Goal: Task Accomplishment & Management: Manage account settings

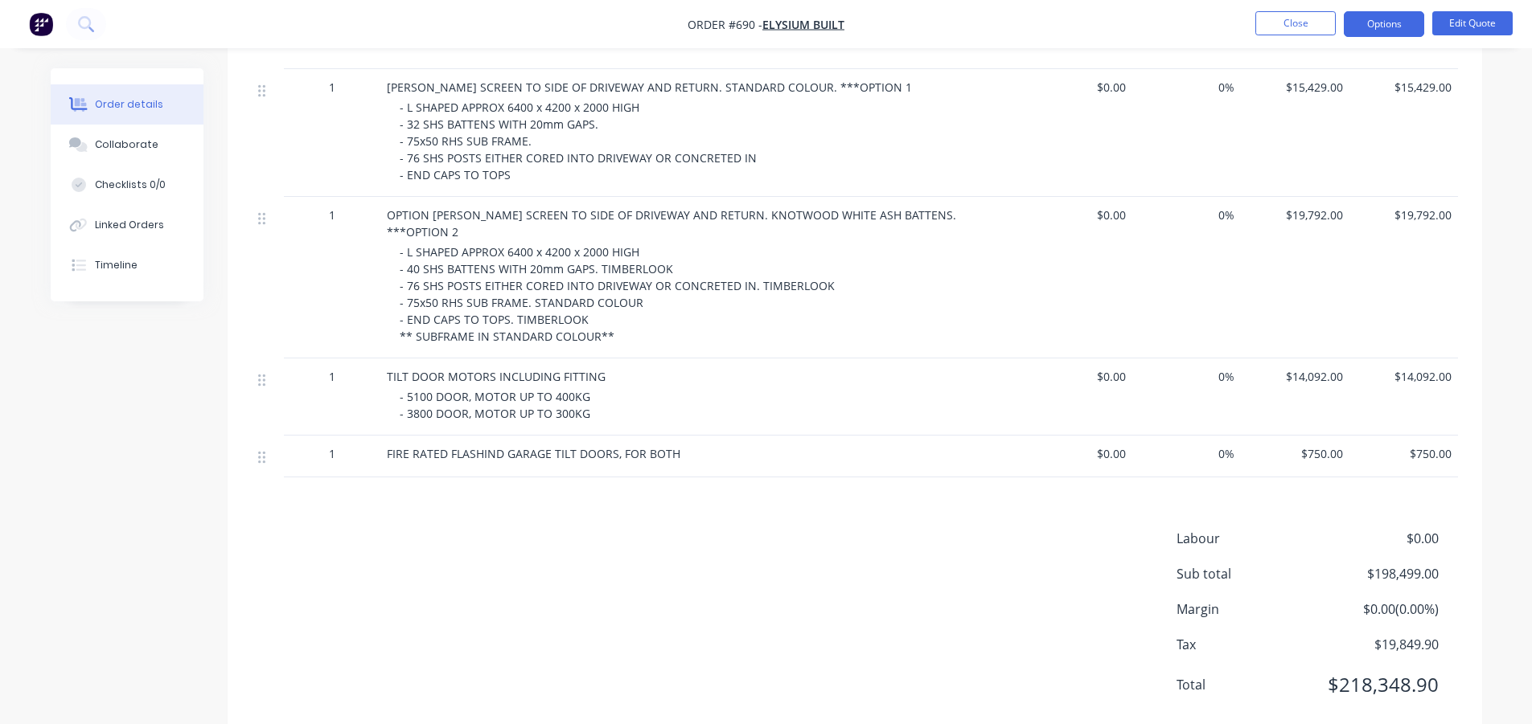
scroll to position [1590, 0]
click at [1288, 20] on button "Close" at bounding box center [1295, 23] width 80 height 24
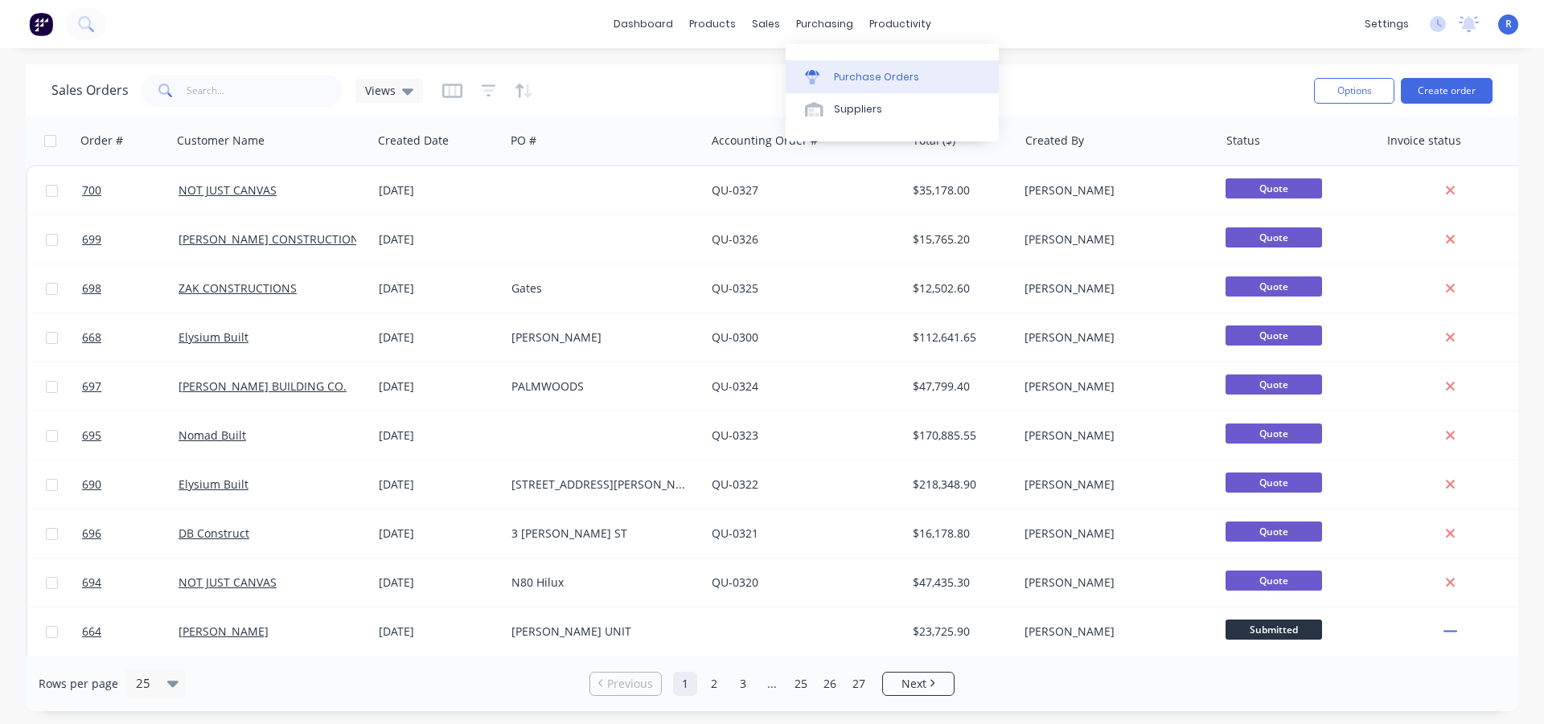
click at [836, 73] on div "Purchase Orders" at bounding box center [876, 77] width 85 height 14
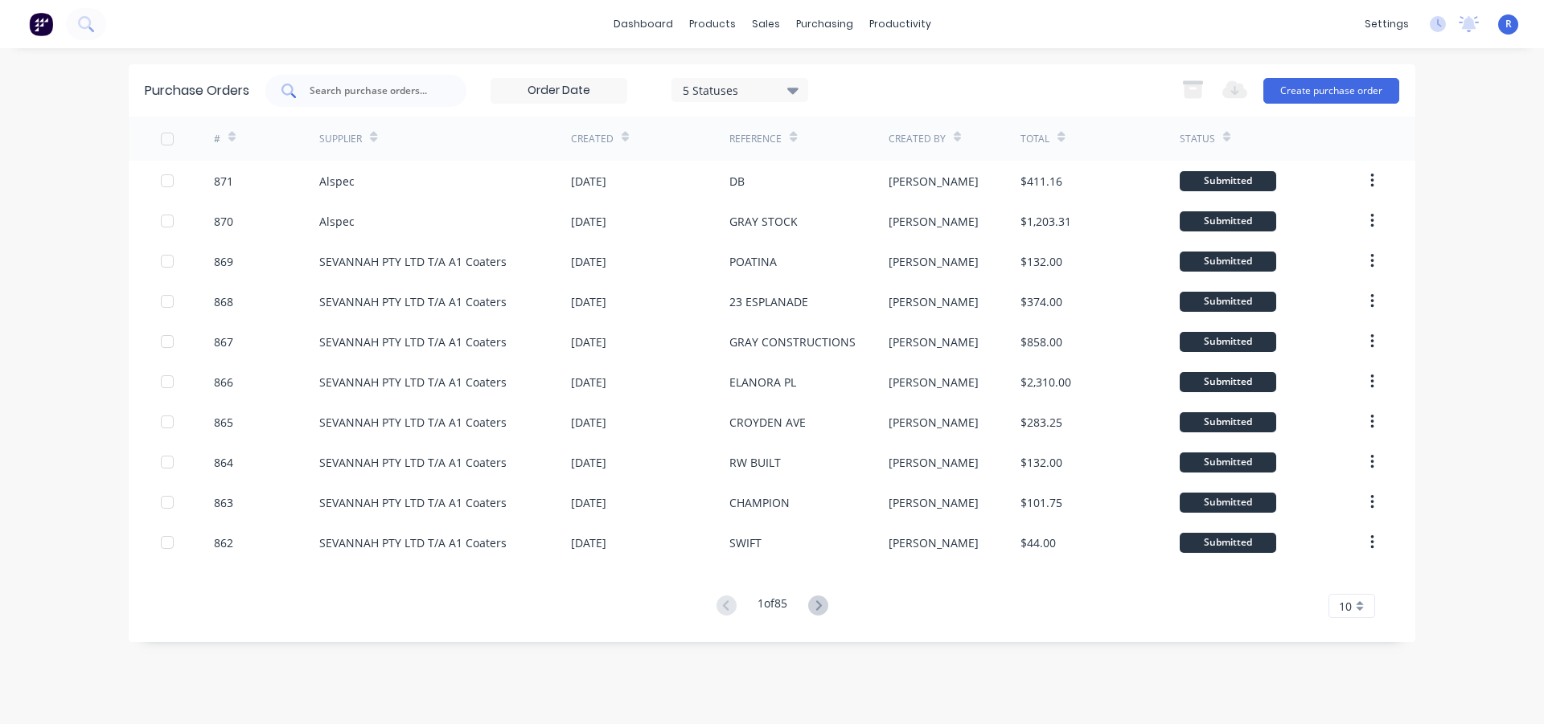
click at [364, 93] on input "text" at bounding box center [374, 91] width 133 height 16
type input "[PERSON_NAME]"
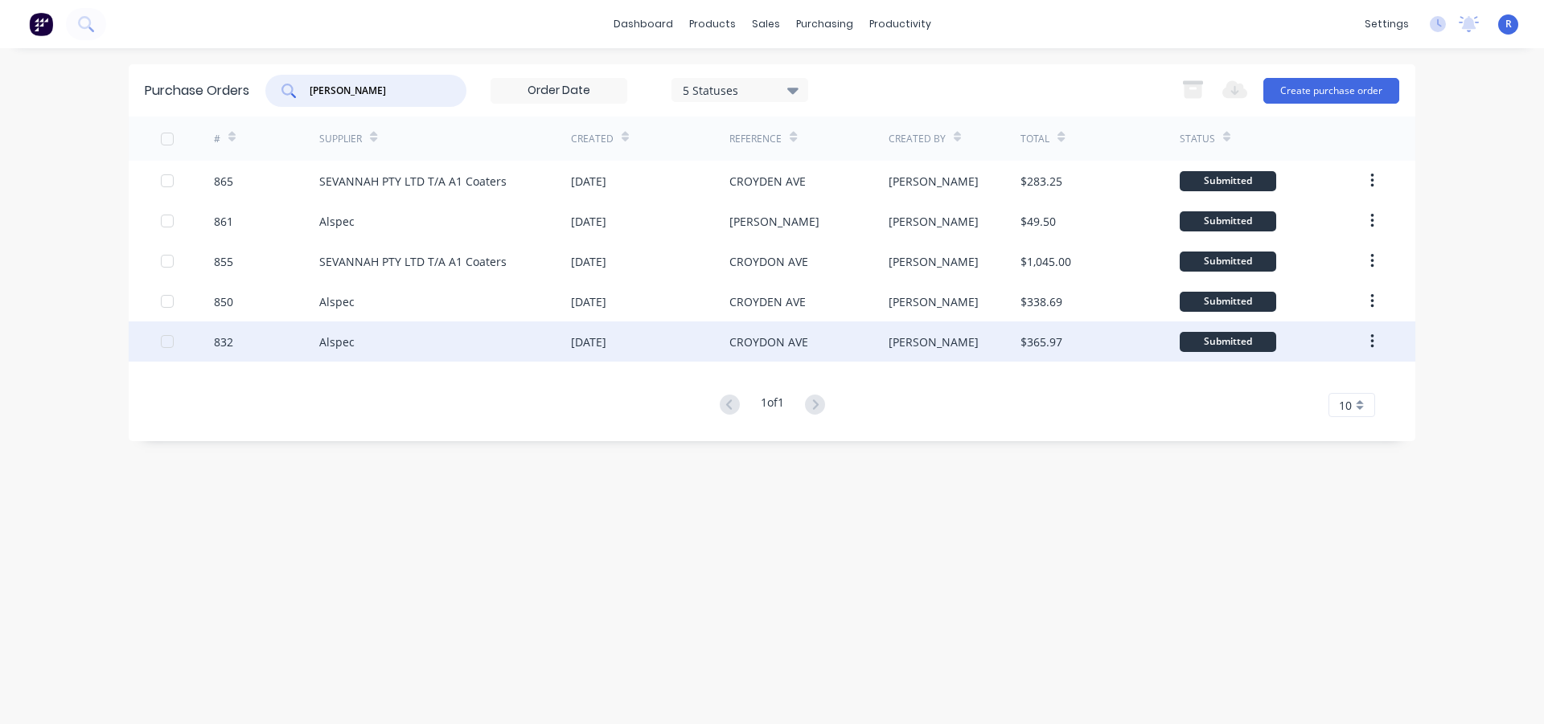
click at [523, 341] on div "Alspec" at bounding box center [445, 342] width 252 height 40
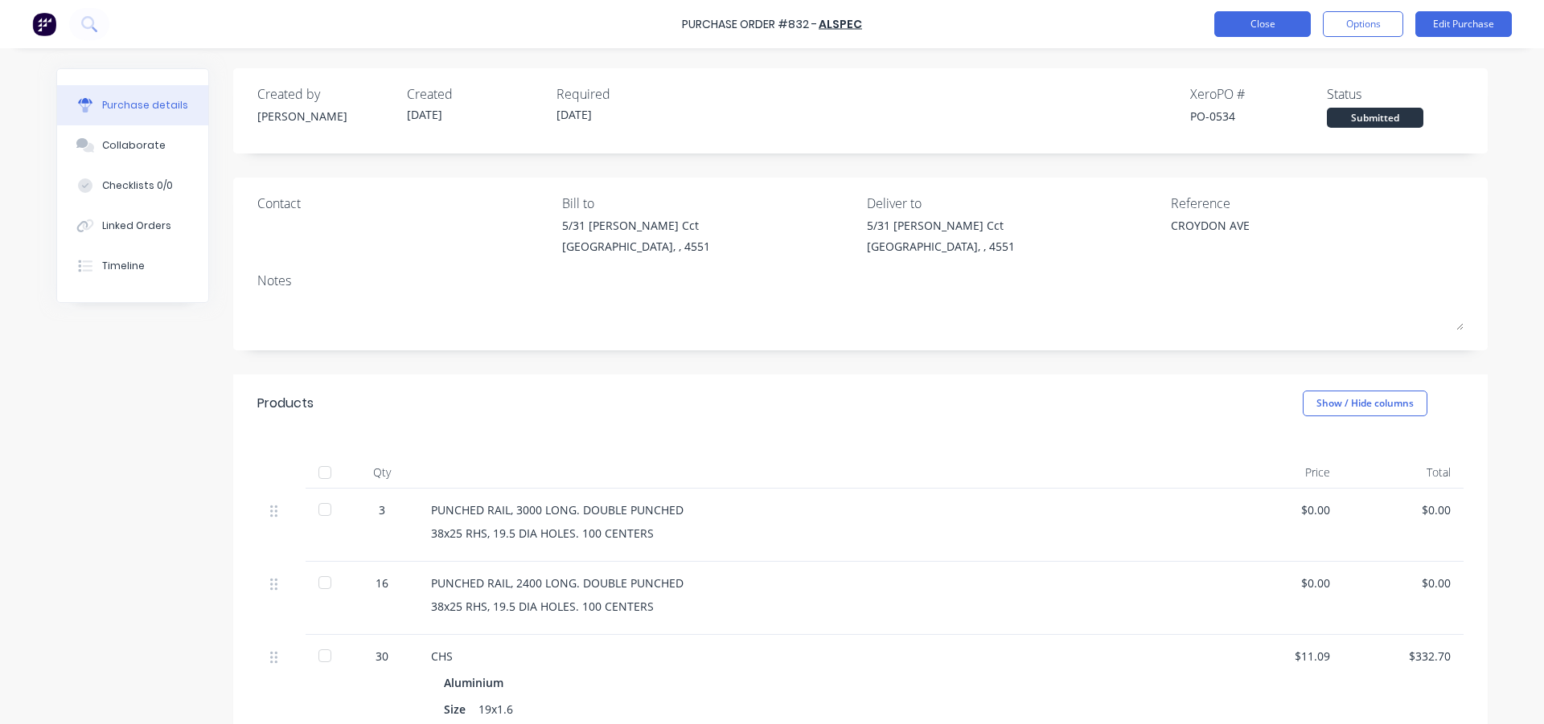
click at [1256, 26] on button "Close" at bounding box center [1262, 24] width 96 height 26
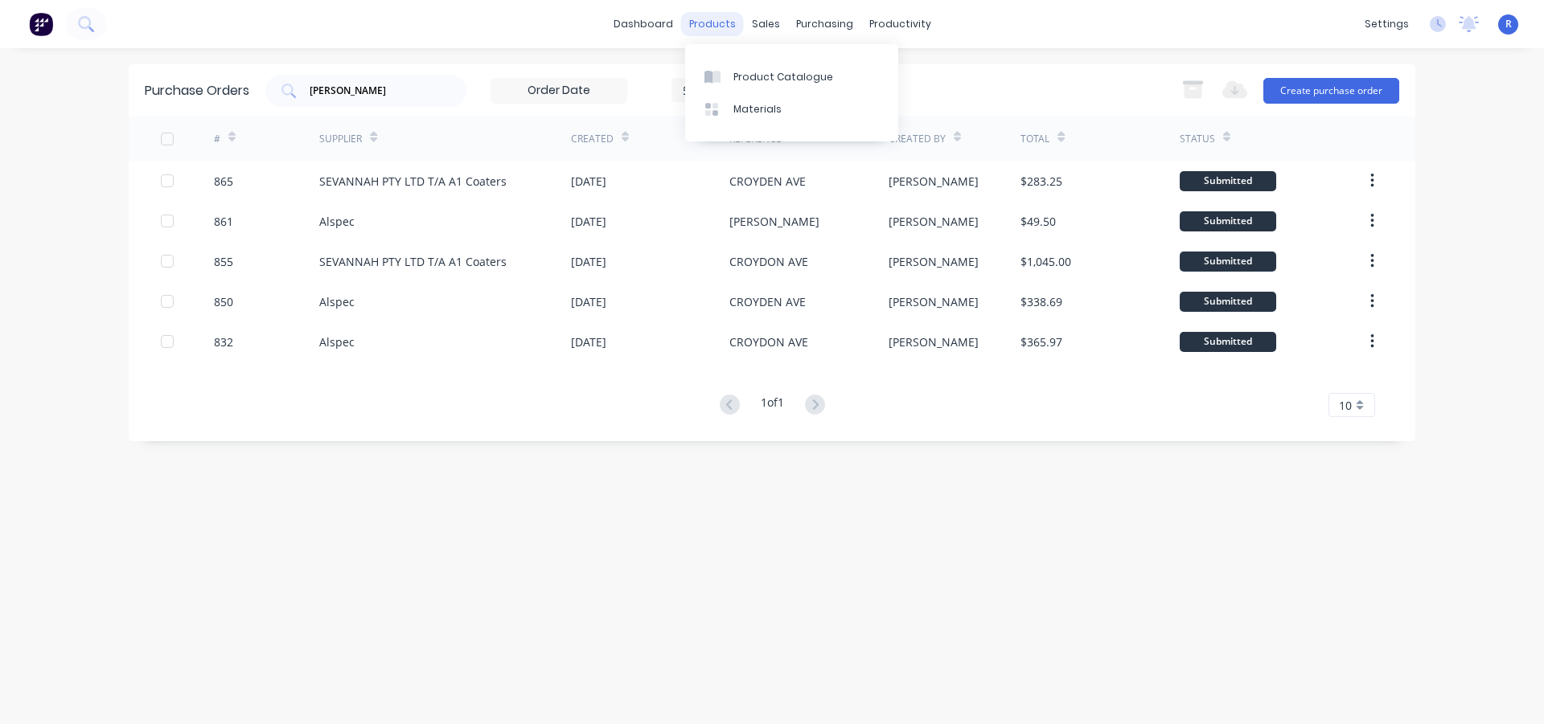
click at [724, 28] on div "products" at bounding box center [712, 24] width 63 height 24
click at [761, 71] on div "Product Catalogue" at bounding box center [783, 77] width 100 height 14
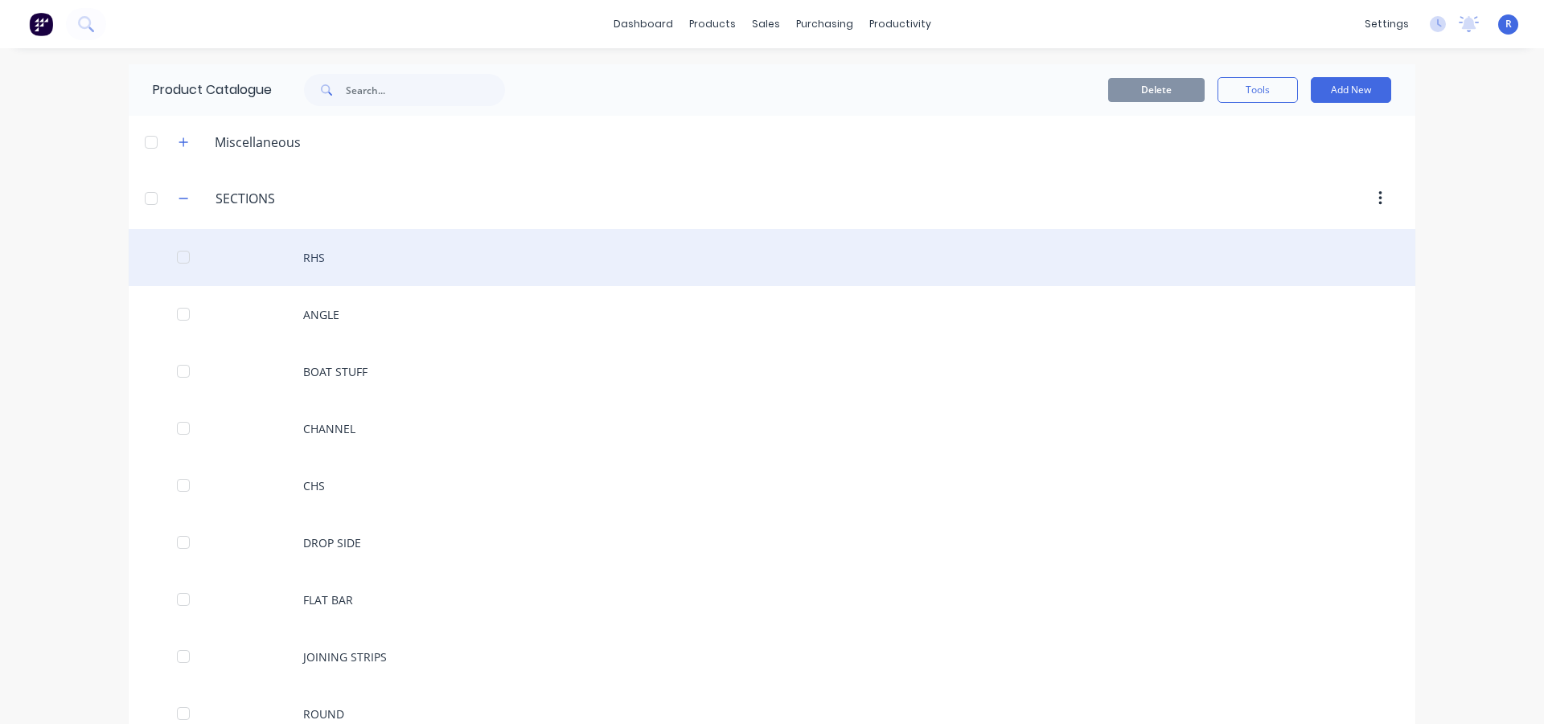
click at [314, 248] on div "RHS" at bounding box center [772, 257] width 1286 height 57
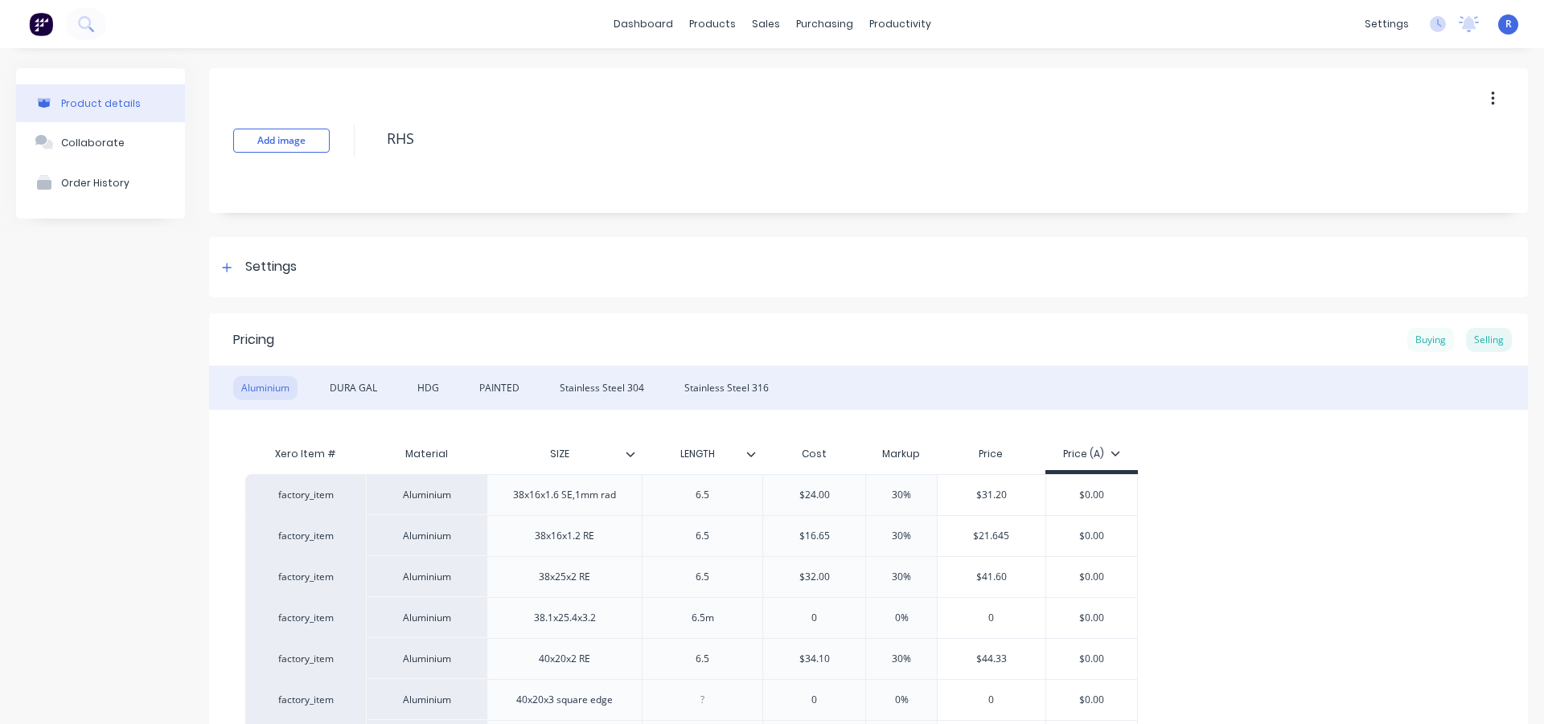
click at [1423, 338] on div "Buying" at bounding box center [1430, 340] width 47 height 24
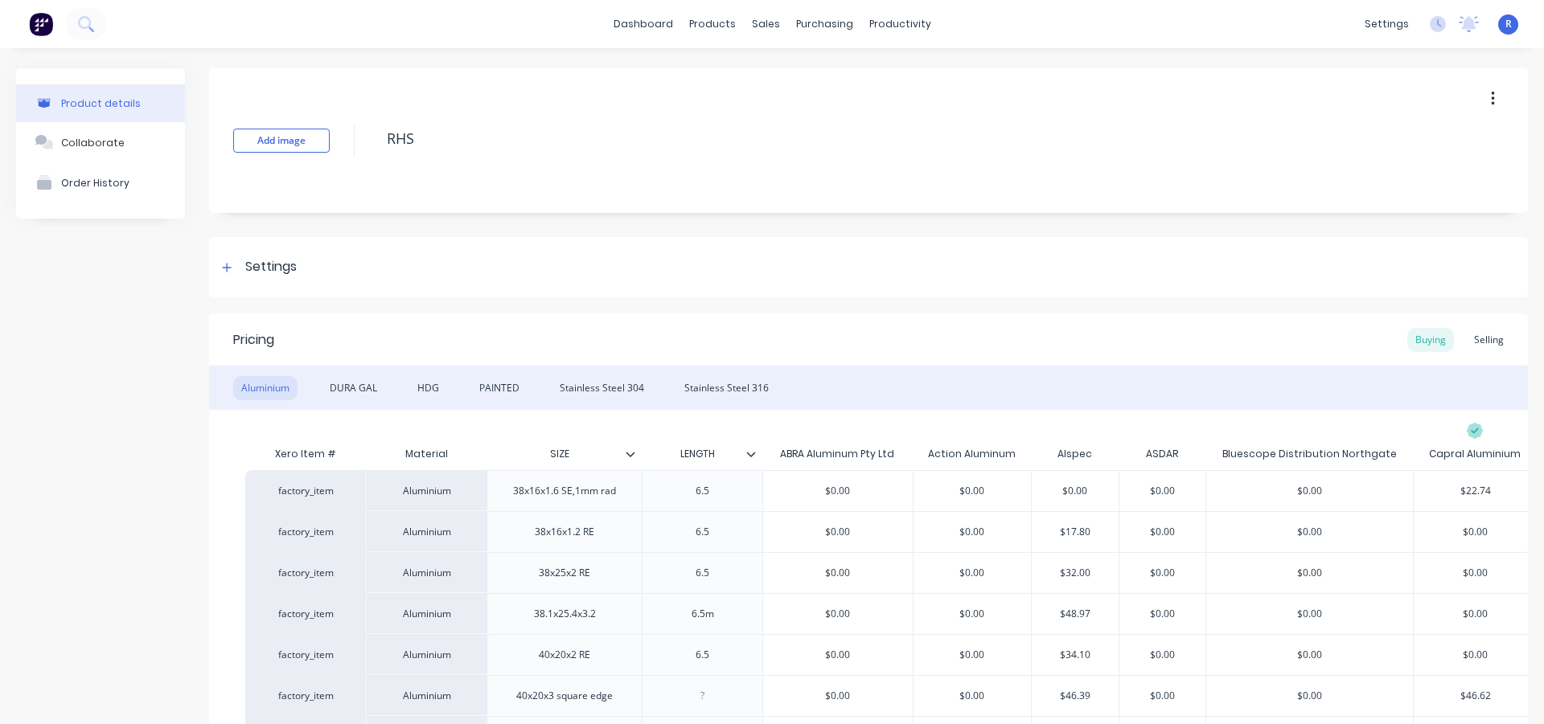
click at [909, 340] on div "Pricing Buying Selling" at bounding box center [868, 340] width 1319 height 52
click at [802, 65] on link "Sales Orders" at bounding box center [844, 76] width 213 height 32
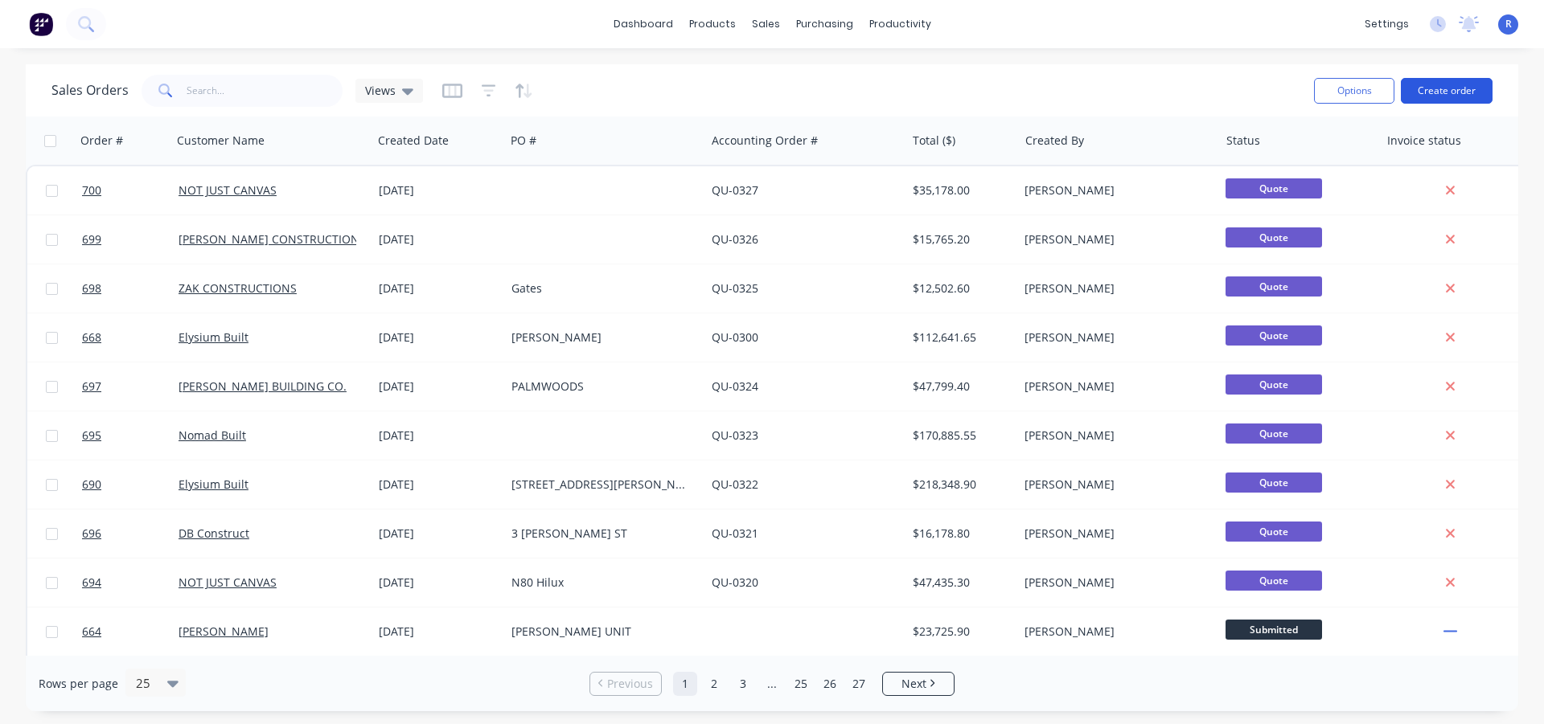
click at [1454, 92] on button "Create order" at bounding box center [1447, 91] width 92 height 26
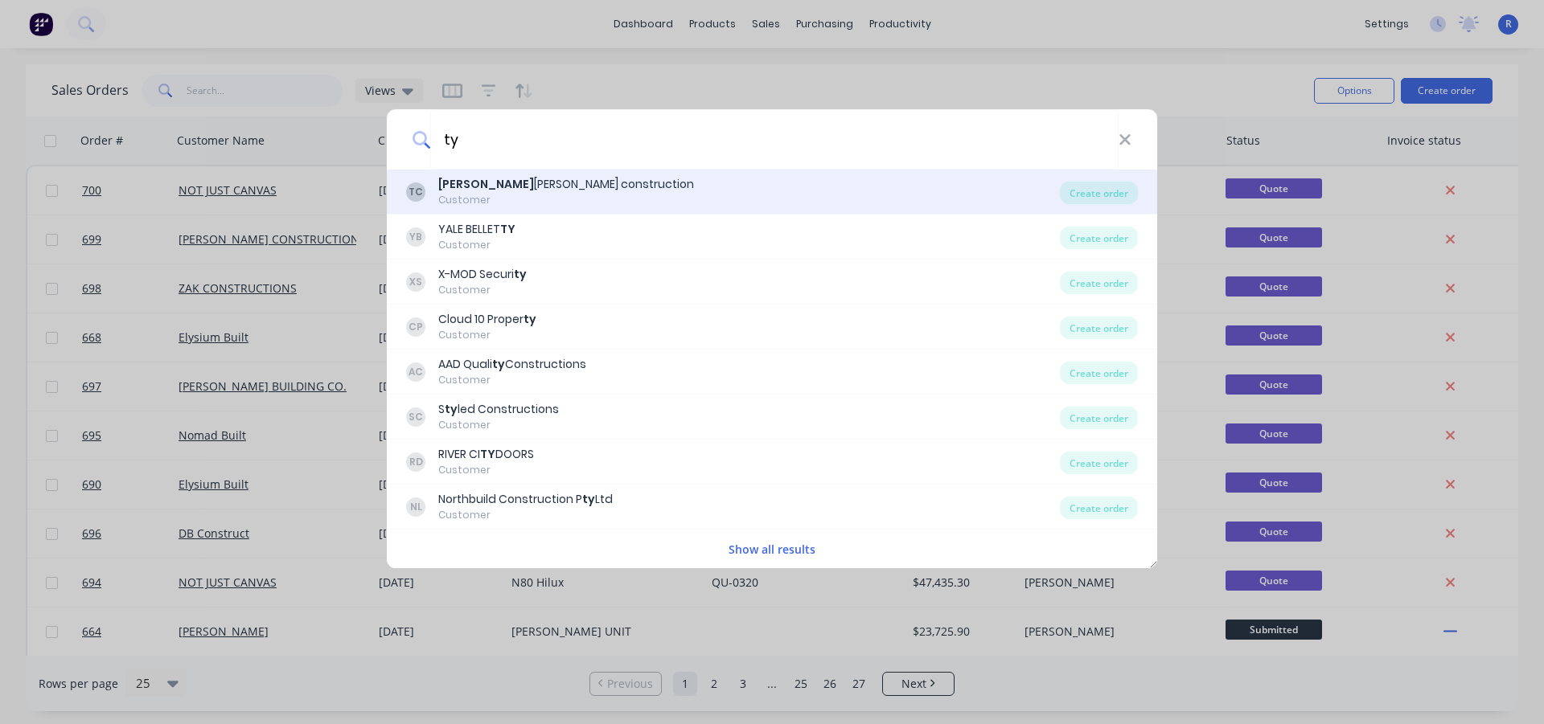
type input "ty"
click at [462, 189] on div "[PERSON_NAME] construction" at bounding box center [566, 184] width 256 height 17
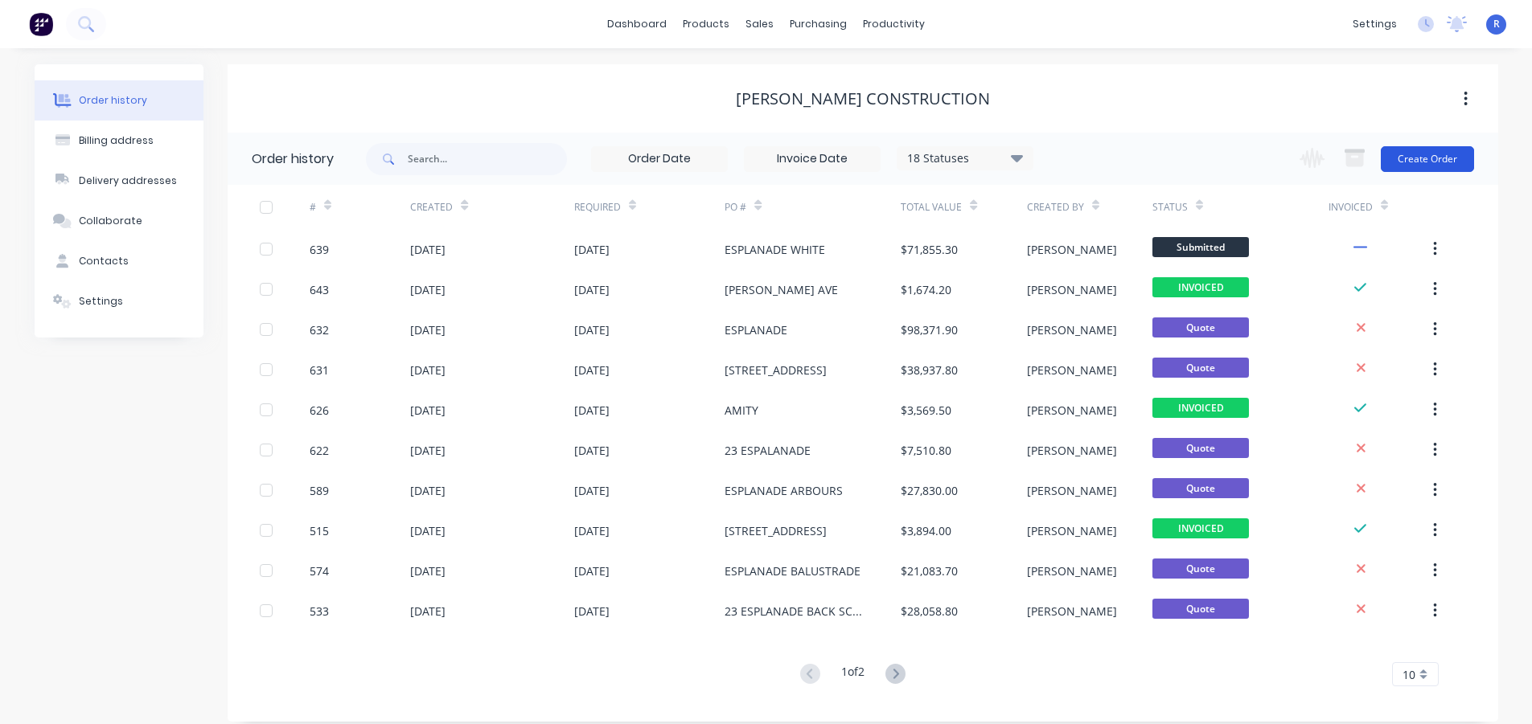
click at [1417, 154] on button "Create Order" at bounding box center [1427, 159] width 93 height 26
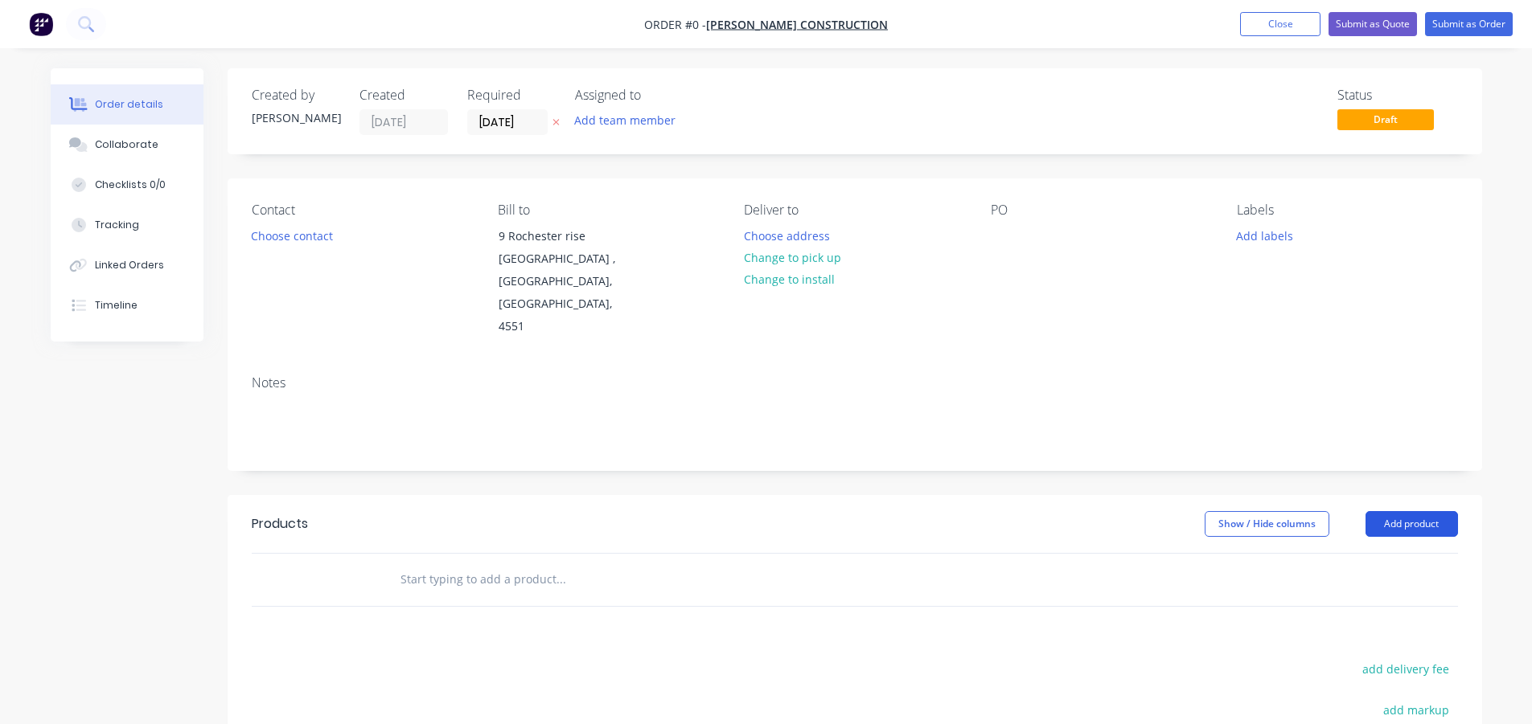
click at [1430, 511] on button "Add product" at bounding box center [1411, 524] width 92 height 26
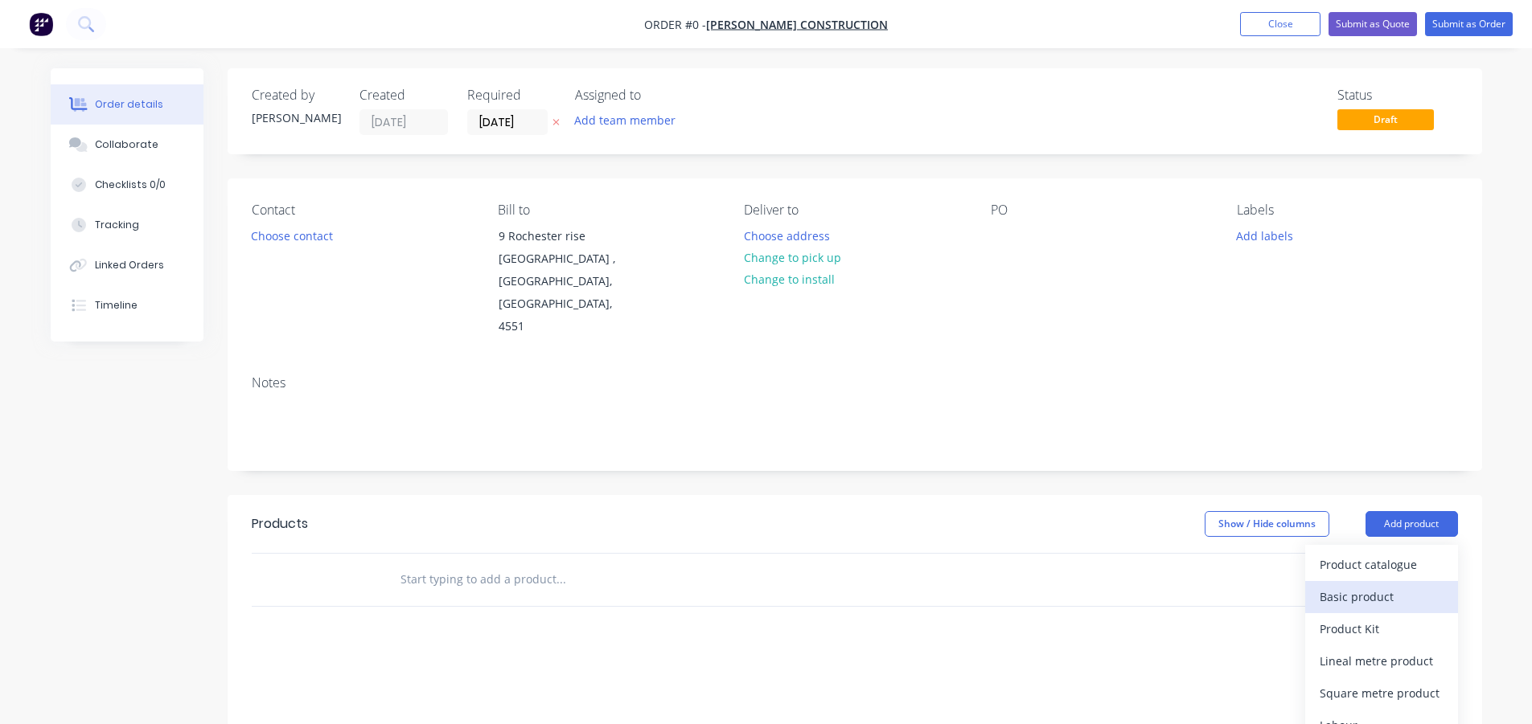
click at [1362, 585] on div "Basic product" at bounding box center [1381, 596] width 124 height 23
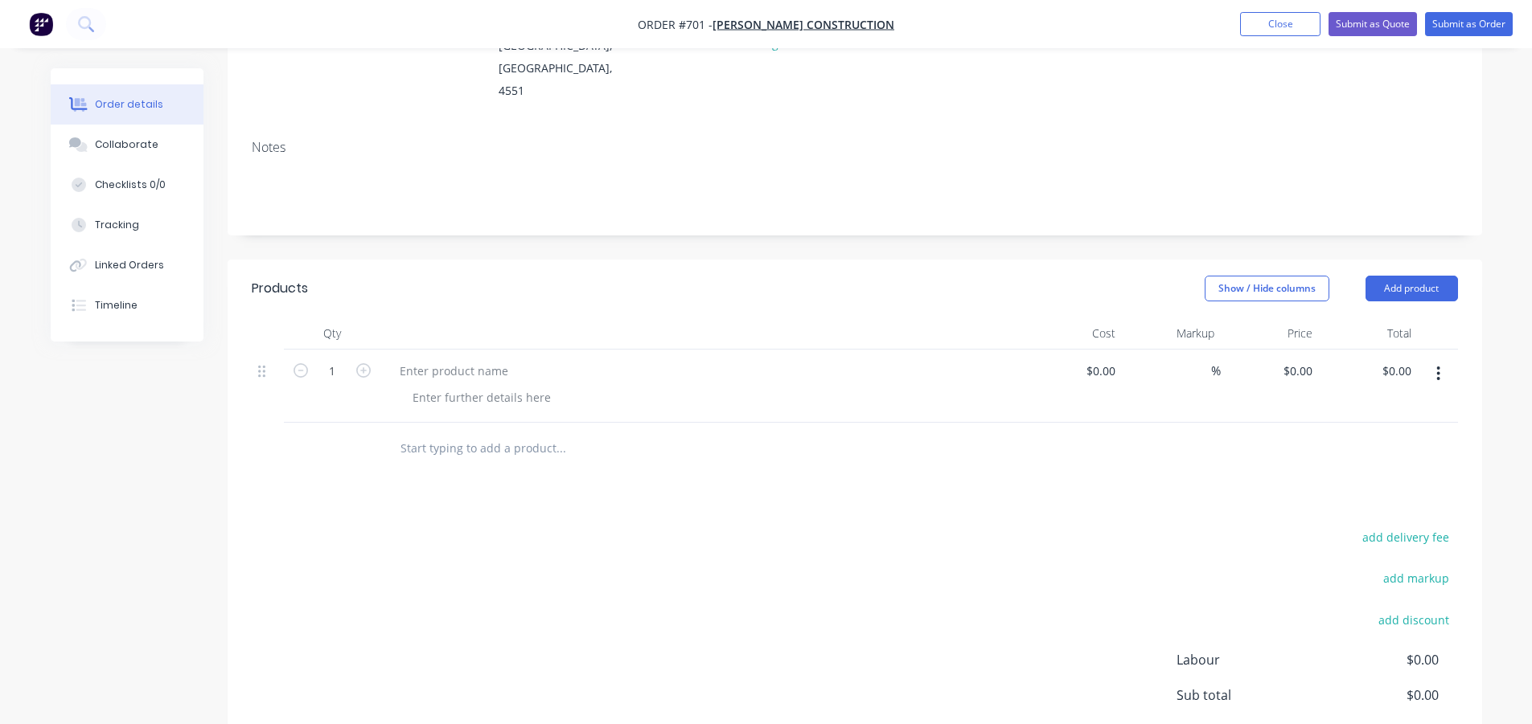
scroll to position [241, 0]
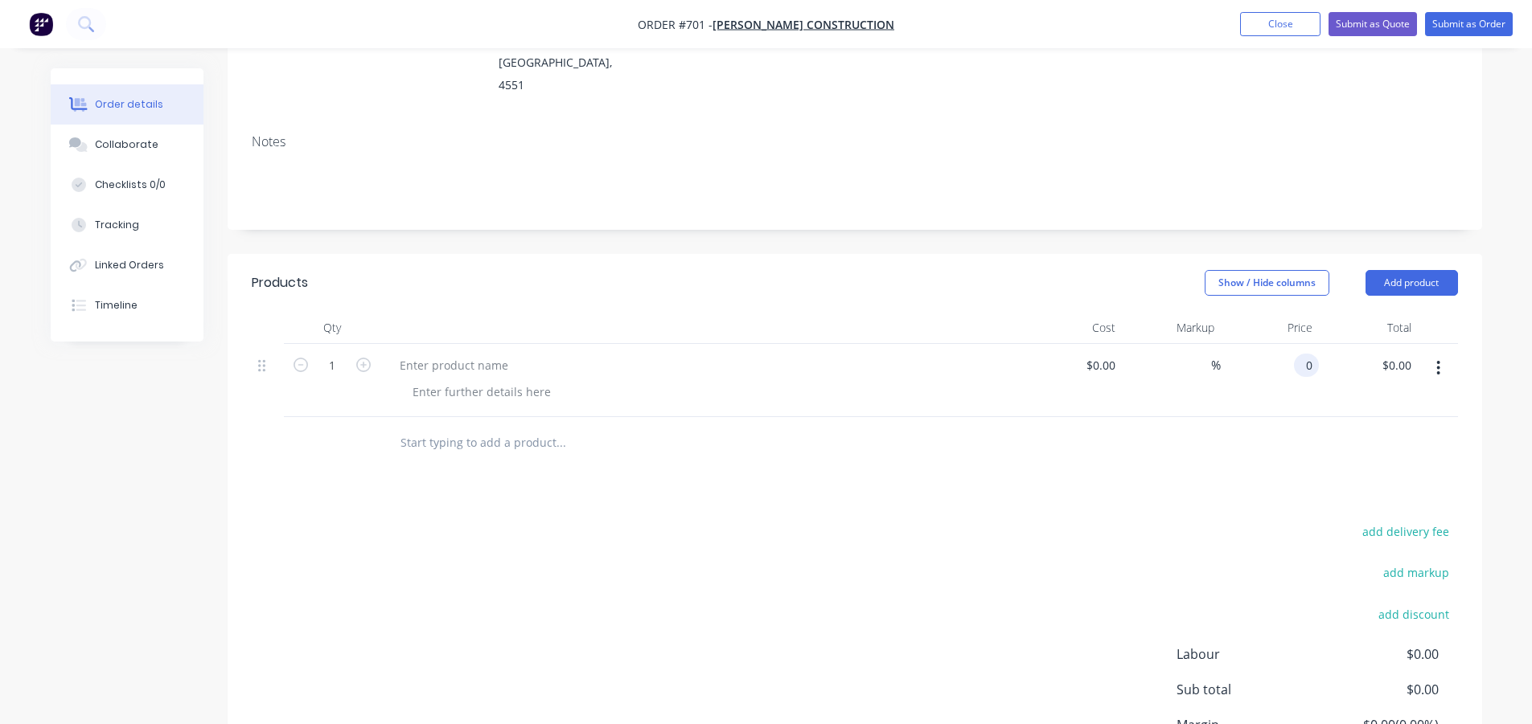
click at [1301, 354] on input "0" at bounding box center [1309, 365] width 18 height 23
type input "$10,600.00"
click at [974, 541] on div "add delivery fee add markup add discount Labour $0.00 Sub total $0.00 Margin $0…" at bounding box center [855, 676] width 1206 height 310
click at [1289, 354] on input "10600" at bounding box center [1285, 365] width 65 height 23
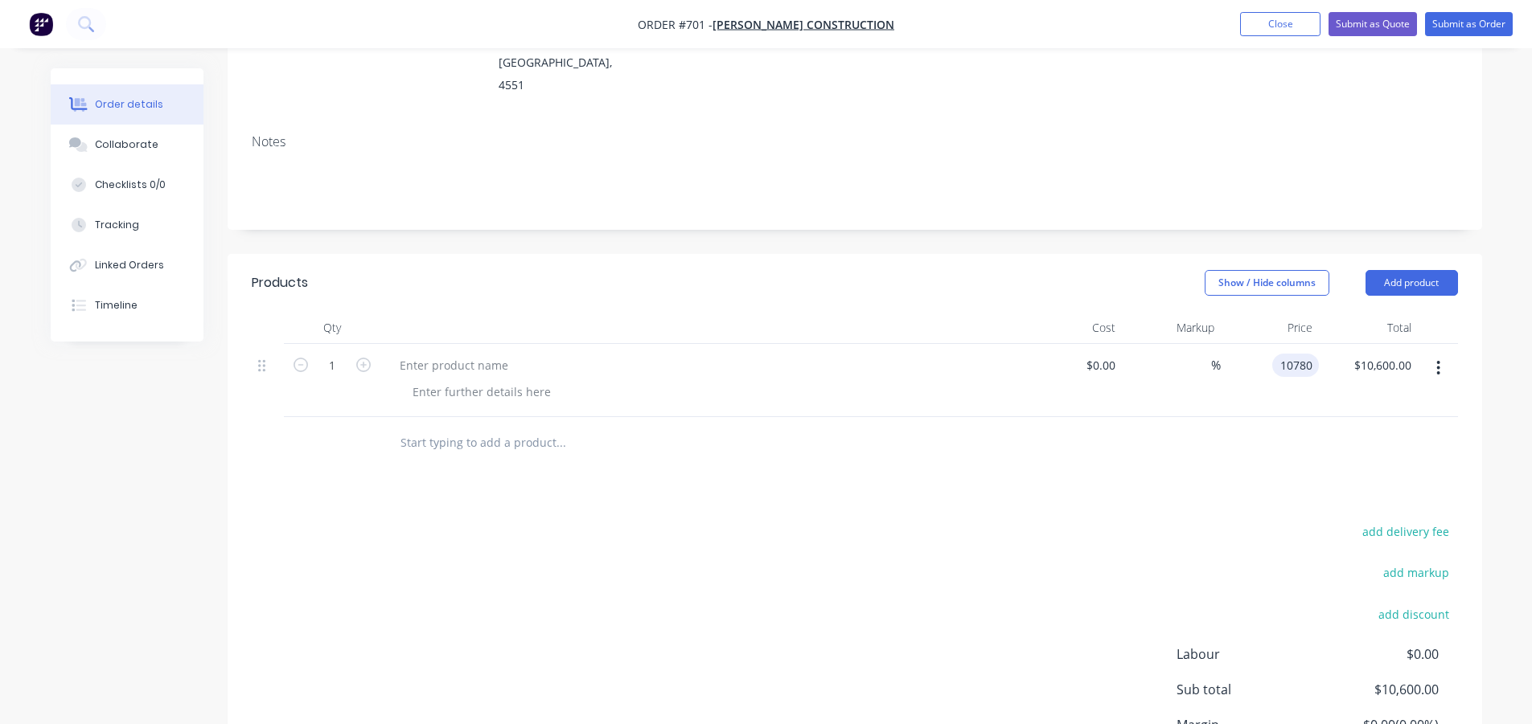
type input "$10,780.00"
click at [808, 521] on div "add delivery fee add markup add discount Labour $0.00 Sub total $10,780.00 Marg…" at bounding box center [855, 676] width 1206 height 310
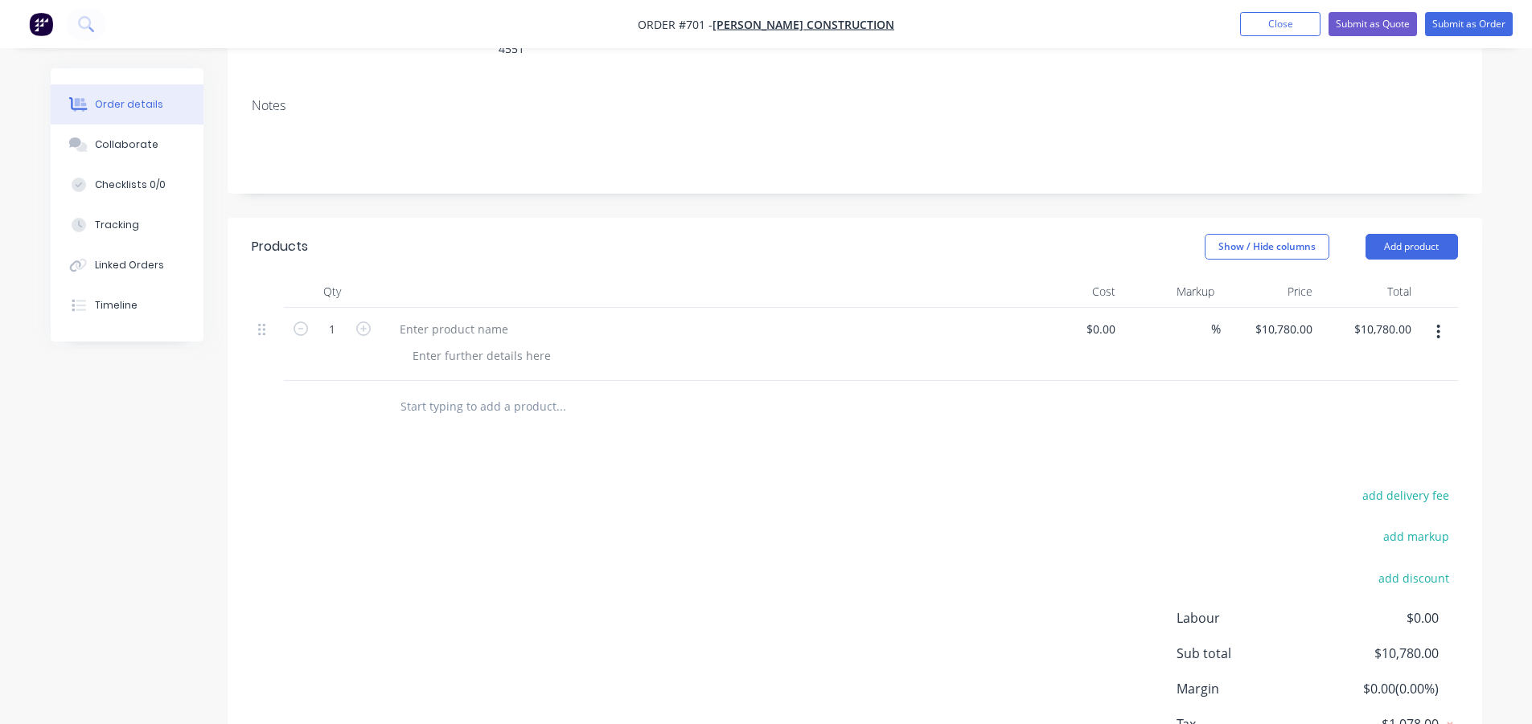
scroll to position [191, 0]
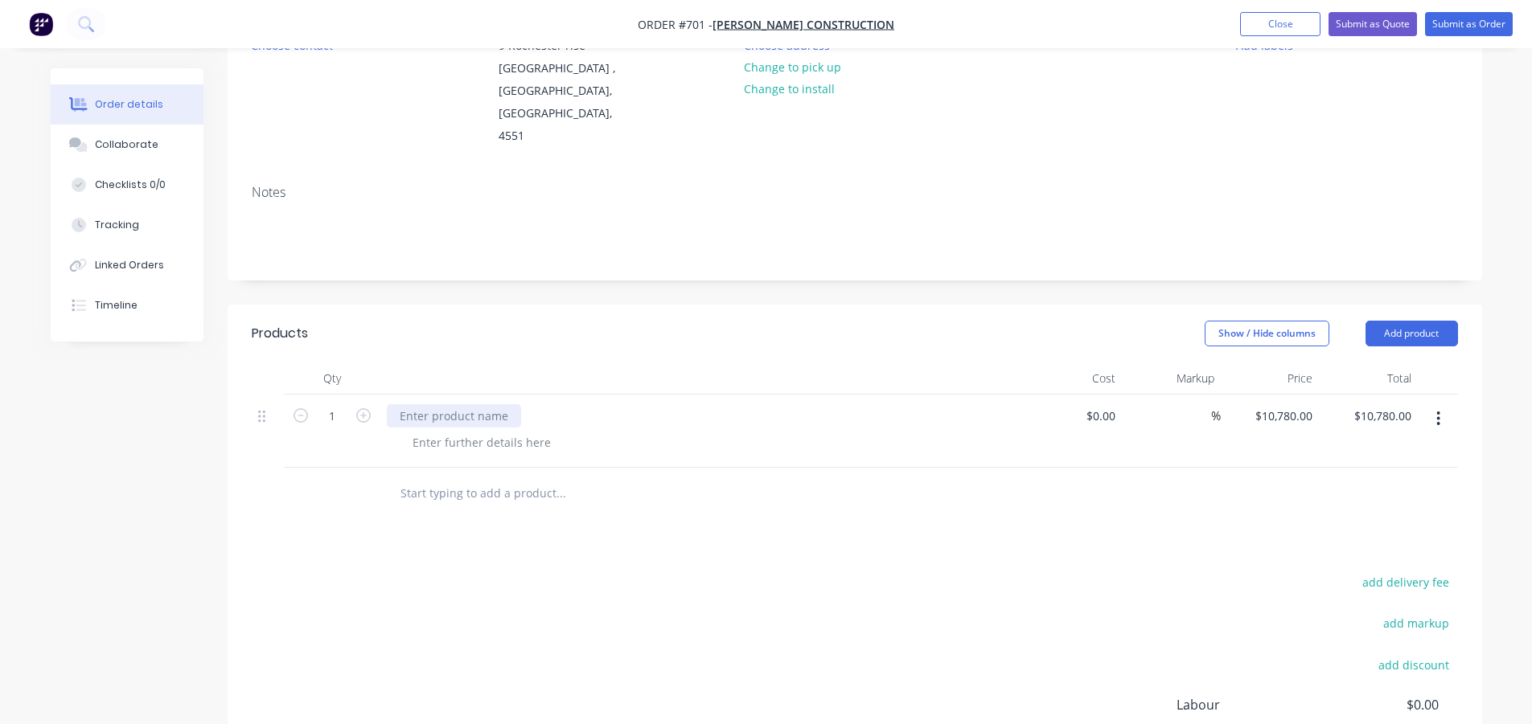
click at [462, 404] on div at bounding box center [454, 415] width 134 height 23
click at [507, 431] on div at bounding box center [482, 442] width 164 height 23
click at [1284, 404] on input "10780" at bounding box center [1298, 415] width 40 height 23
type input "$11,300.00"
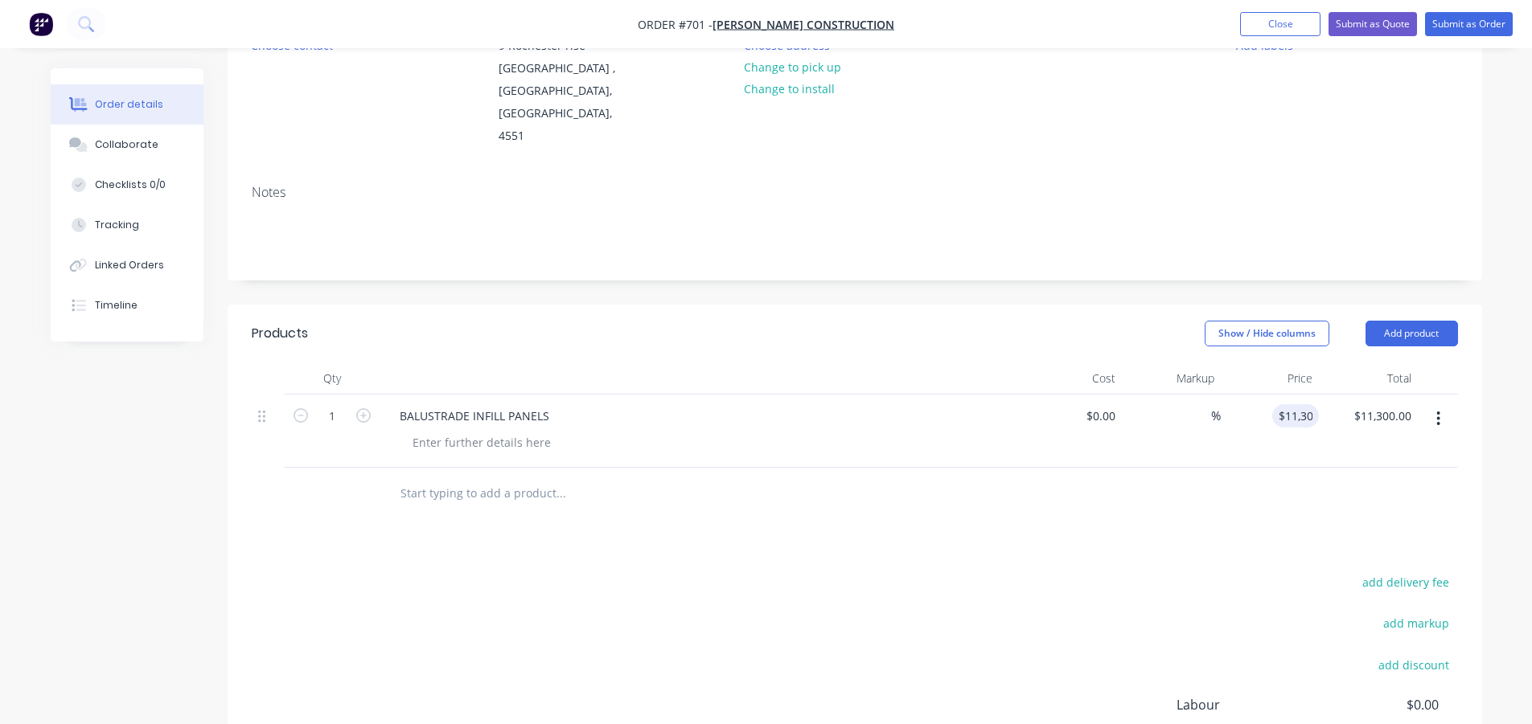
click at [1038, 572] on div "add delivery fee add markup add discount Labour $0.00 Sub total $10,780.00 Marg…" at bounding box center [855, 727] width 1206 height 310
click at [445, 431] on div at bounding box center [482, 442] width 164 height 23
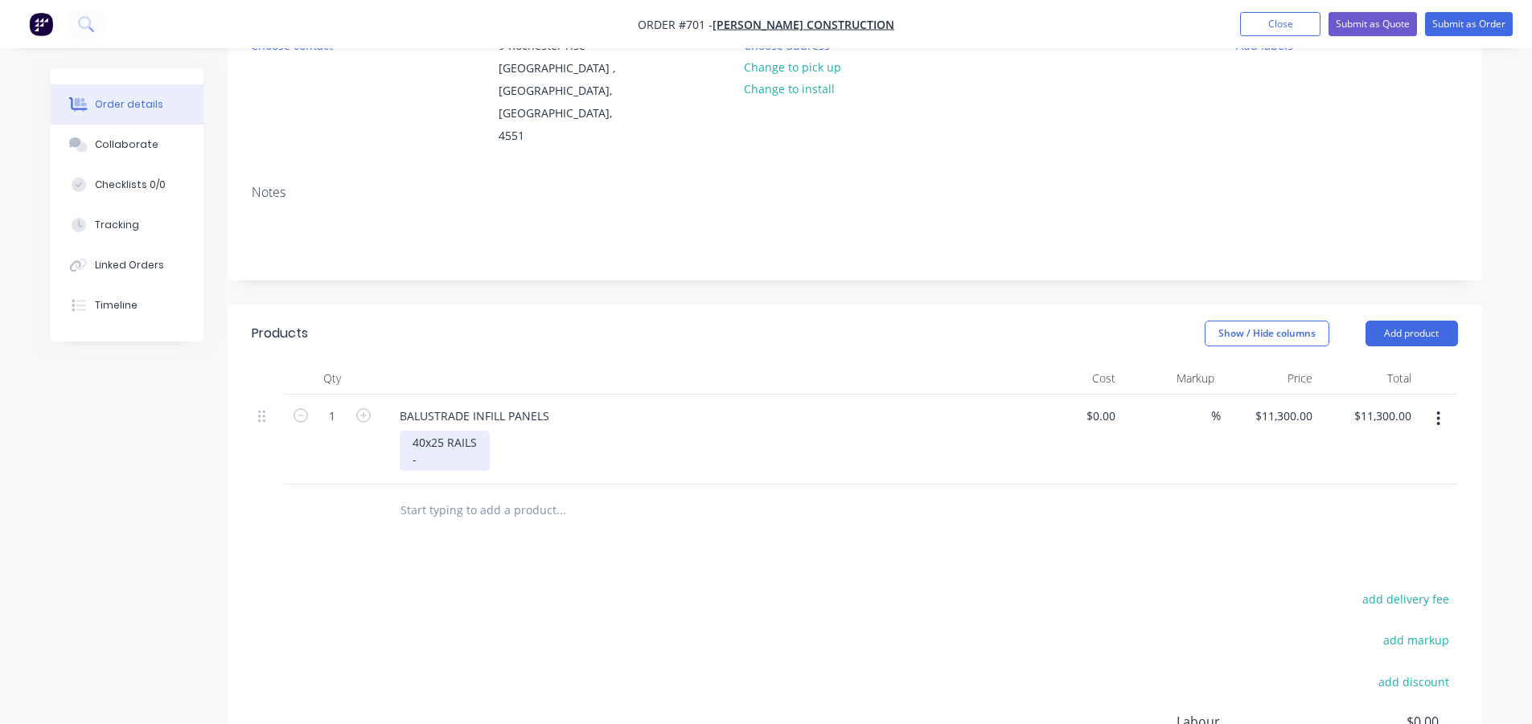
click at [416, 431] on div "40x25 RAILS -" at bounding box center [445, 451] width 90 height 40
click at [412, 431] on div "40x25 RAILS -" at bounding box center [445, 451] width 90 height 40
click at [432, 431] on div "- 40x25 RAILS -" at bounding box center [448, 451] width 97 height 40
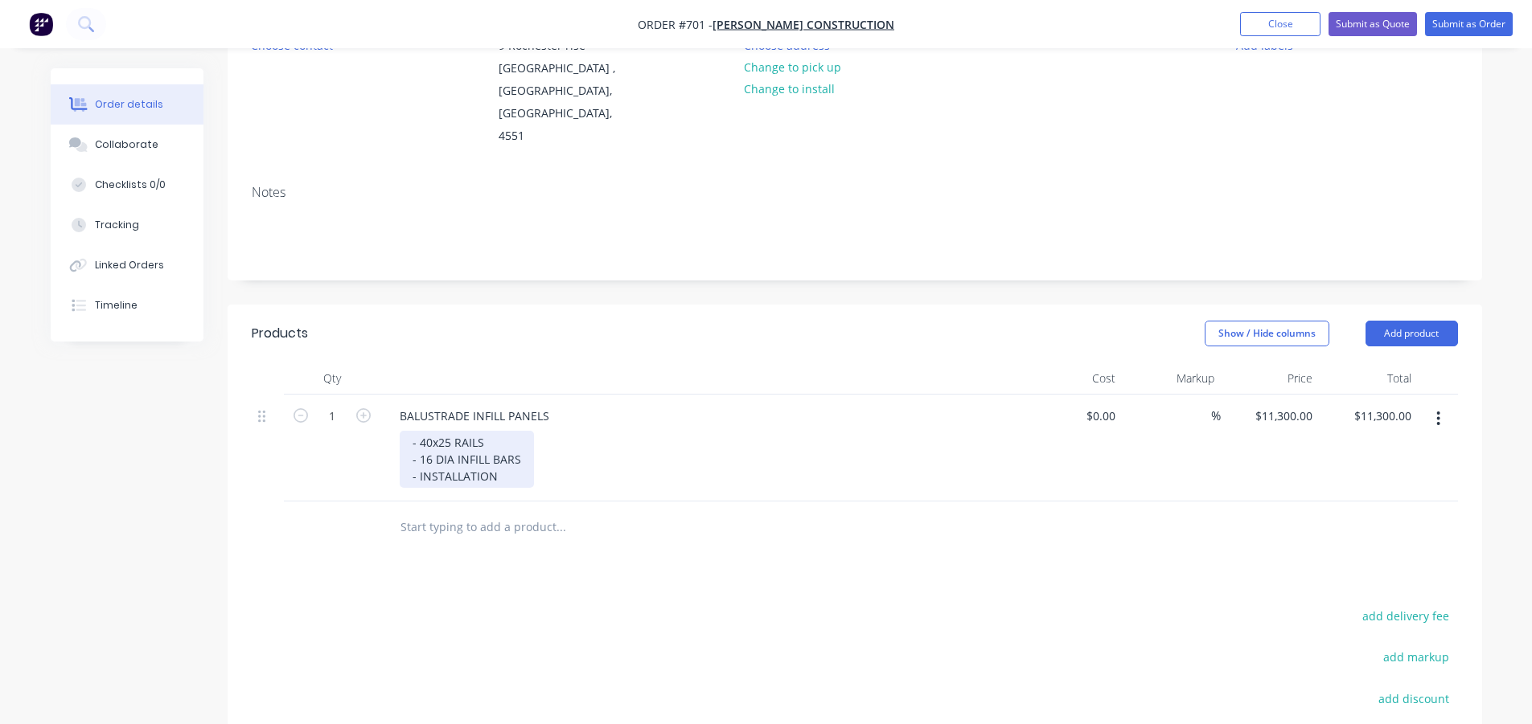
click at [523, 431] on div "- 40x25 RAILS - 16 DIA INFILL BARS - INSTALLATION" at bounding box center [467, 459] width 134 height 57
click at [602, 511] on input "text" at bounding box center [561, 527] width 322 height 32
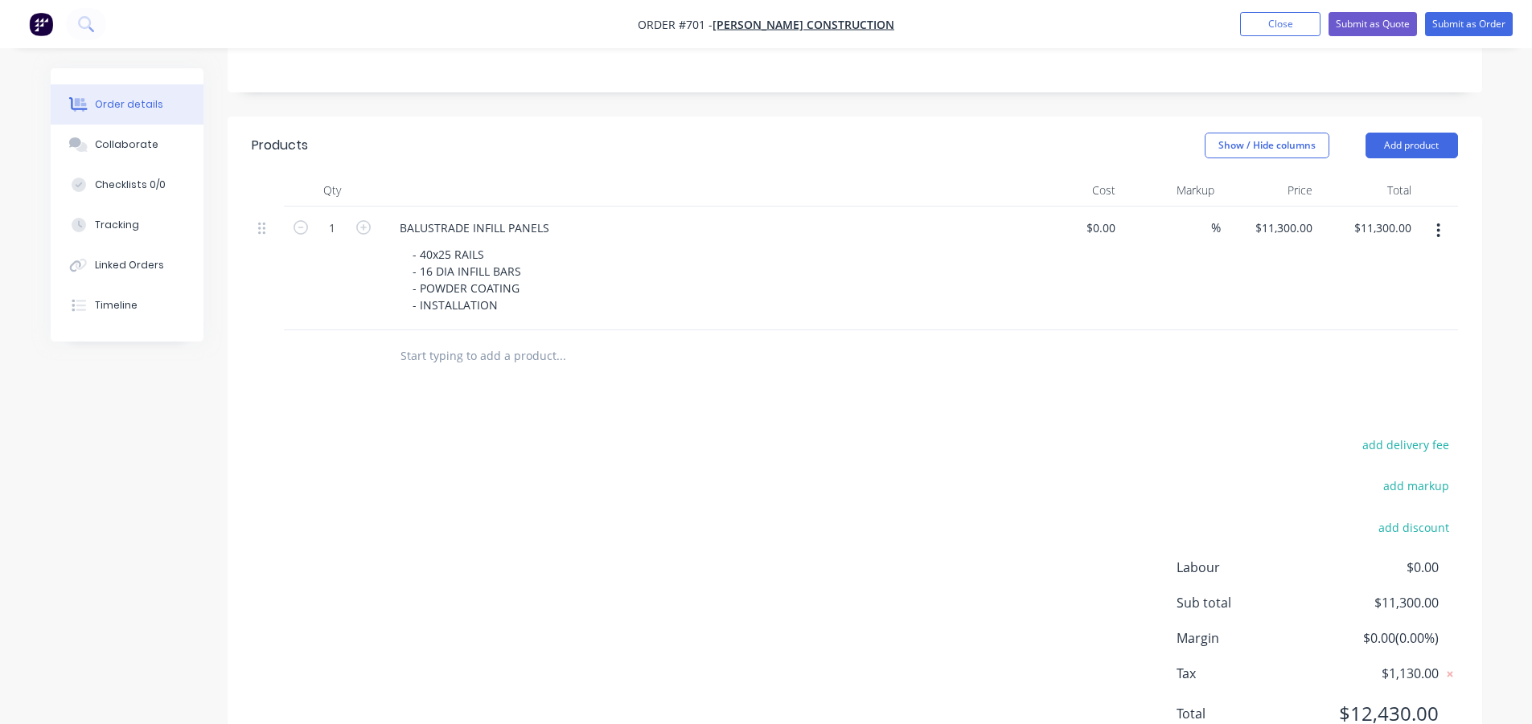
scroll to position [402, 0]
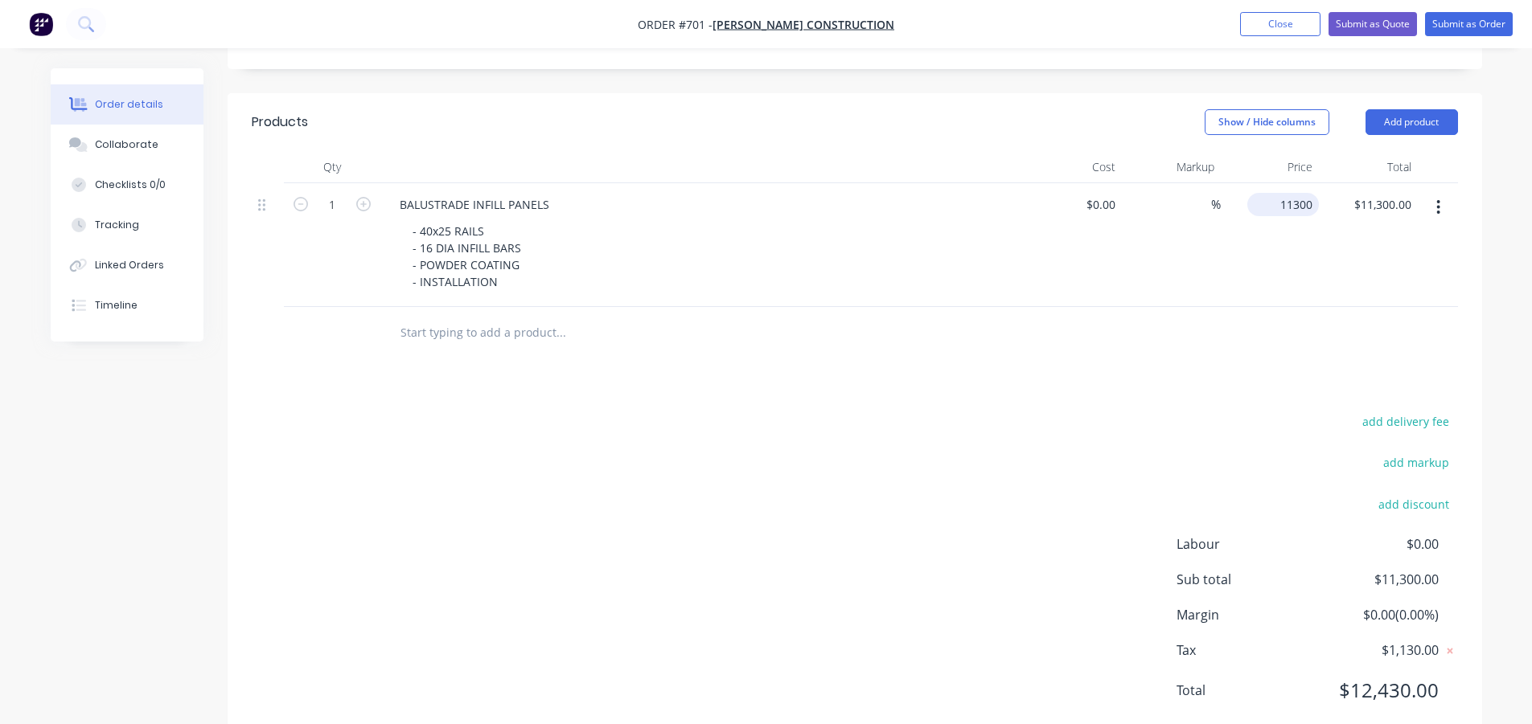
click at [1292, 193] on input "11300" at bounding box center [1285, 204] width 65 height 23
click at [1297, 193] on input "11300" at bounding box center [1298, 204] width 40 height 23
type input "$11,796.00"
click at [747, 411] on div "add delivery fee add markup add discount Labour $0.00 Sub total $11,300.00 Marg…" at bounding box center [855, 566] width 1206 height 310
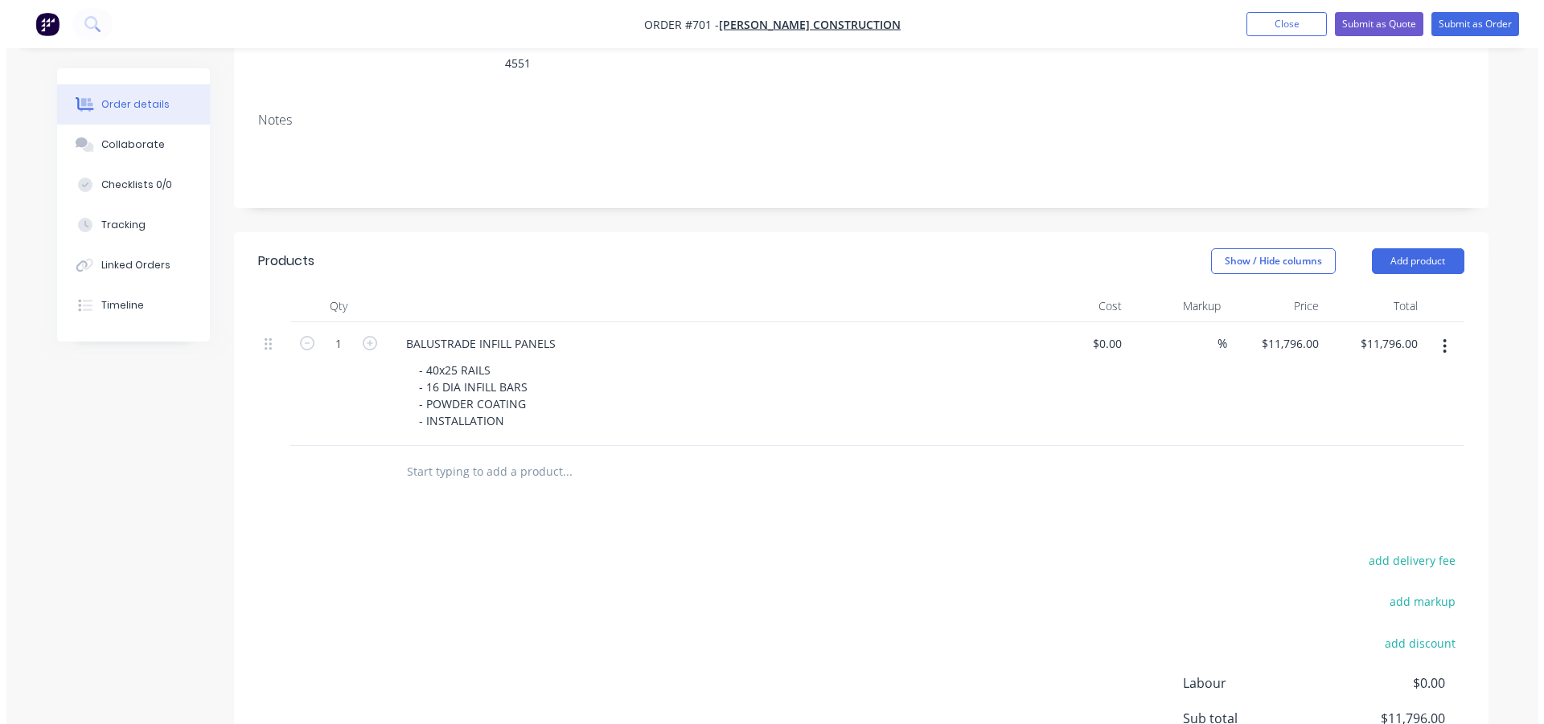
scroll to position [0, 0]
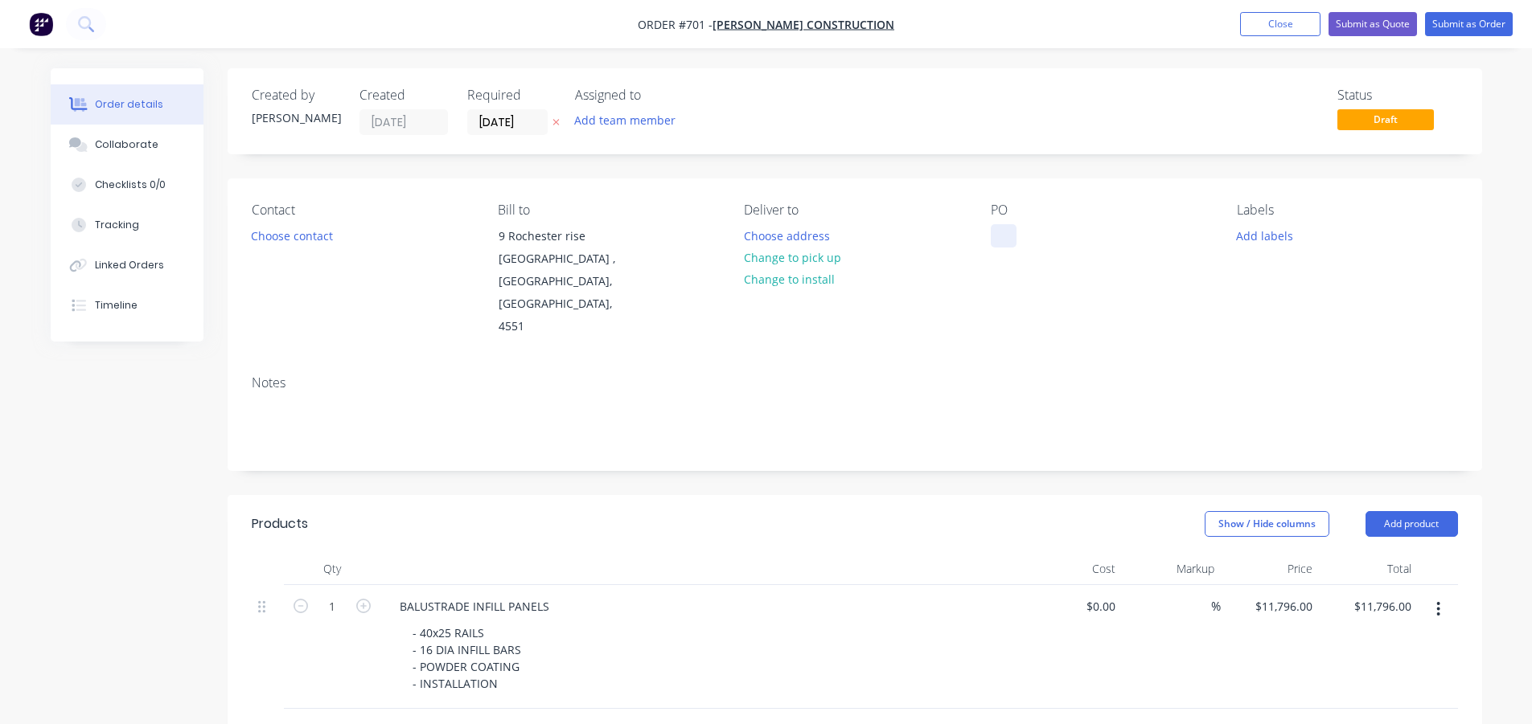
click at [1004, 231] on div at bounding box center [1004, 235] width 26 height 23
click at [1453, 19] on button "Submit as Order" at bounding box center [1469, 24] width 88 height 24
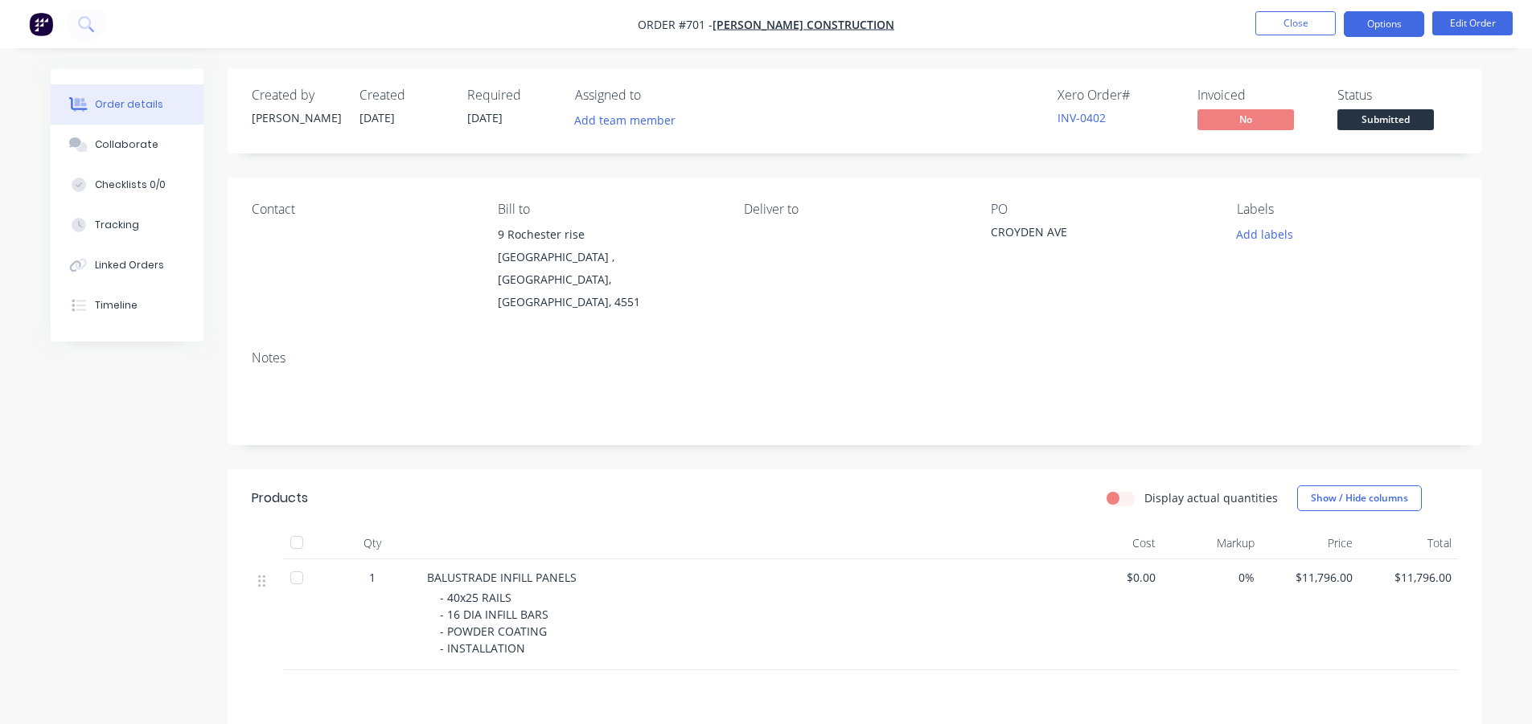
click at [1384, 20] on button "Options" at bounding box center [1384, 24] width 80 height 26
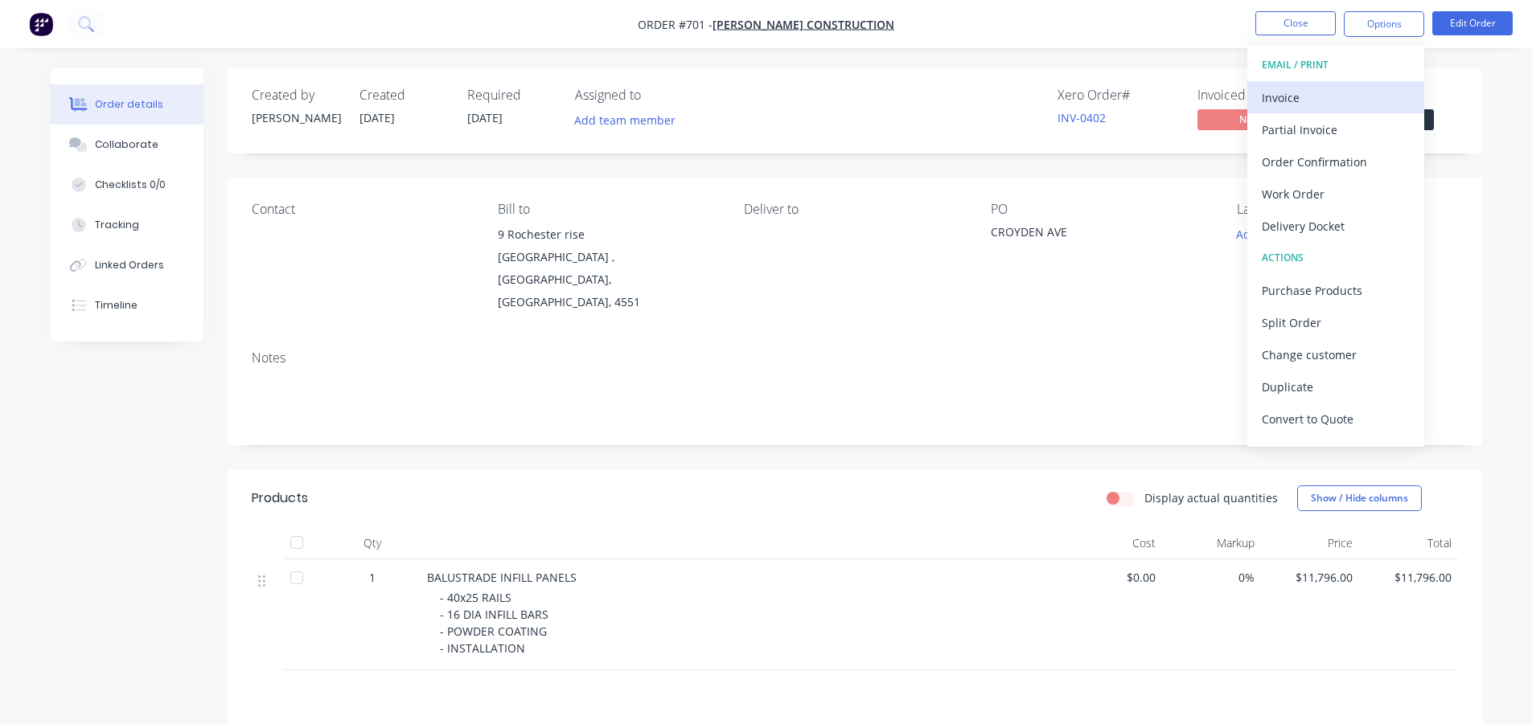
click at [1305, 96] on div "Invoice" at bounding box center [1336, 97] width 148 height 23
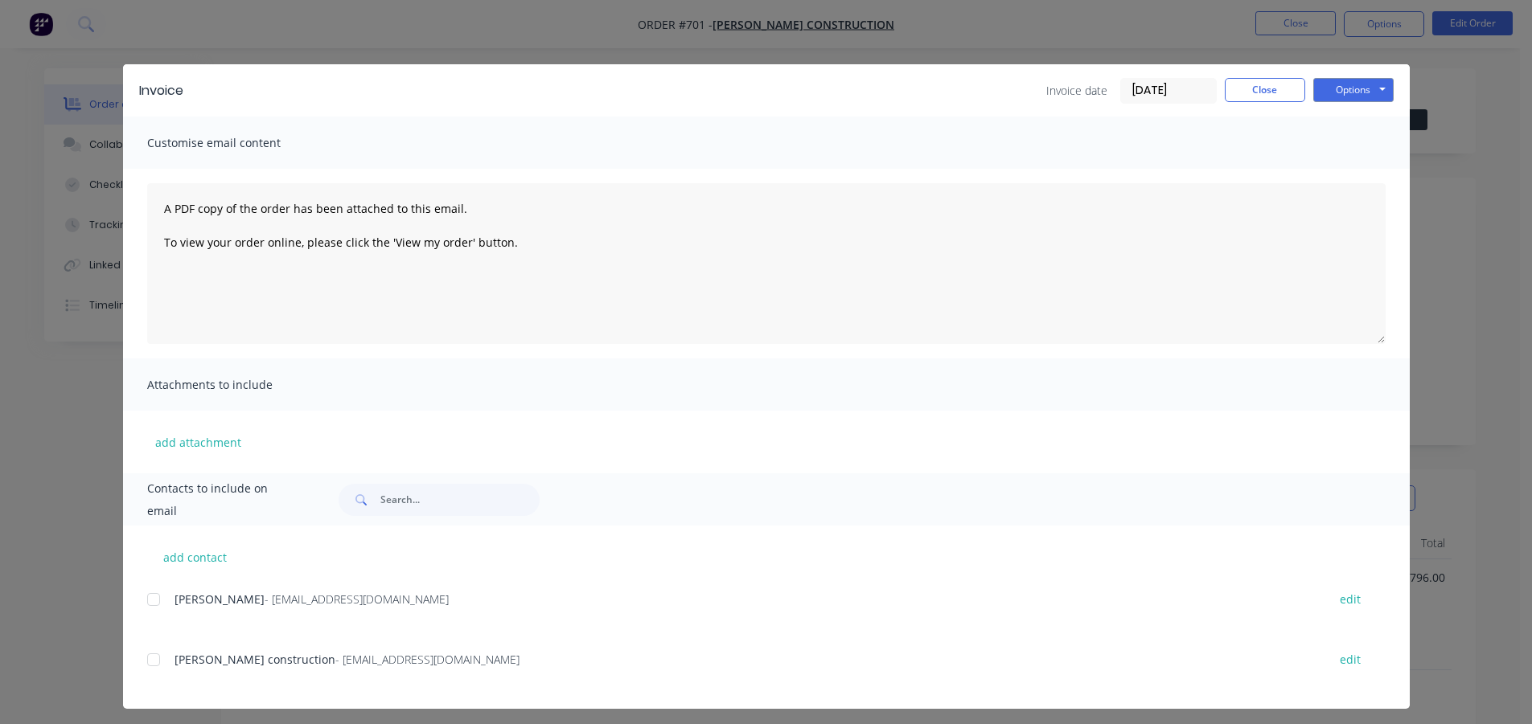
click at [143, 660] on div at bounding box center [153, 660] width 32 height 32
click at [1326, 88] on button "Options" at bounding box center [1353, 90] width 80 height 24
click at [1327, 174] on button "Email" at bounding box center [1364, 171] width 103 height 27
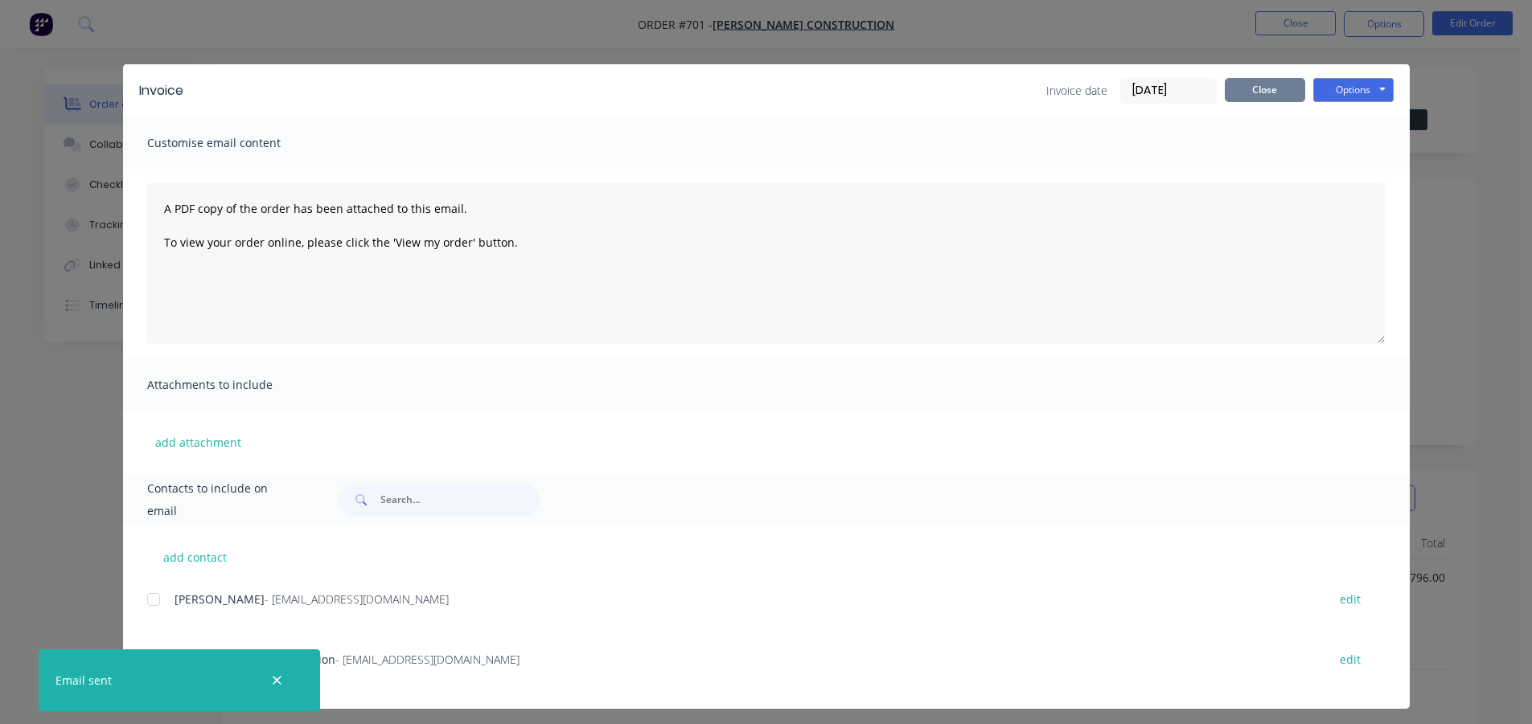
click at [1257, 90] on button "Close" at bounding box center [1265, 90] width 80 height 24
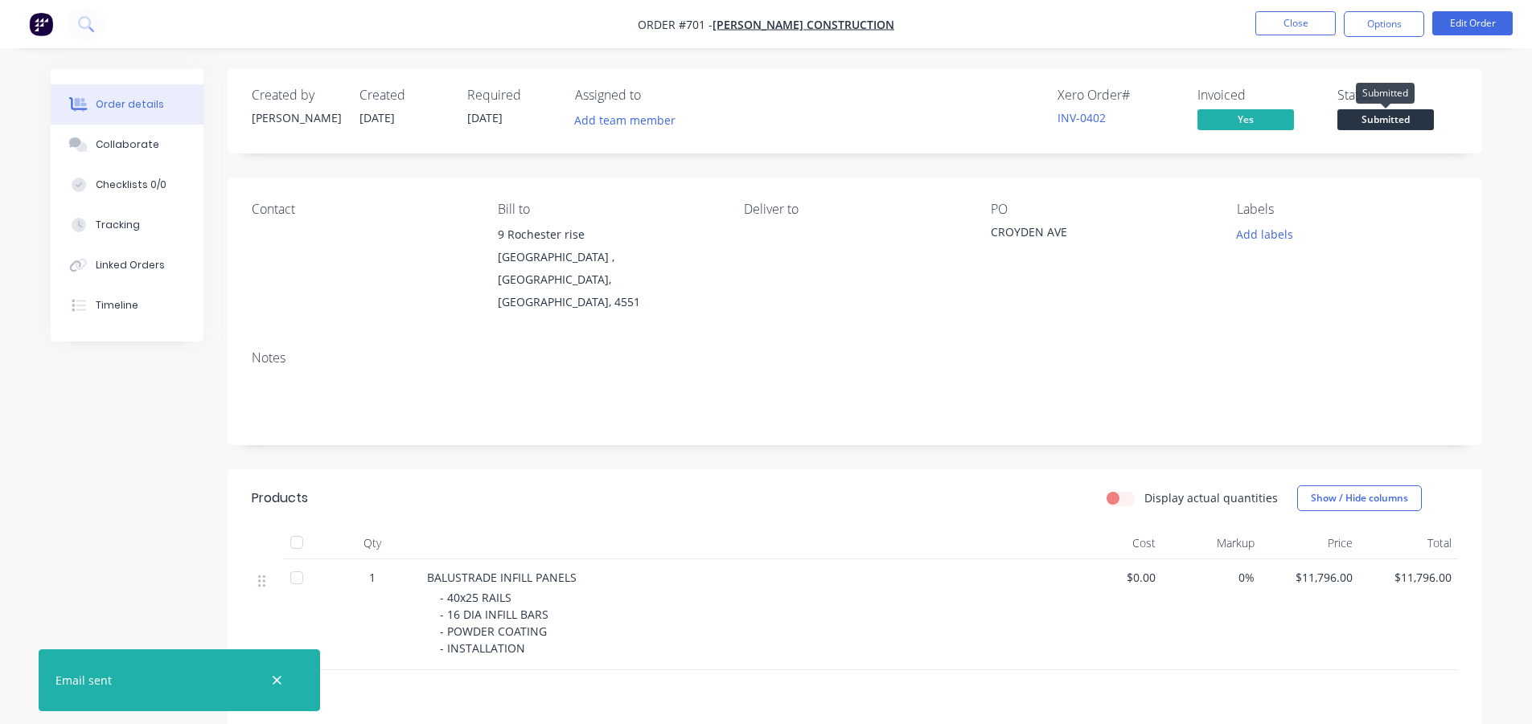
click at [1368, 118] on span "Submitted" at bounding box center [1385, 119] width 96 height 20
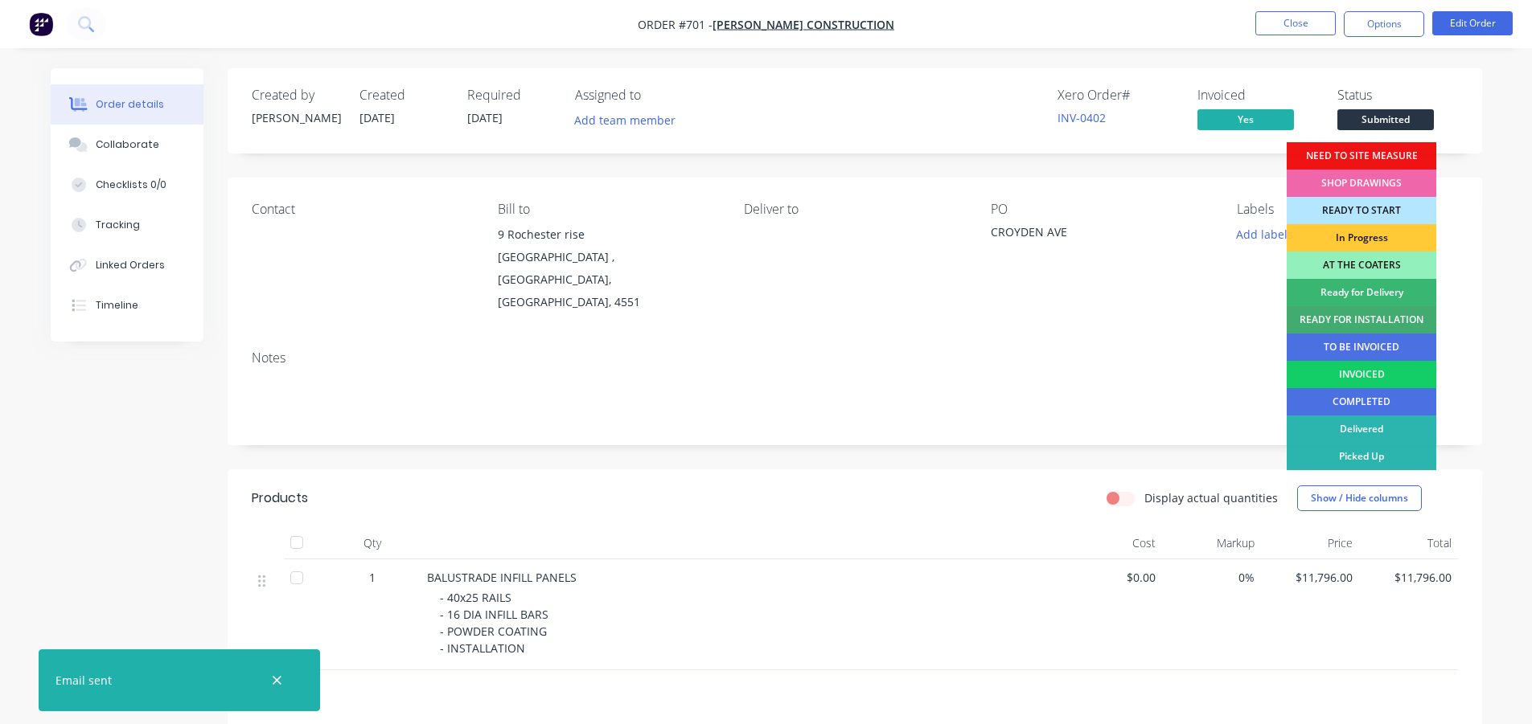
click at [1339, 369] on div "INVOICED" at bounding box center [1361, 374] width 150 height 27
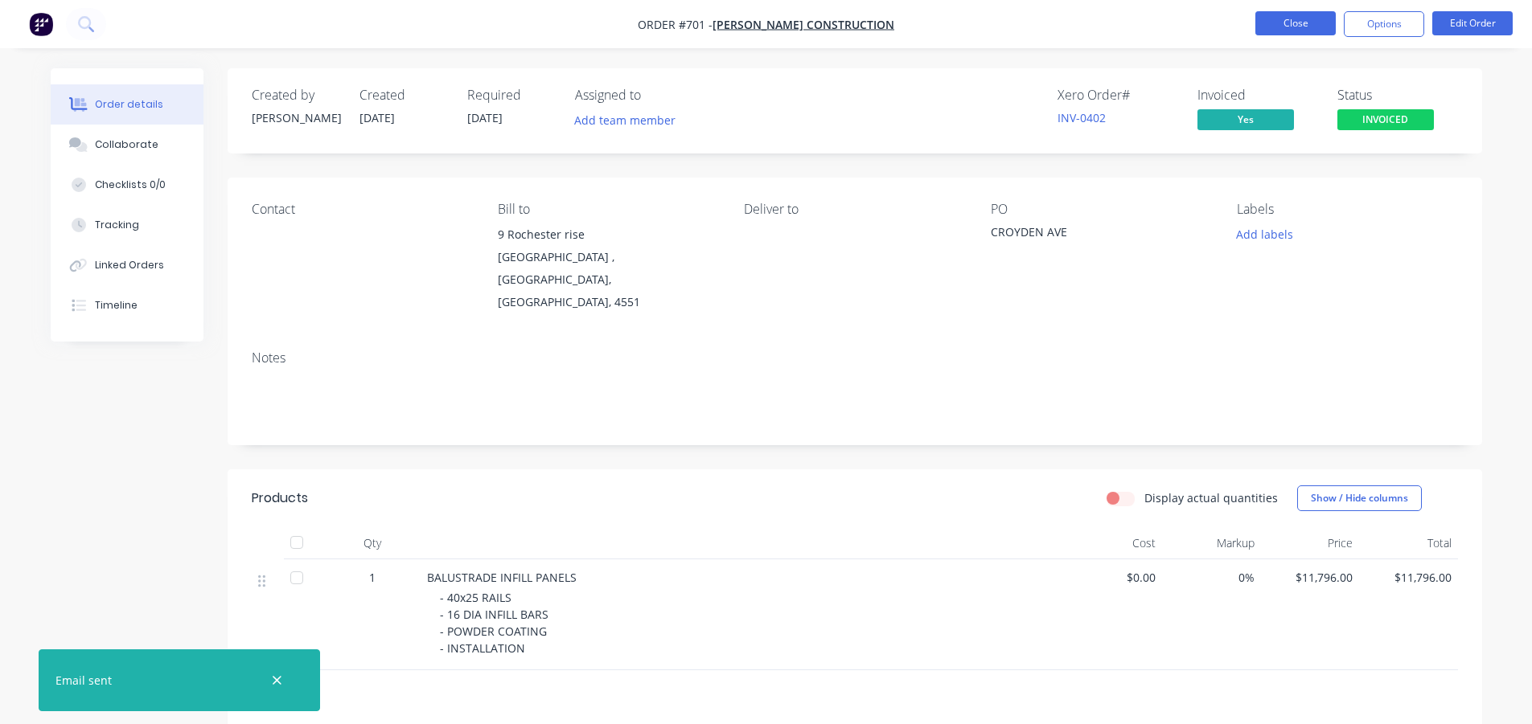
click at [1284, 18] on button "Close" at bounding box center [1295, 23] width 80 height 24
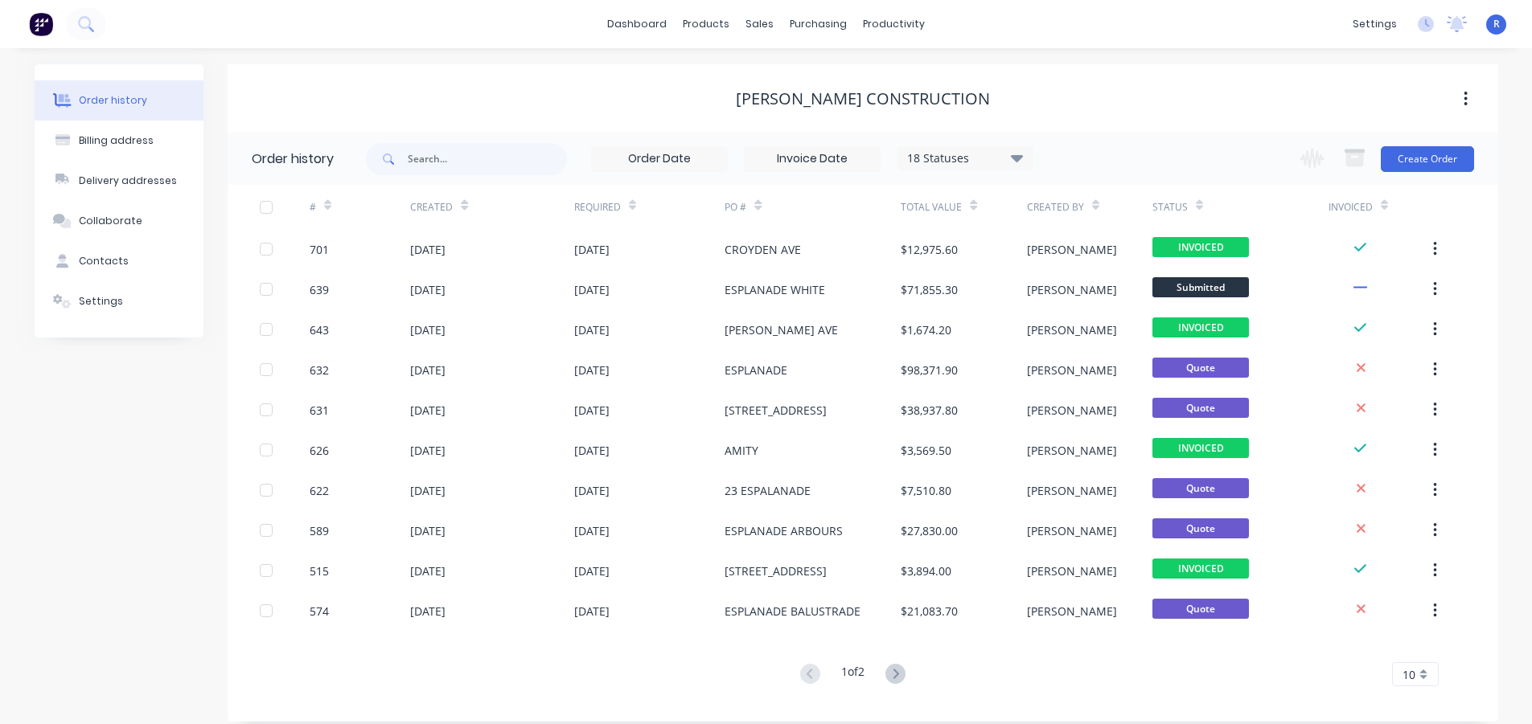
click at [1151, 103] on div "[PERSON_NAME] construction" at bounding box center [863, 98] width 1270 height 19
click at [697, 23] on div "products" at bounding box center [706, 24] width 63 height 24
click at [749, 68] on link "Product Catalogue" at bounding box center [785, 76] width 213 height 32
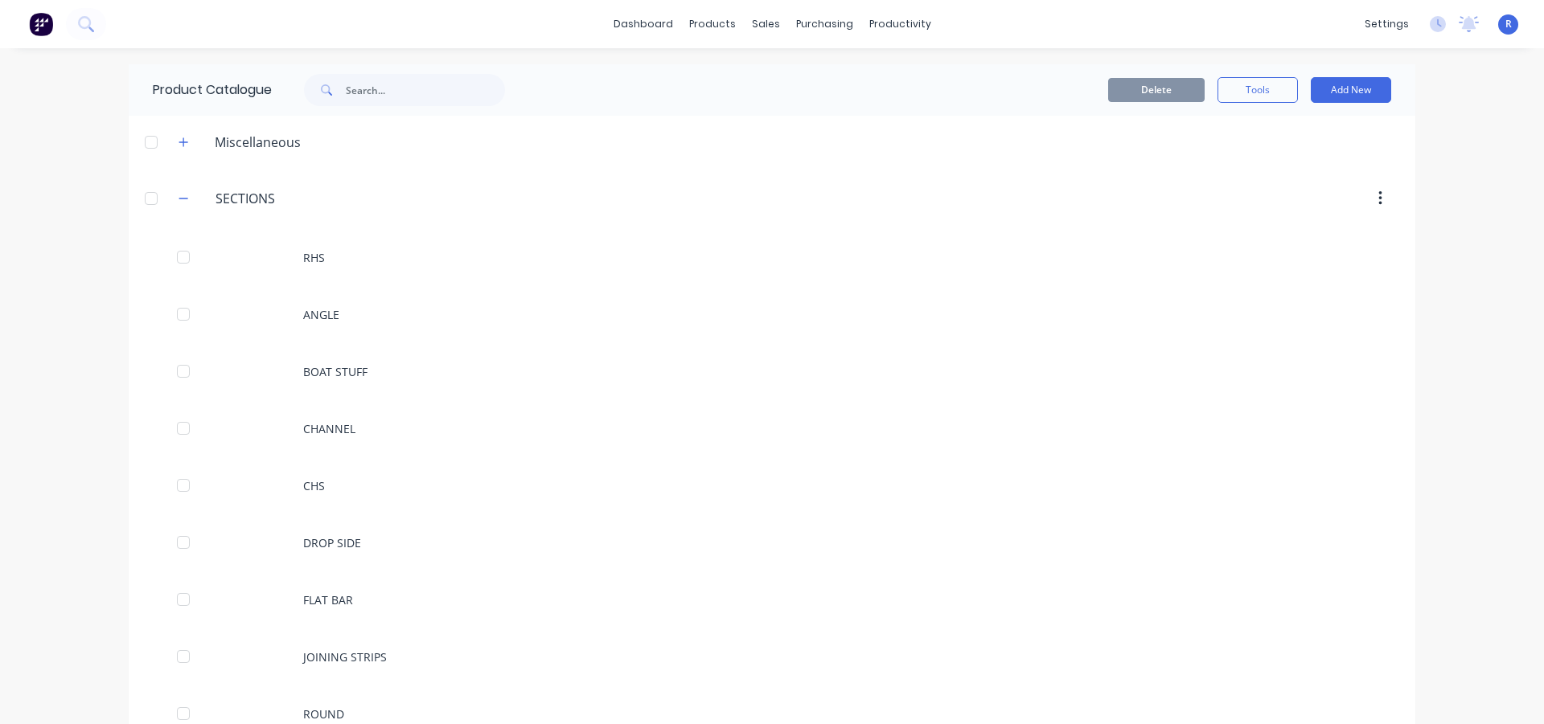
click at [178, 200] on icon "button" at bounding box center [183, 198] width 10 height 11
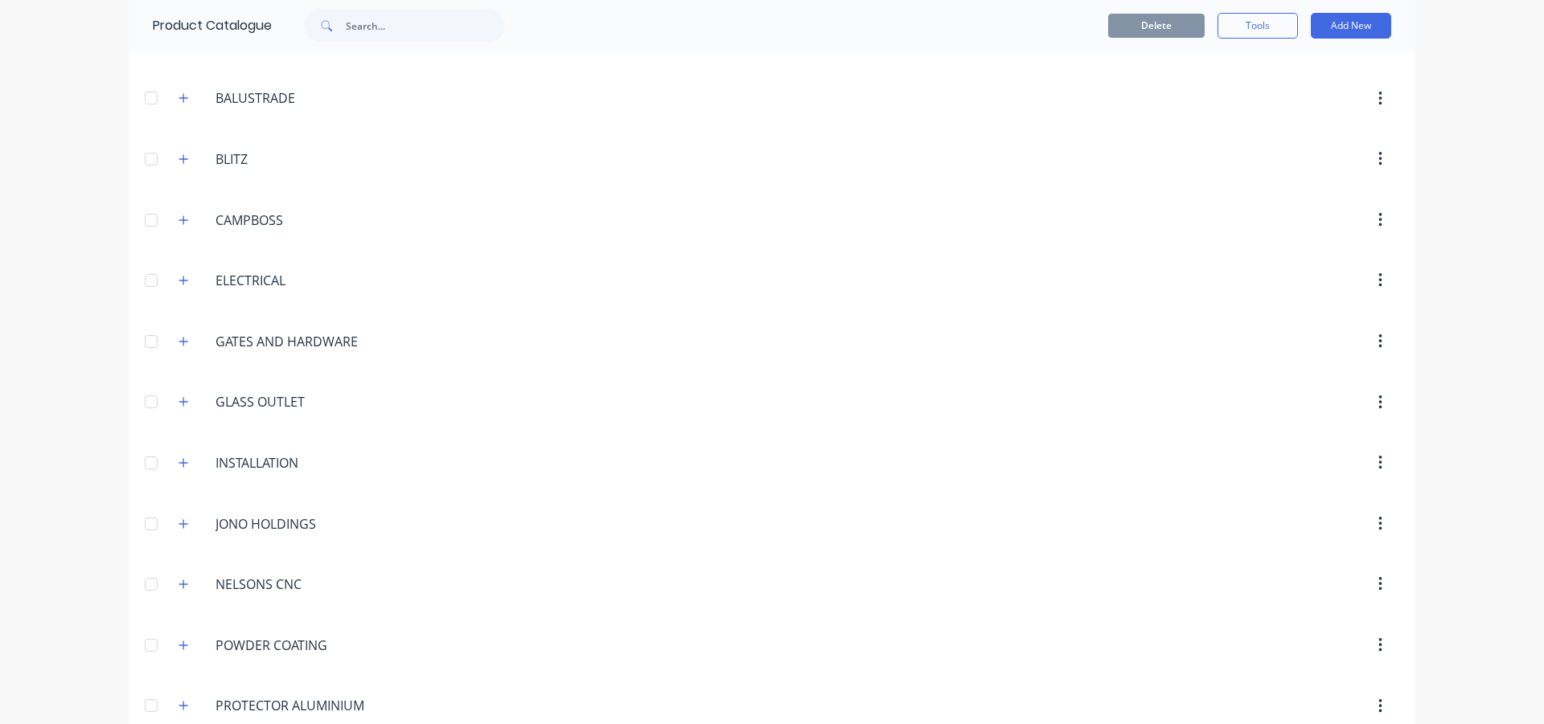
scroll to position [482, 0]
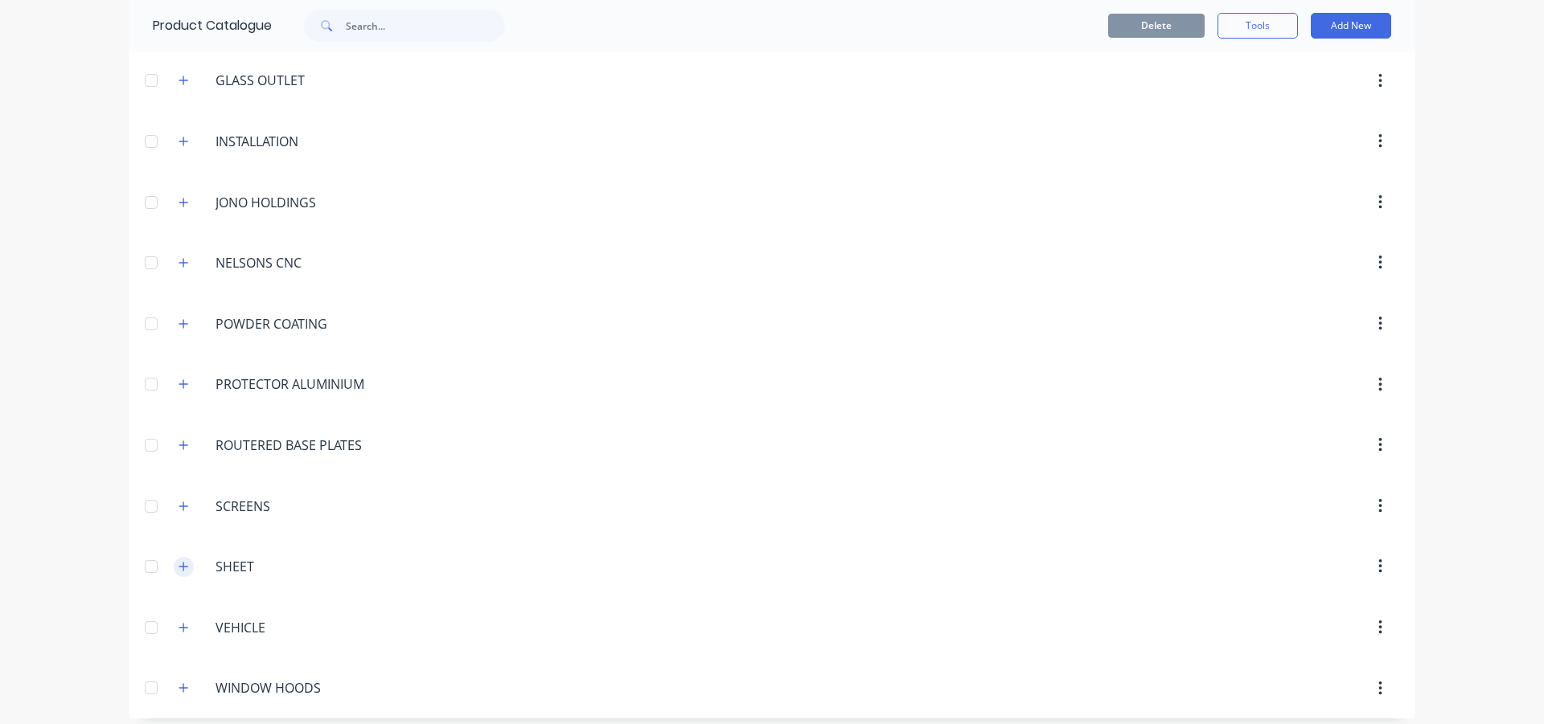
click at [178, 568] on icon "button" at bounding box center [183, 566] width 10 height 11
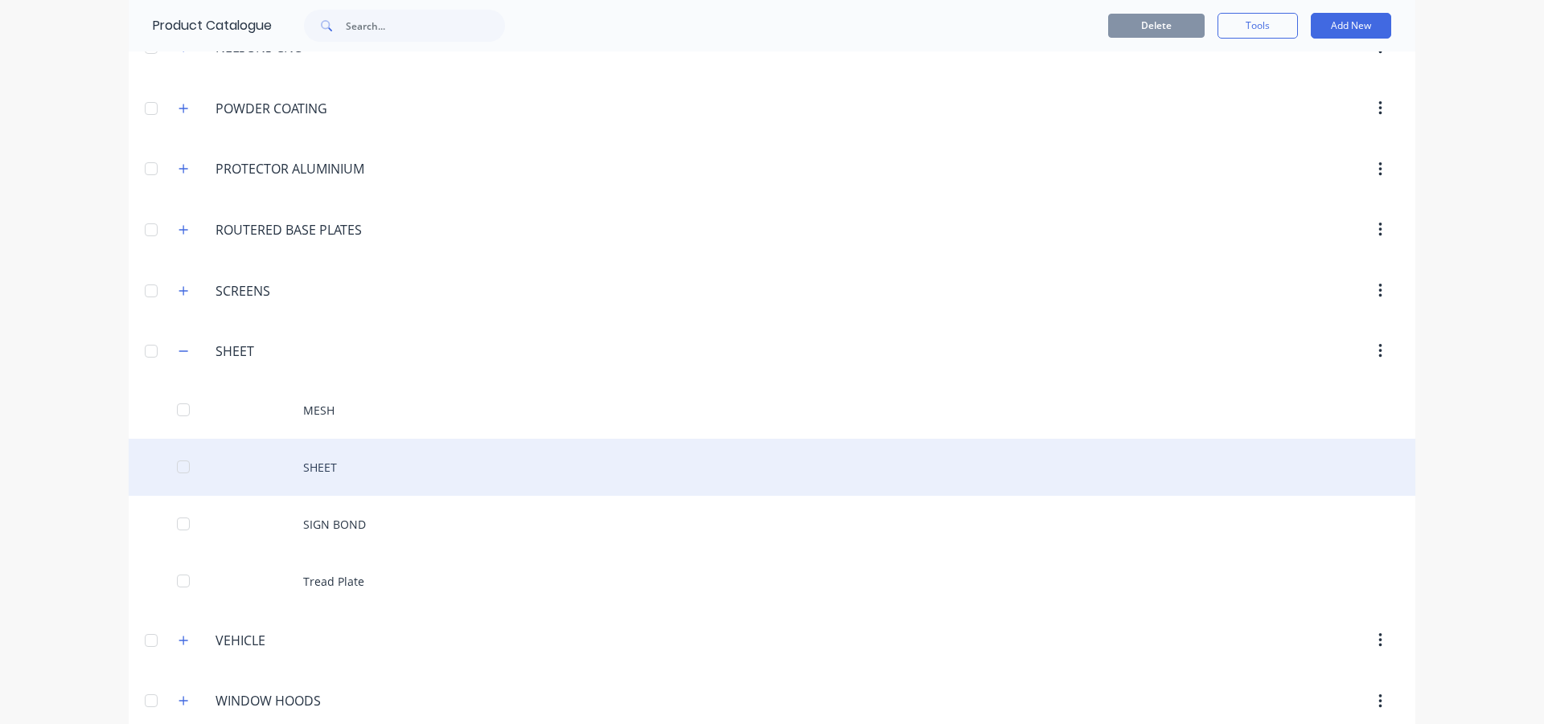
scroll to position [721, 0]
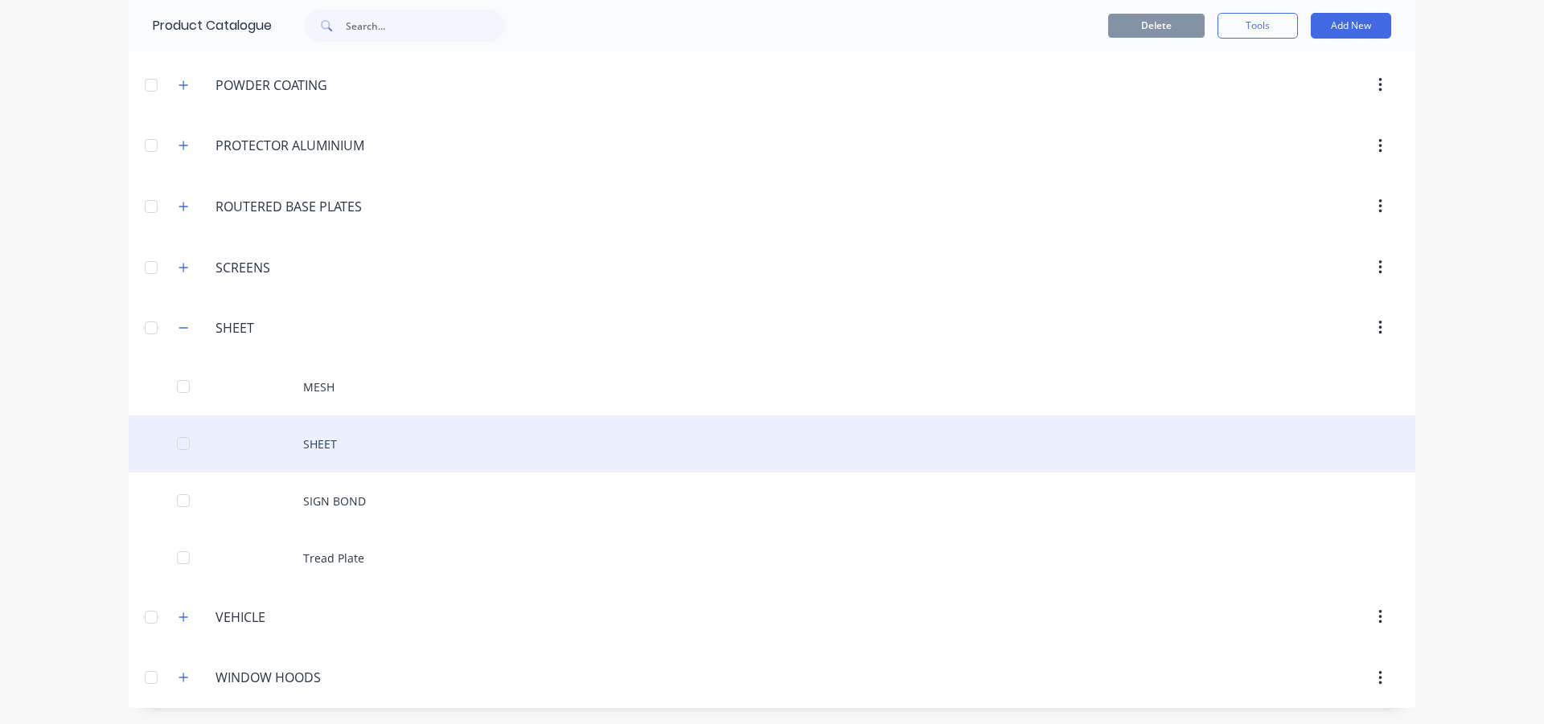
click at [384, 465] on div "SHEET" at bounding box center [772, 444] width 1286 height 57
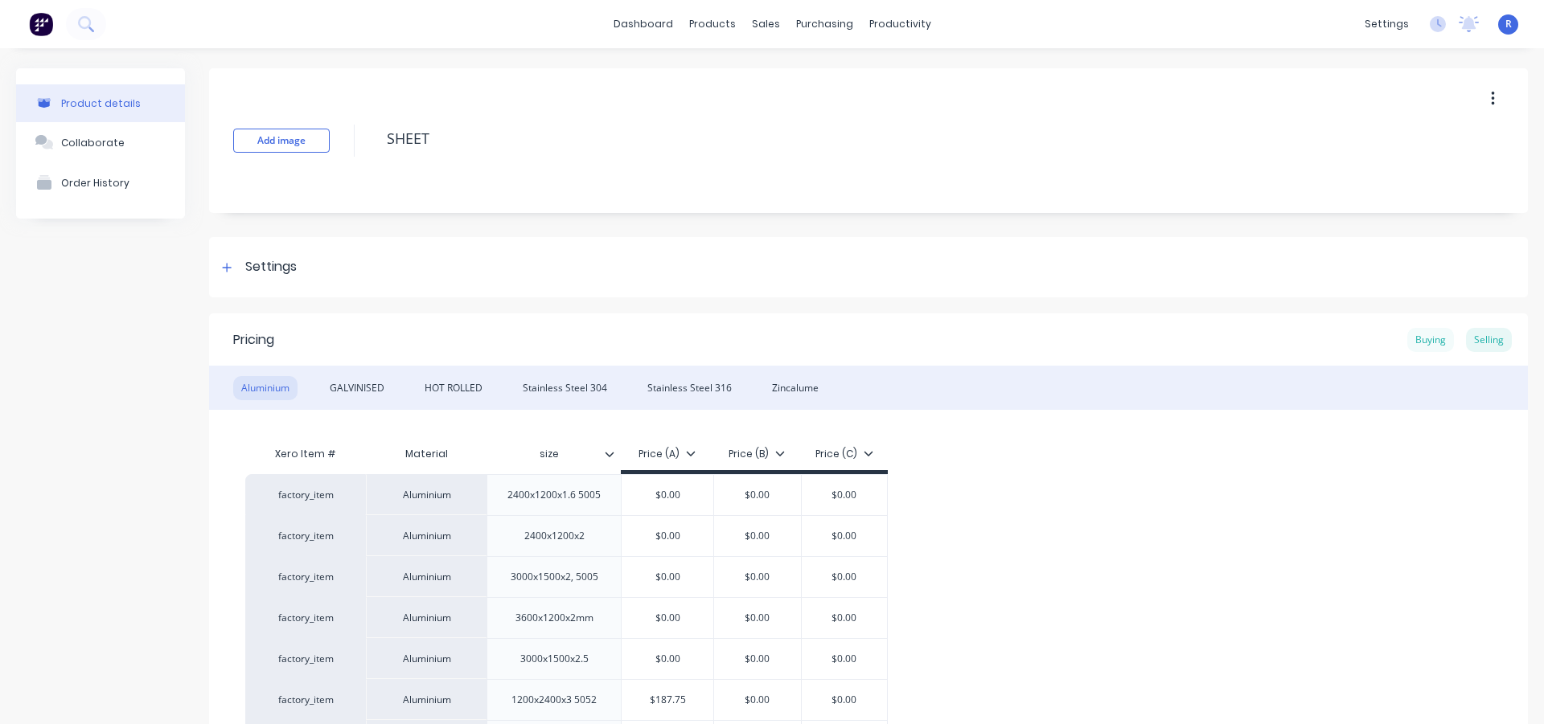
click at [1407, 335] on div "Buying" at bounding box center [1430, 340] width 47 height 24
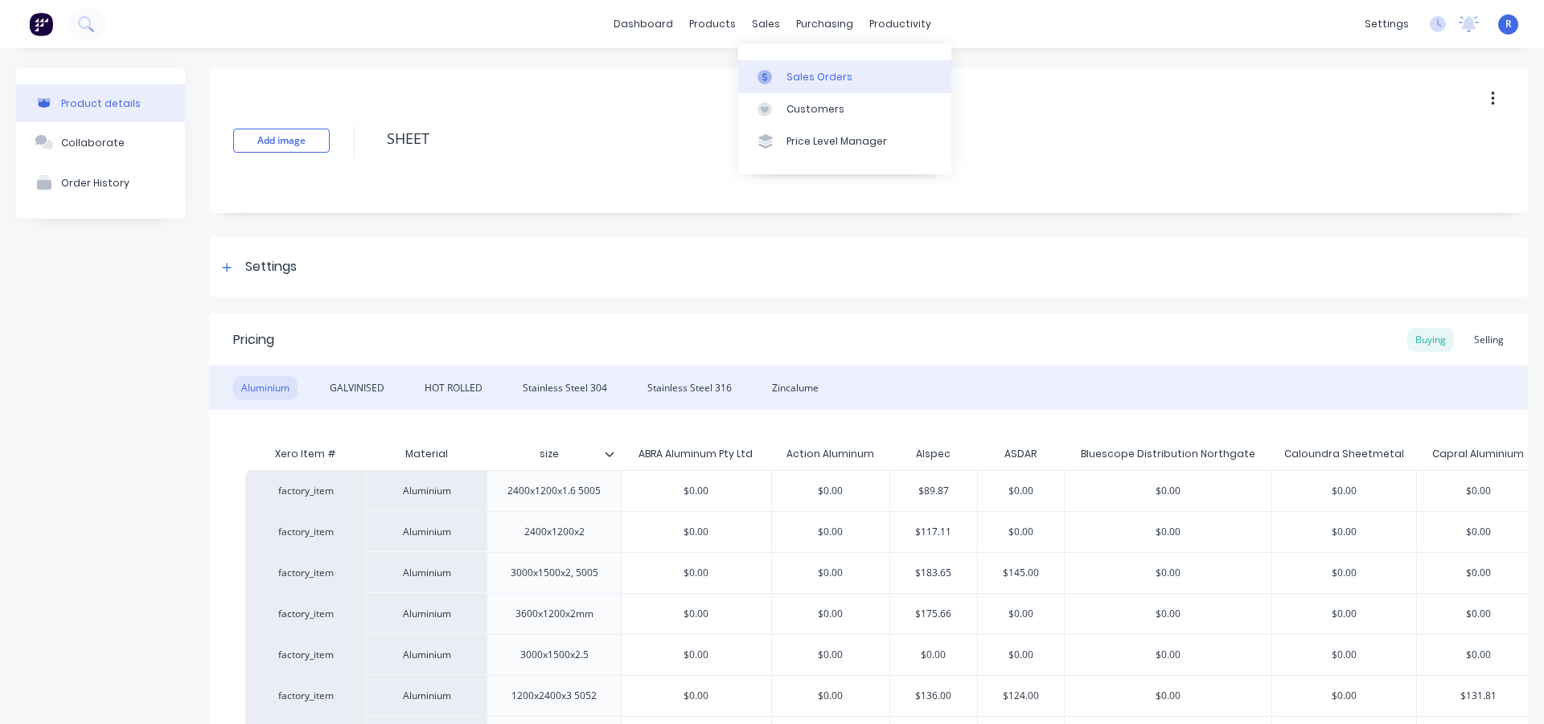
click at [788, 81] on div "Sales Orders" at bounding box center [819, 77] width 66 height 14
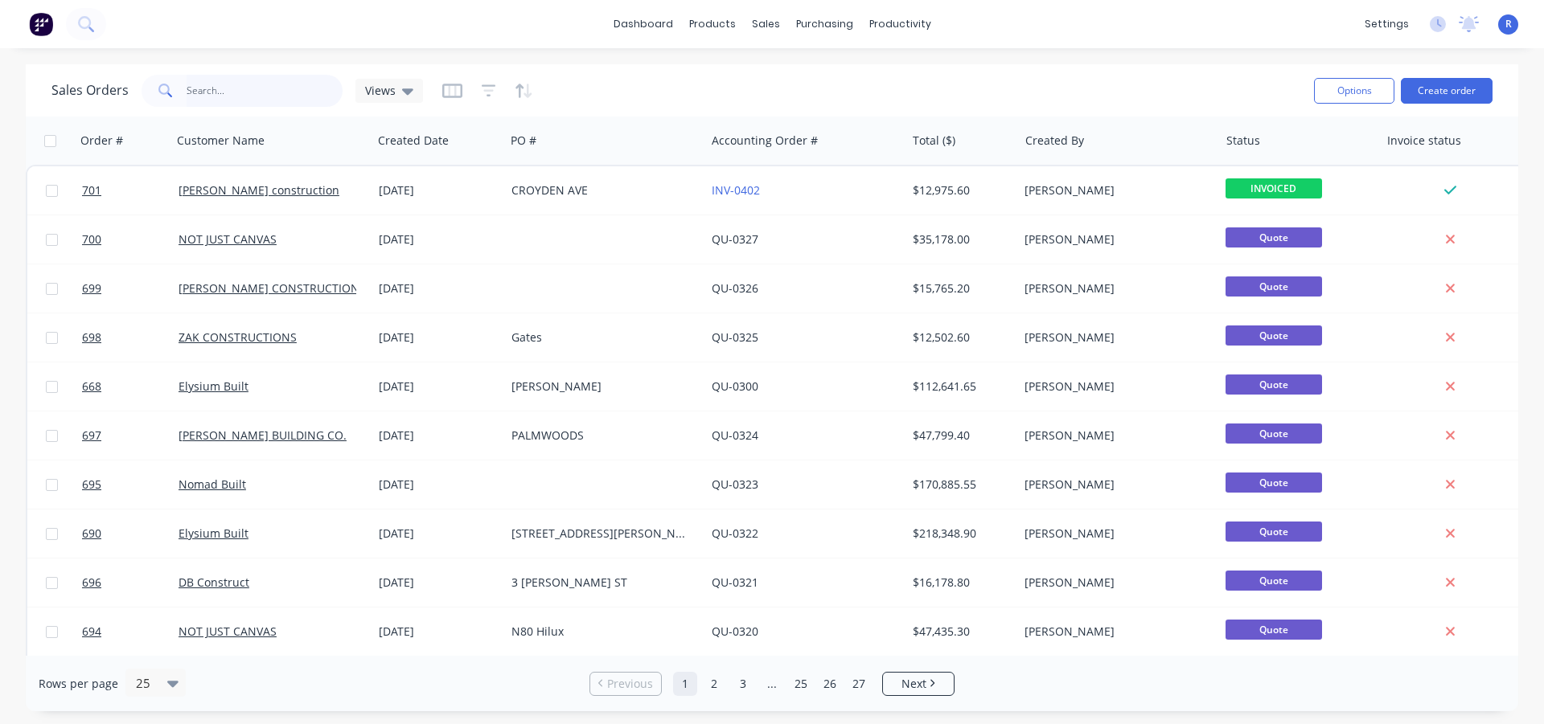
click at [285, 86] on input "text" at bounding box center [265, 91] width 157 height 32
type input "MAS"
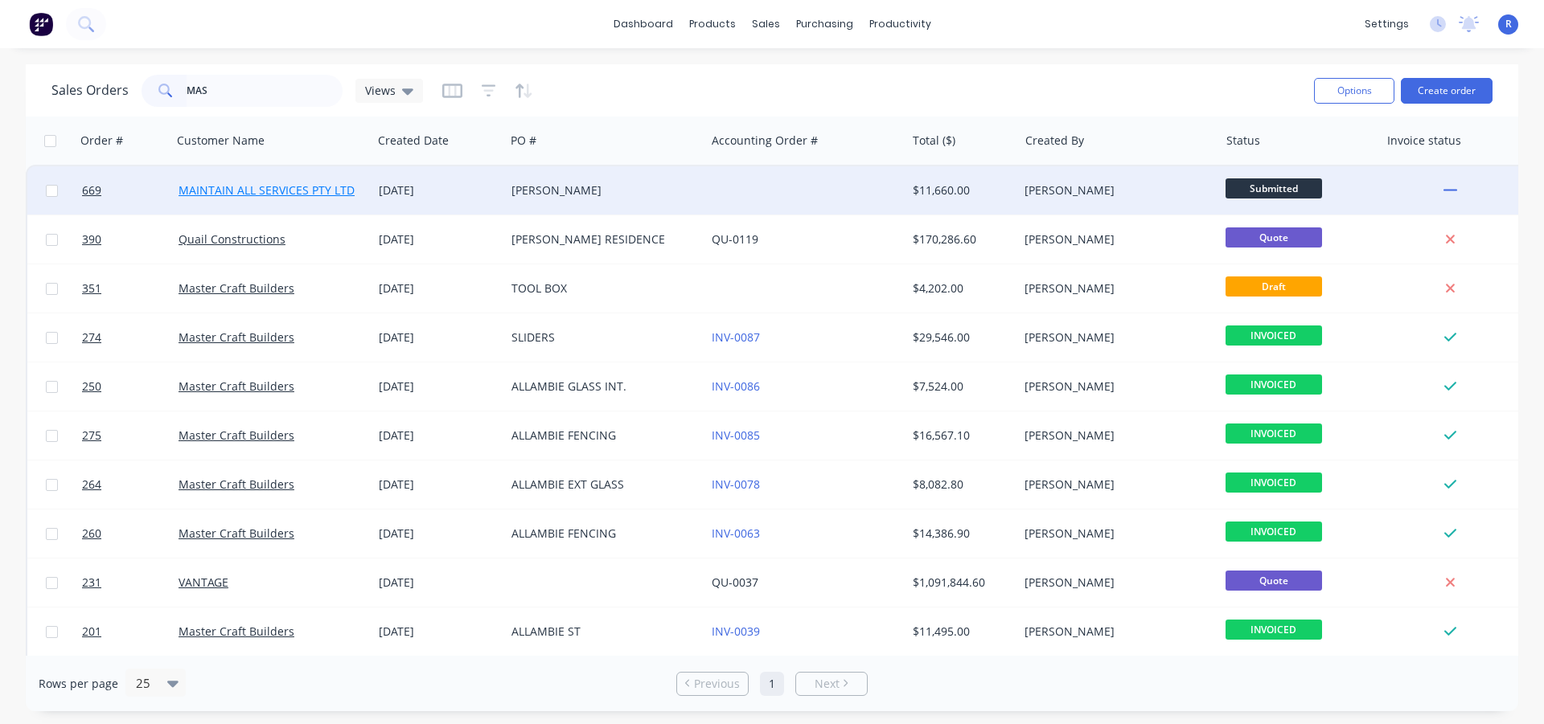
click at [288, 187] on link "MAINTAIN ALL SERVICES PTY LTD" at bounding box center [266, 190] width 176 height 15
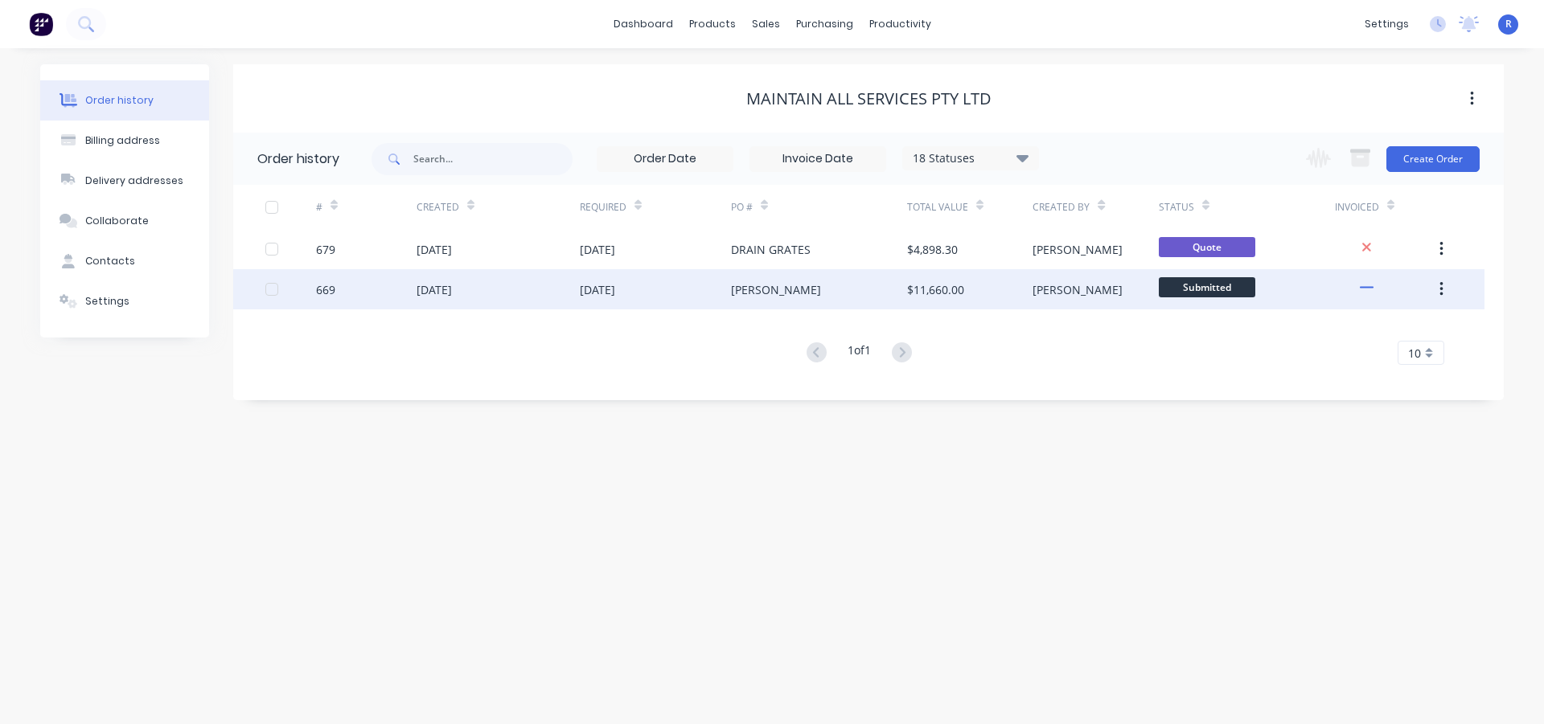
click at [987, 293] on div "$11,660.00" at bounding box center [969, 289] width 125 height 40
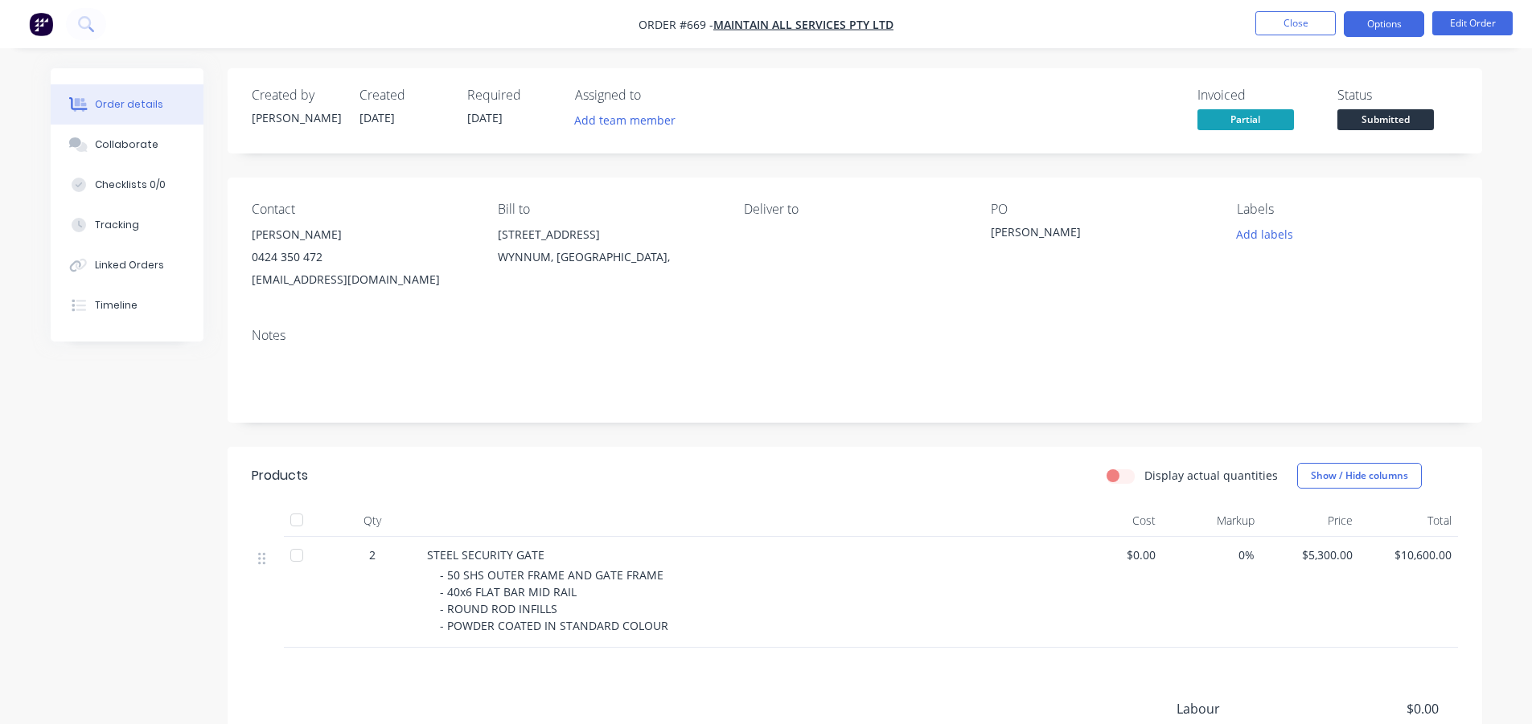
click at [1395, 22] on button "Options" at bounding box center [1384, 24] width 80 height 26
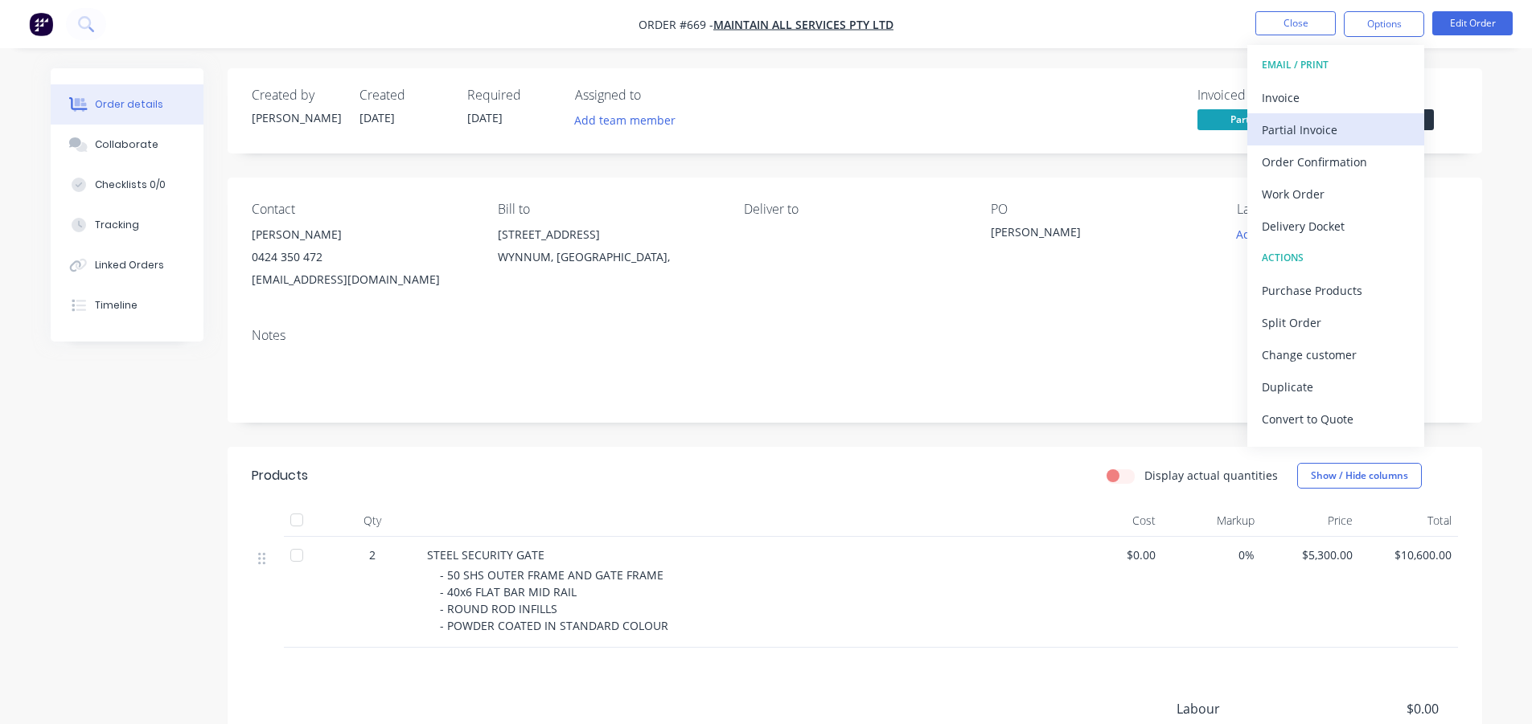
click at [1291, 120] on div "Partial Invoice" at bounding box center [1336, 129] width 148 height 23
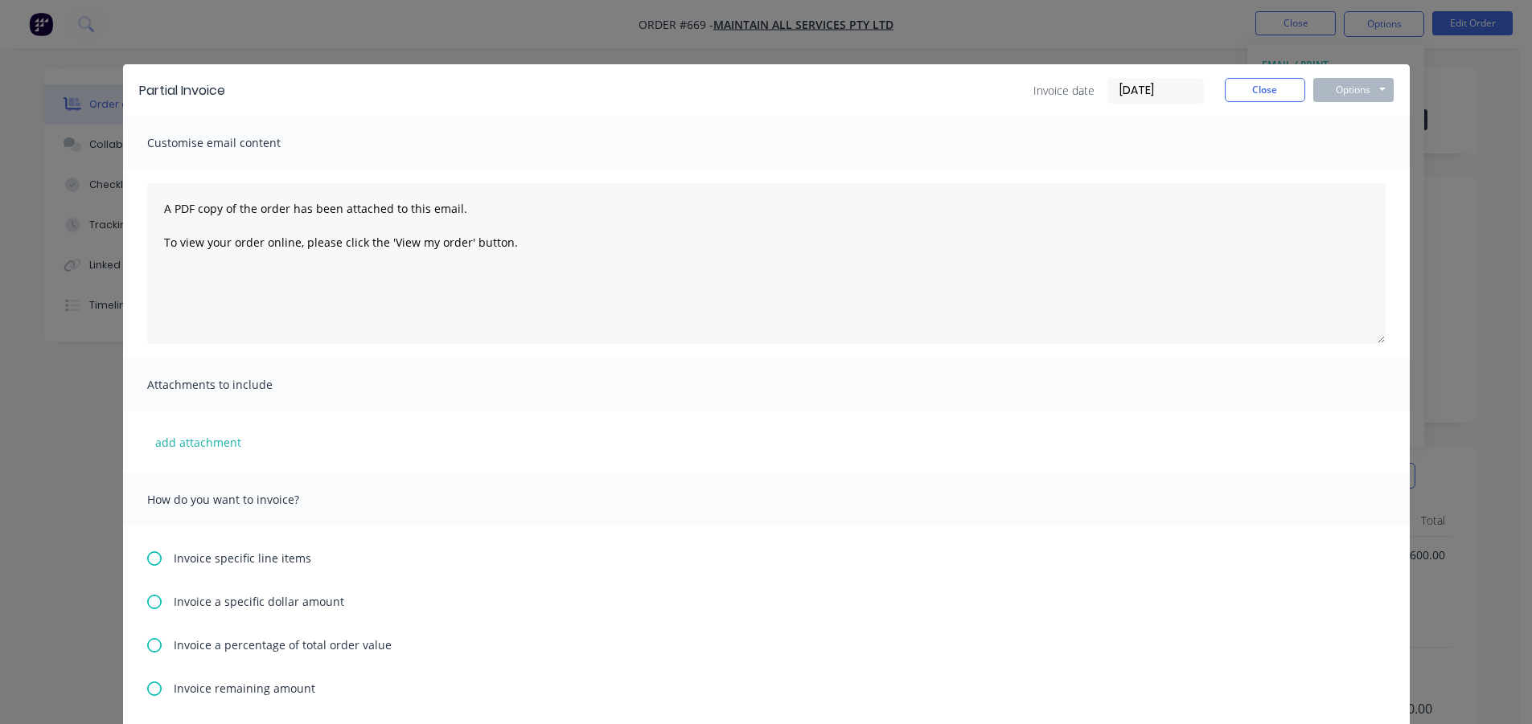
scroll to position [161, 0]
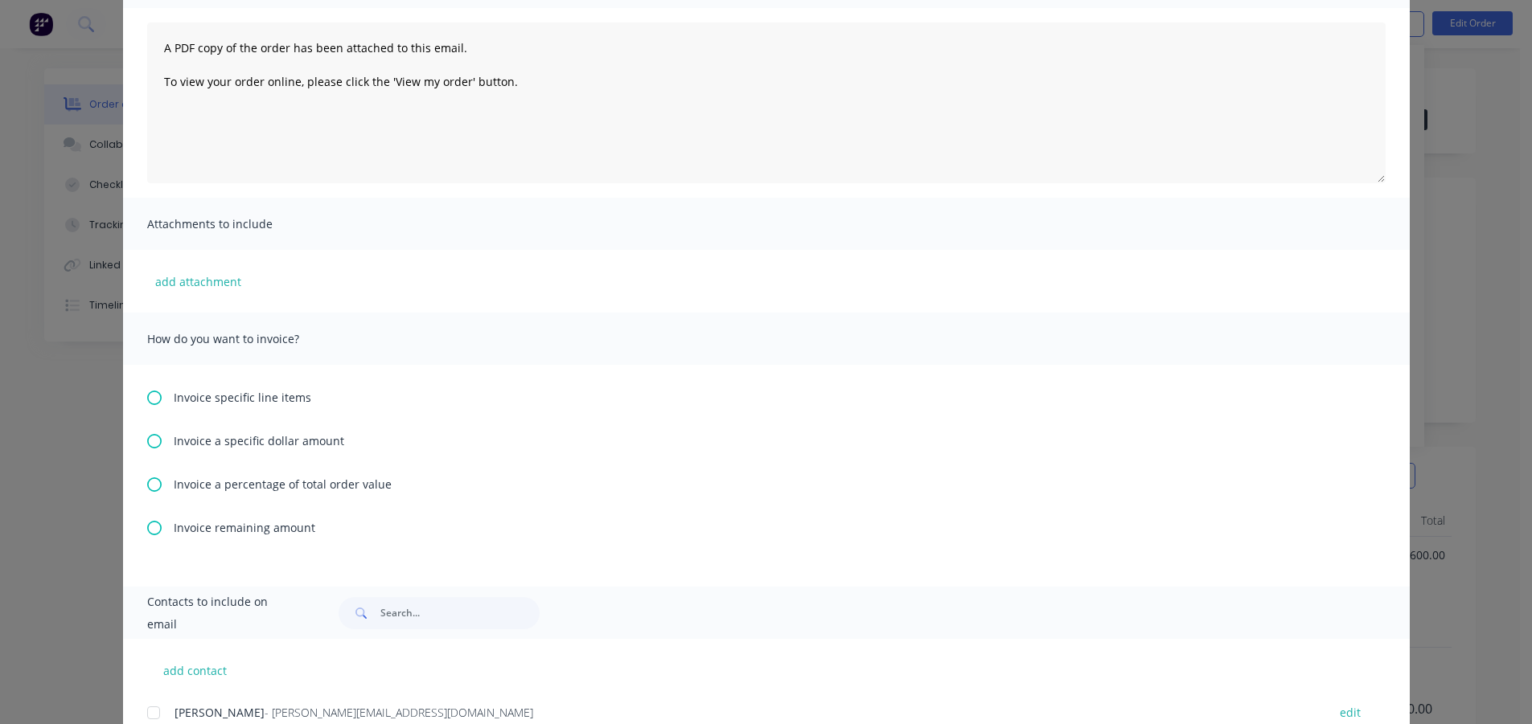
click at [147, 394] on icon at bounding box center [154, 398] width 14 height 14
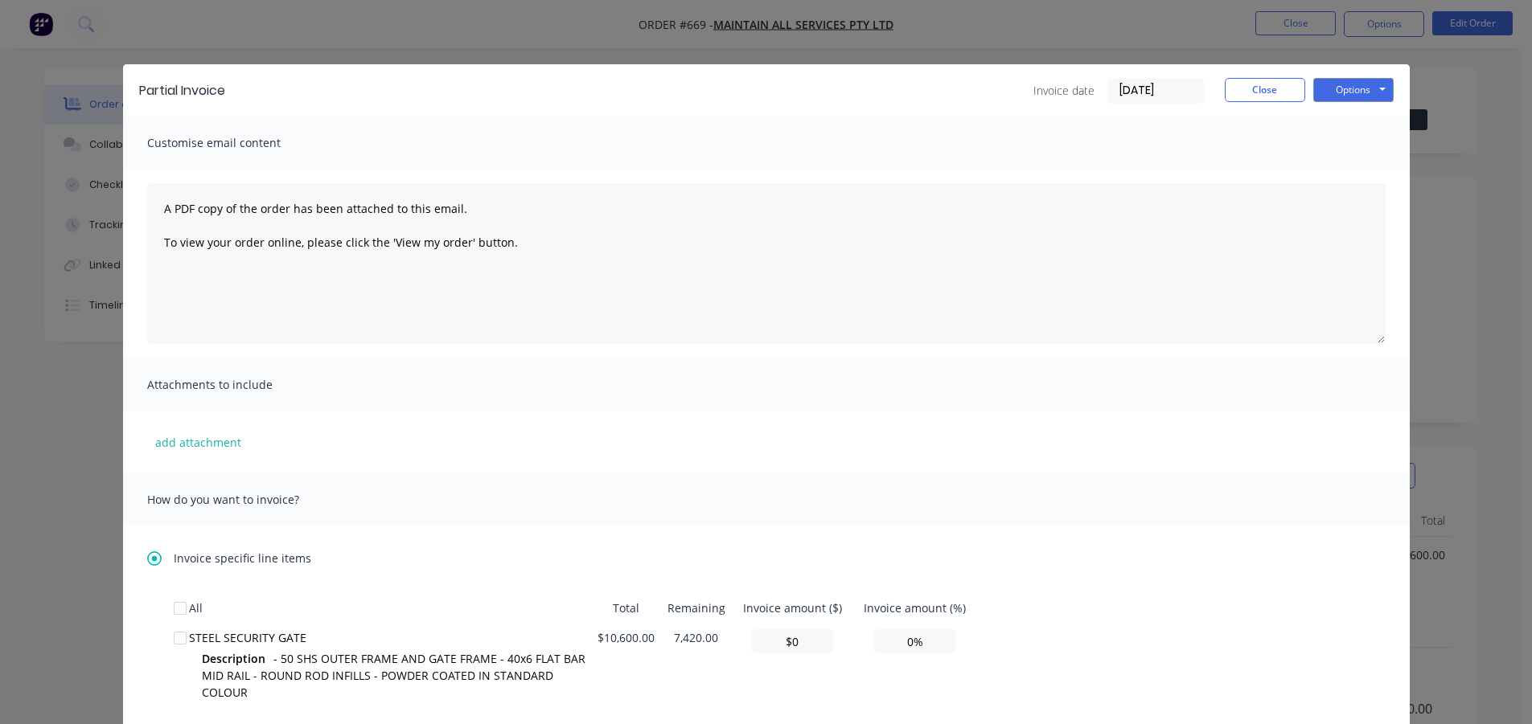
scroll to position [241, 0]
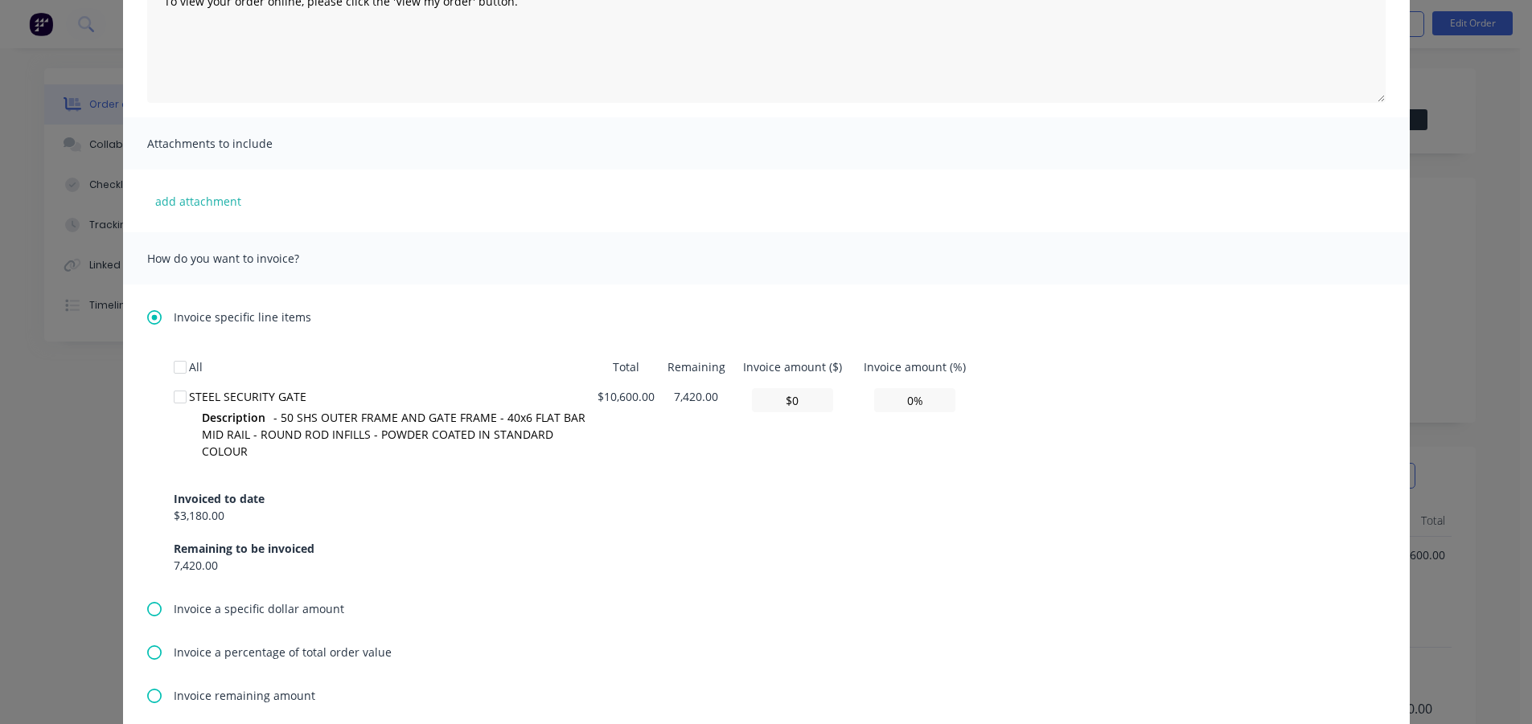
click at [170, 397] on div at bounding box center [180, 397] width 32 height 32
click at [907, 403] on input "0%" at bounding box center [914, 400] width 81 height 24
type input "$742.00"
type input "7%"
type input "$7,420.00"
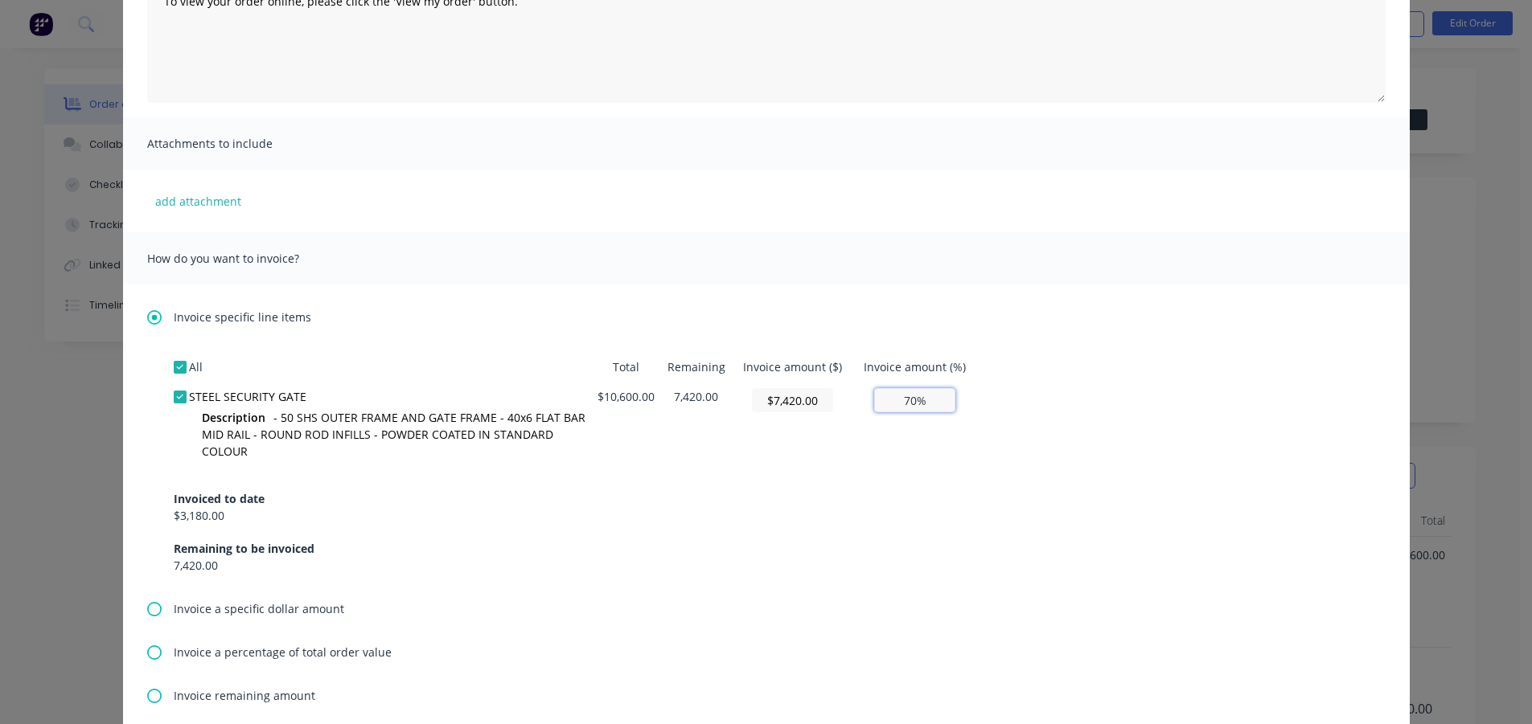
type input "70%"
click at [897, 426] on td "70%" at bounding box center [914, 426] width 125 height 89
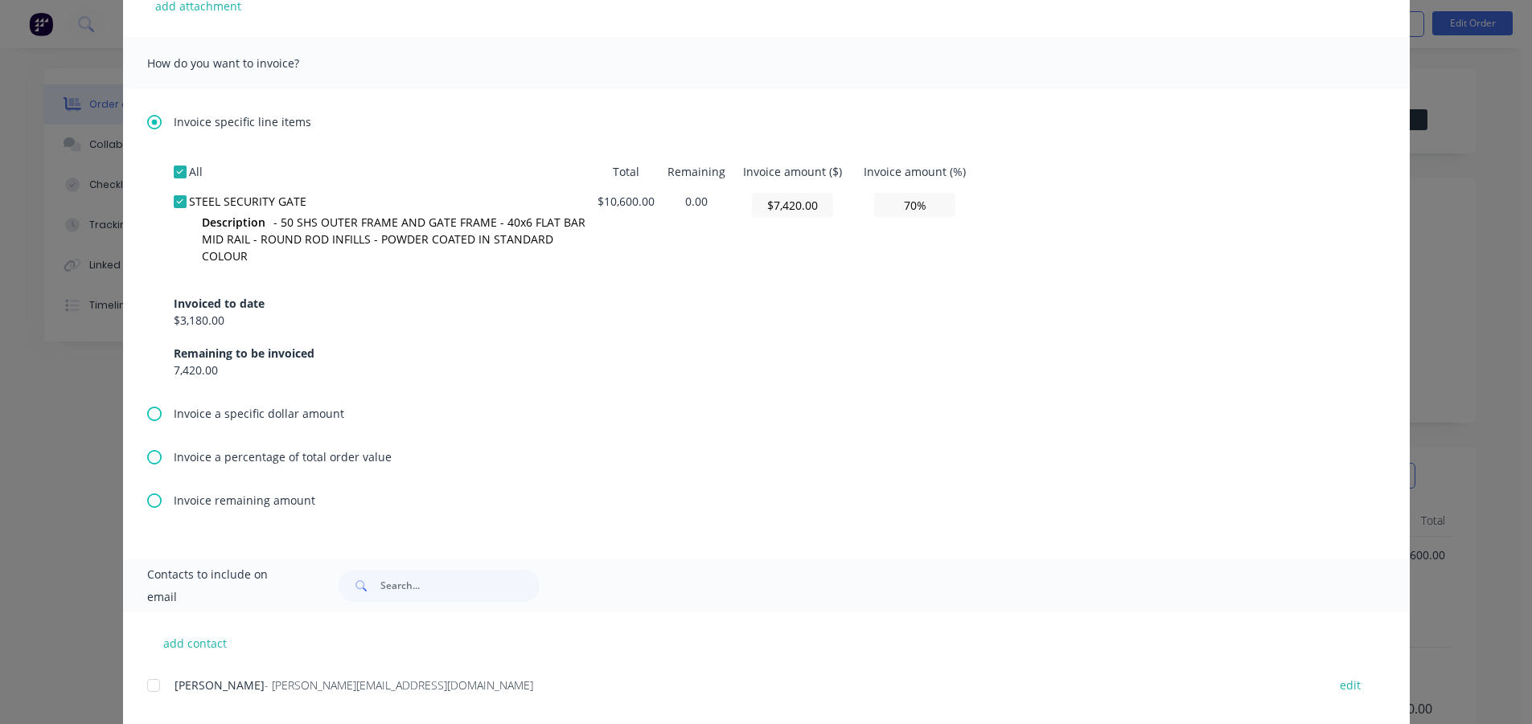
scroll to position [470, 0]
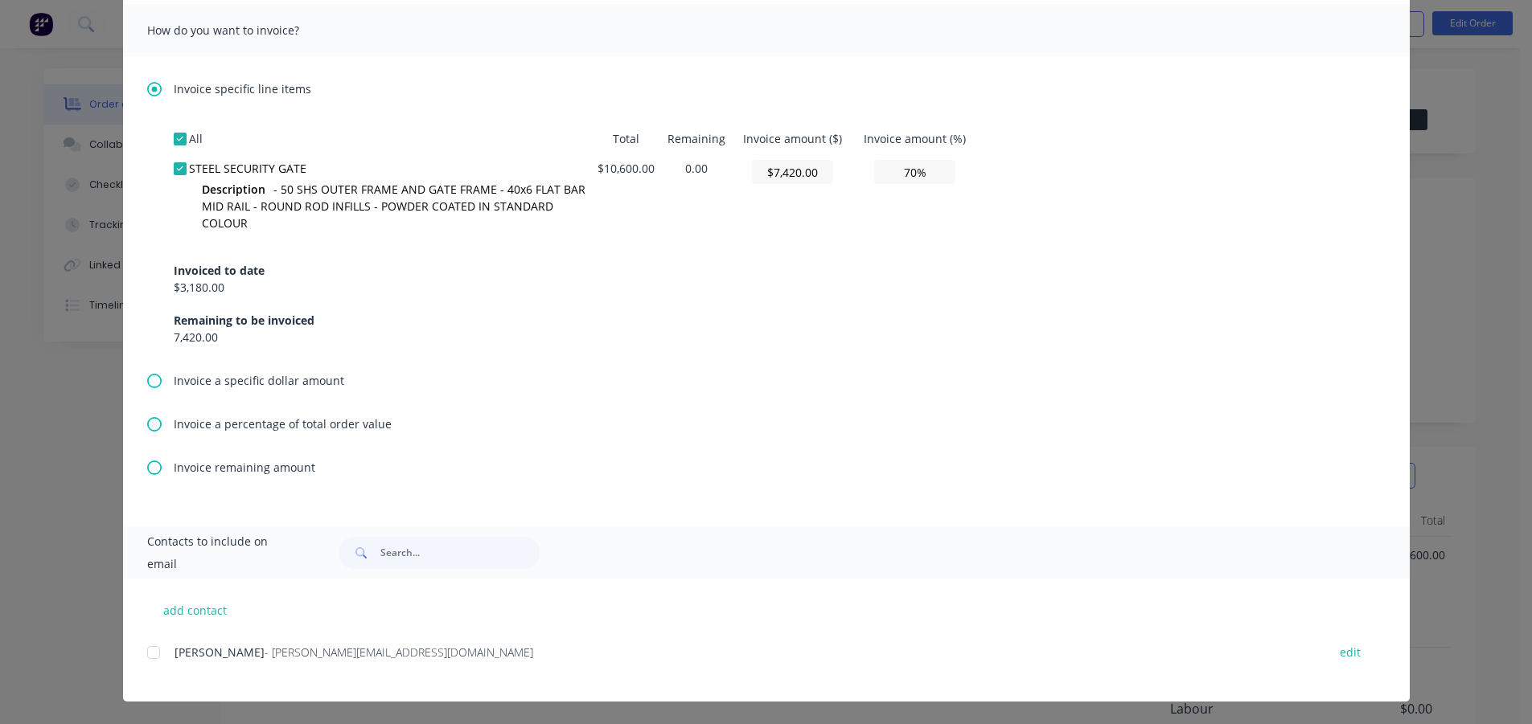
click at [146, 654] on div at bounding box center [153, 653] width 32 height 32
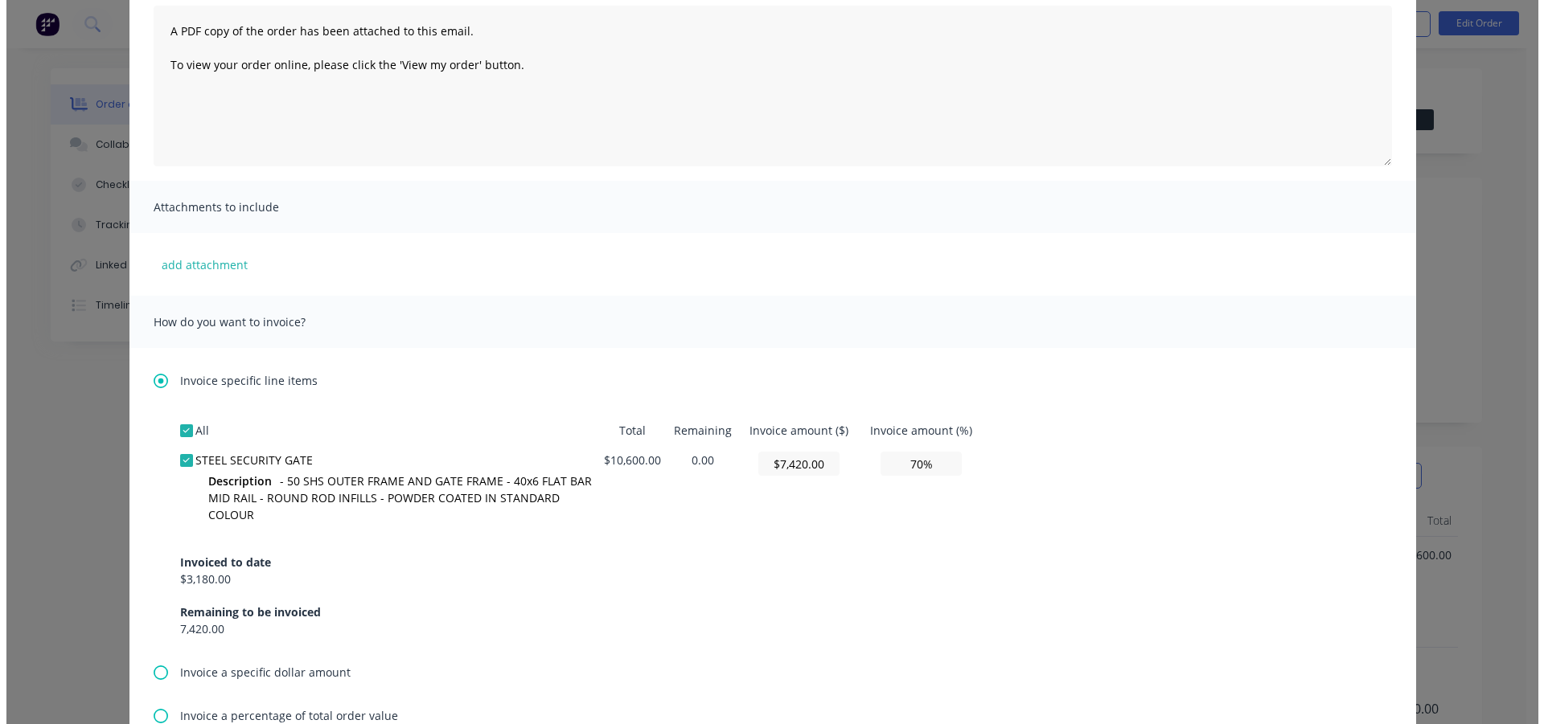
scroll to position [0, 0]
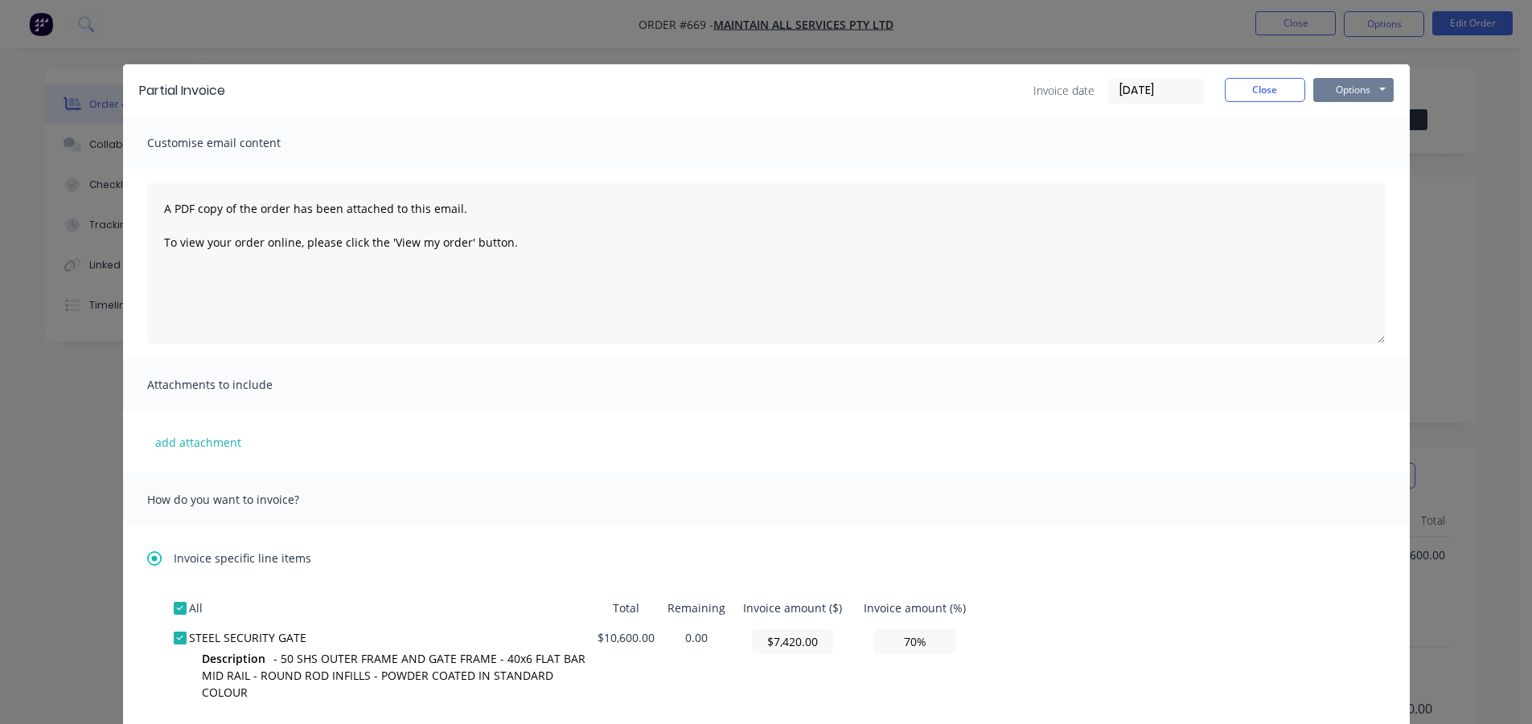
click at [1339, 88] on button "Options" at bounding box center [1353, 90] width 80 height 24
click at [1339, 173] on button "Email" at bounding box center [1364, 171] width 103 height 27
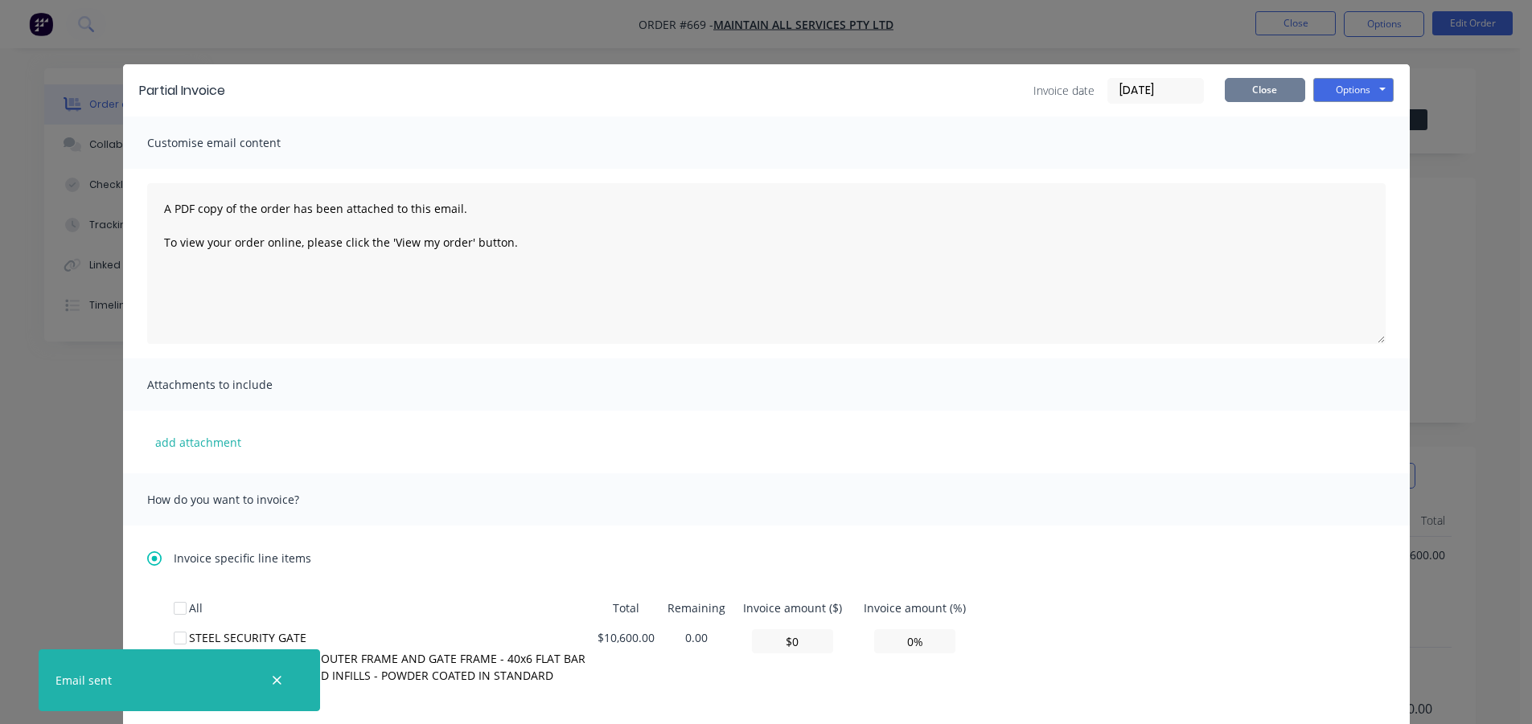
click at [1275, 88] on button "Close" at bounding box center [1265, 90] width 80 height 24
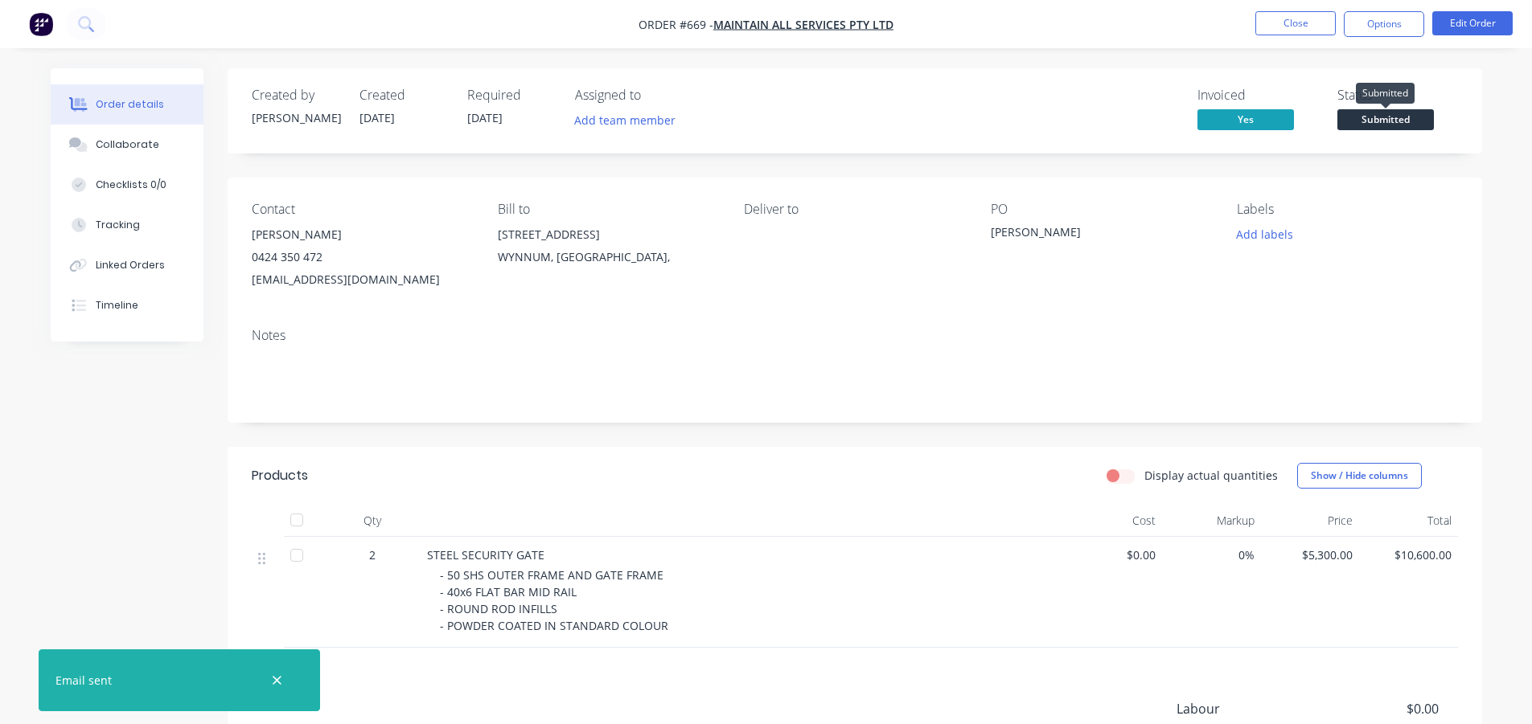
click at [1349, 114] on span "Submitted" at bounding box center [1385, 119] width 96 height 20
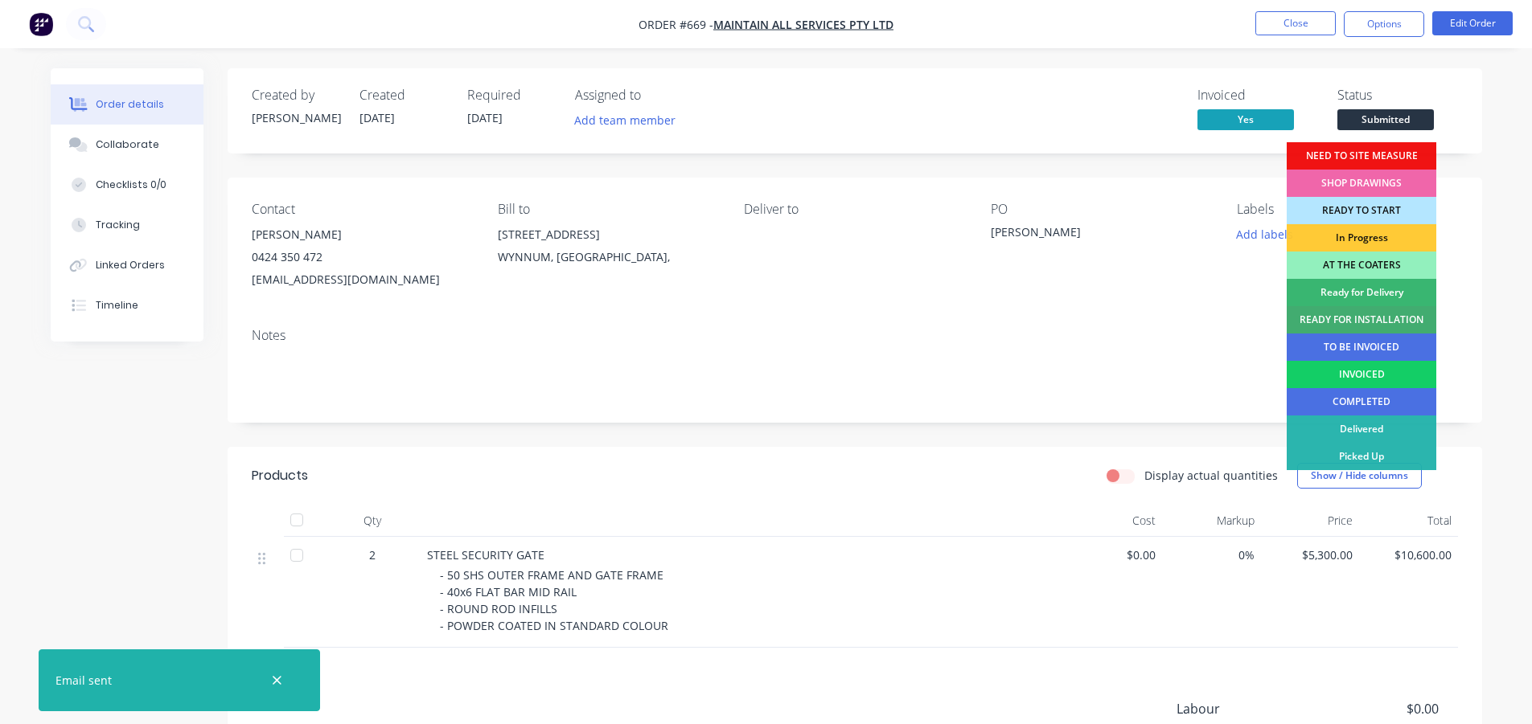
click at [1356, 375] on div "INVOICED" at bounding box center [1361, 374] width 150 height 27
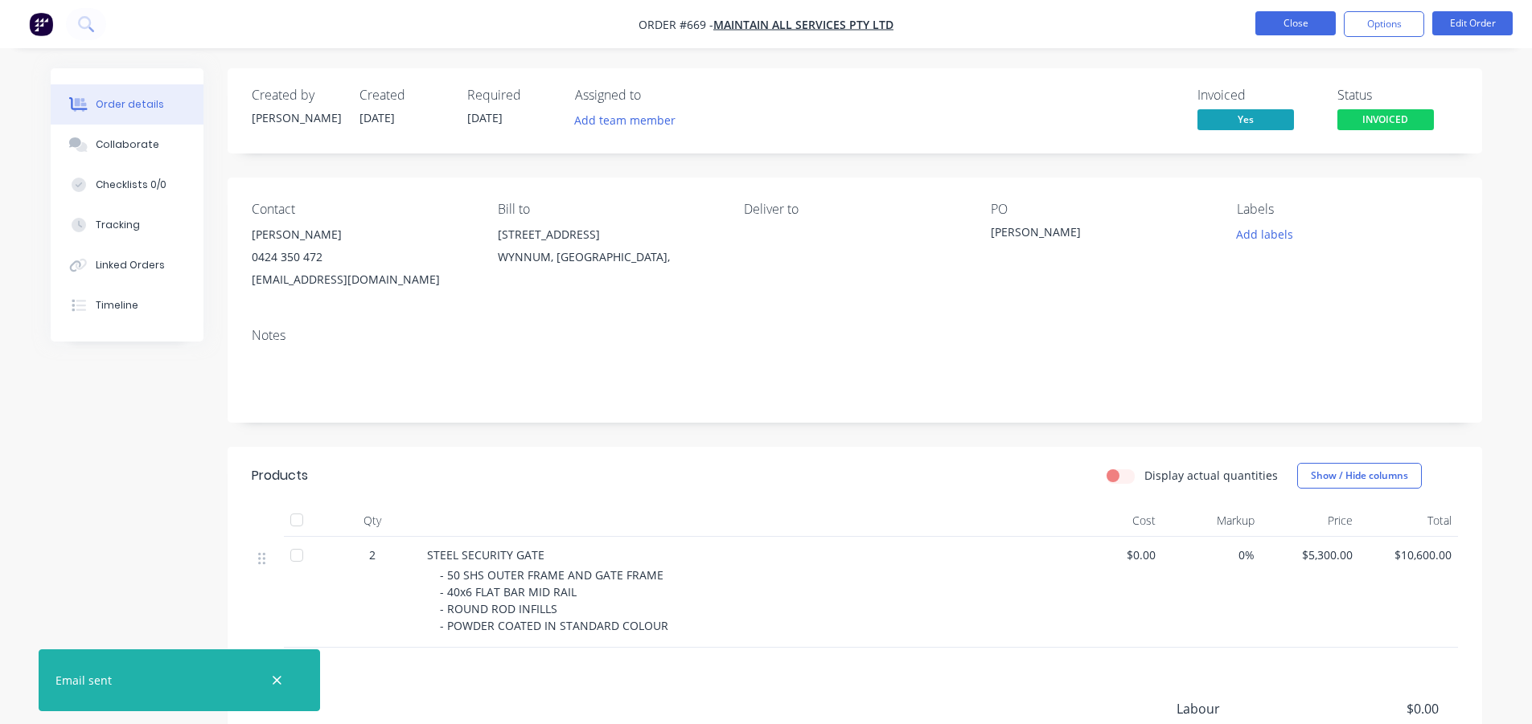
click at [1295, 23] on button "Close" at bounding box center [1295, 23] width 80 height 24
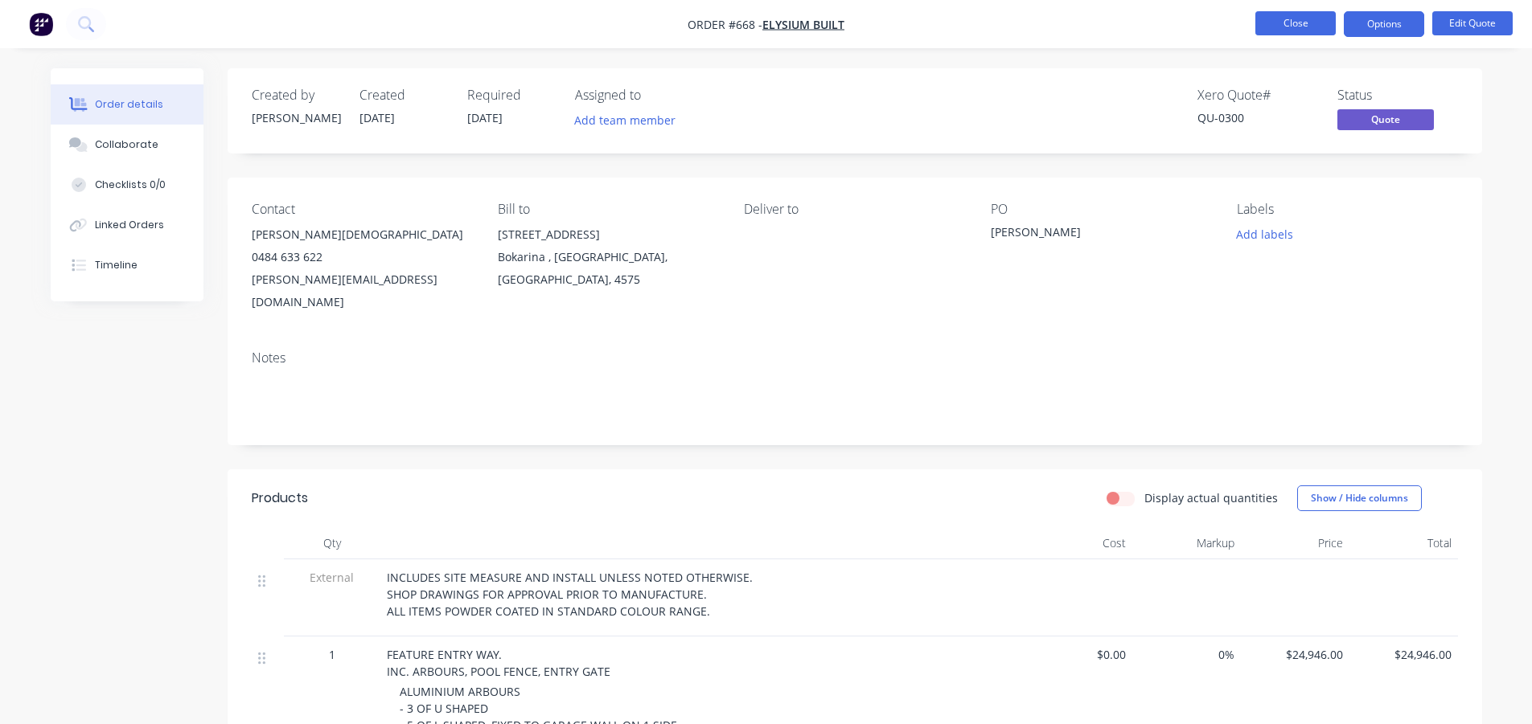
click at [1269, 27] on button "Close" at bounding box center [1295, 23] width 80 height 24
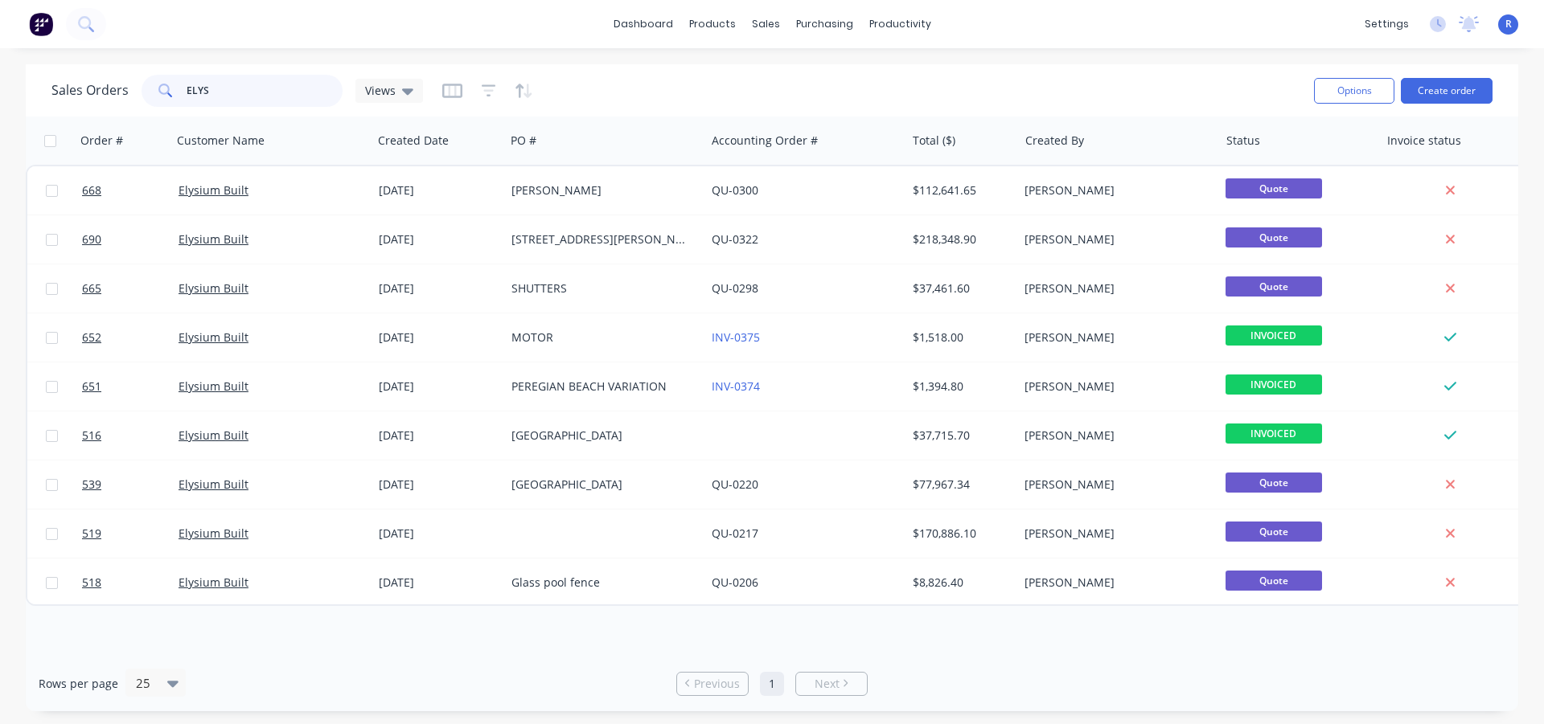
drag, startPoint x: 229, startPoint y: 97, endPoint x: 176, endPoint y: 96, distance: 53.1
click at [176, 96] on div "ELYS" at bounding box center [242, 91] width 201 height 32
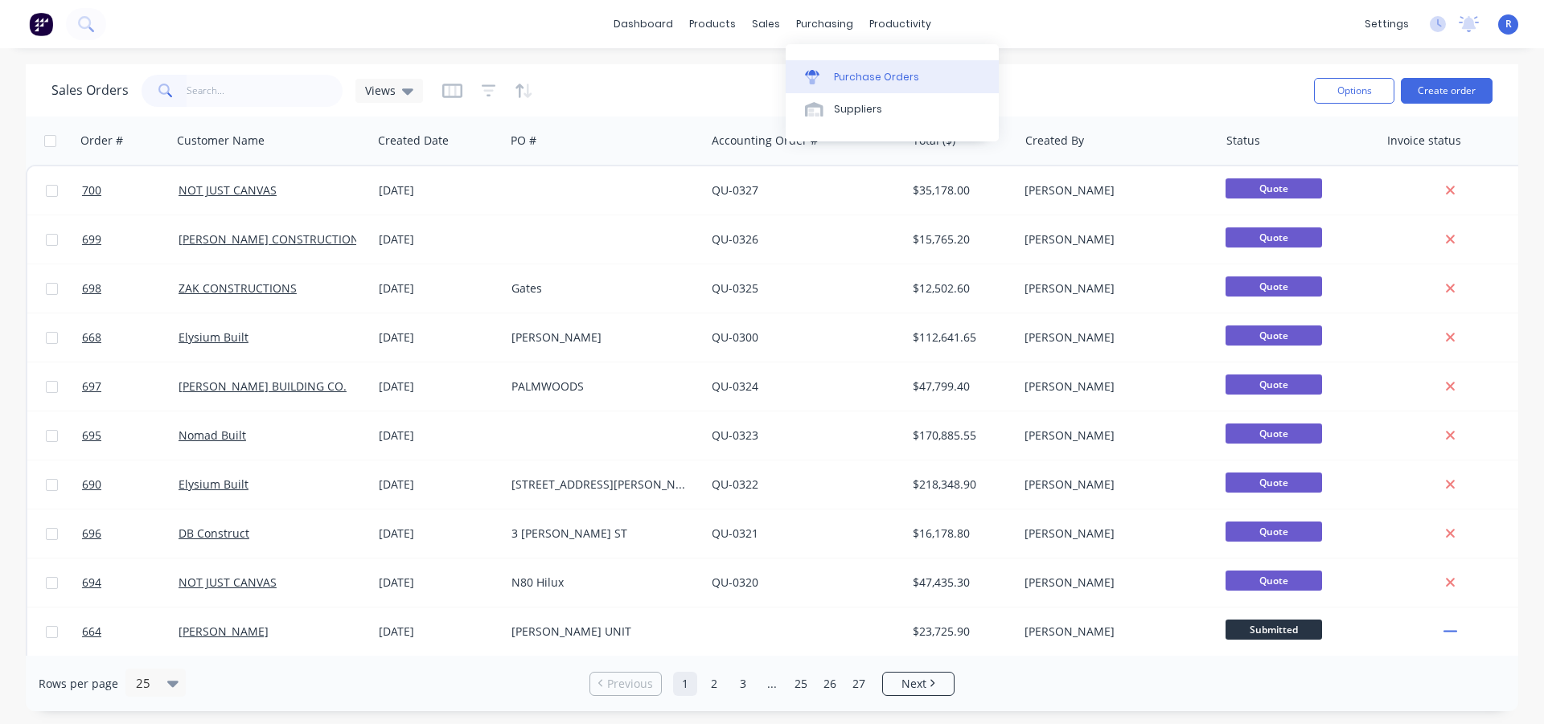
click at [838, 72] on div "Purchase Orders" at bounding box center [876, 77] width 85 height 14
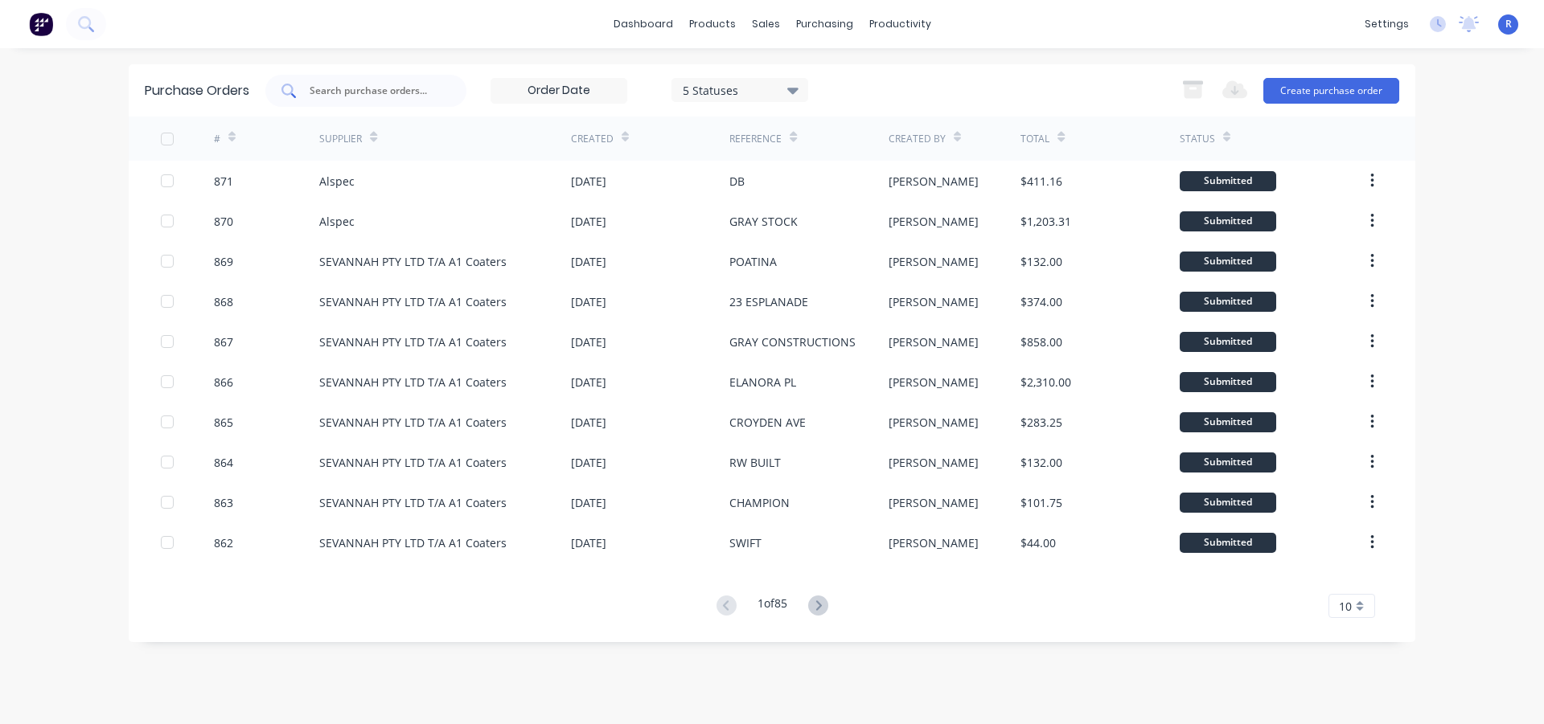
click at [389, 97] on input "text" at bounding box center [374, 91] width 133 height 16
type input "[PERSON_NAME]"
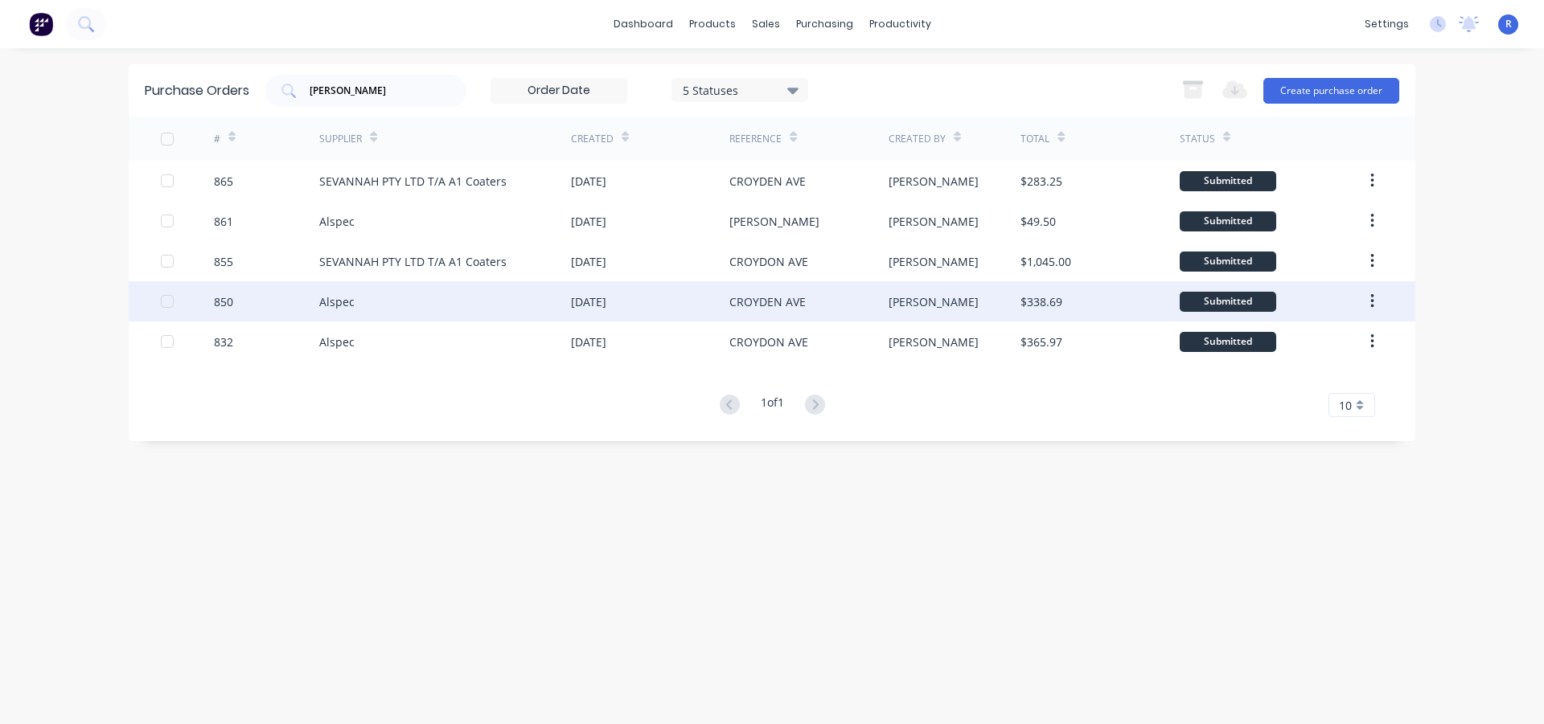
click at [823, 302] on div "CROYDEN AVE" at bounding box center [808, 301] width 158 height 40
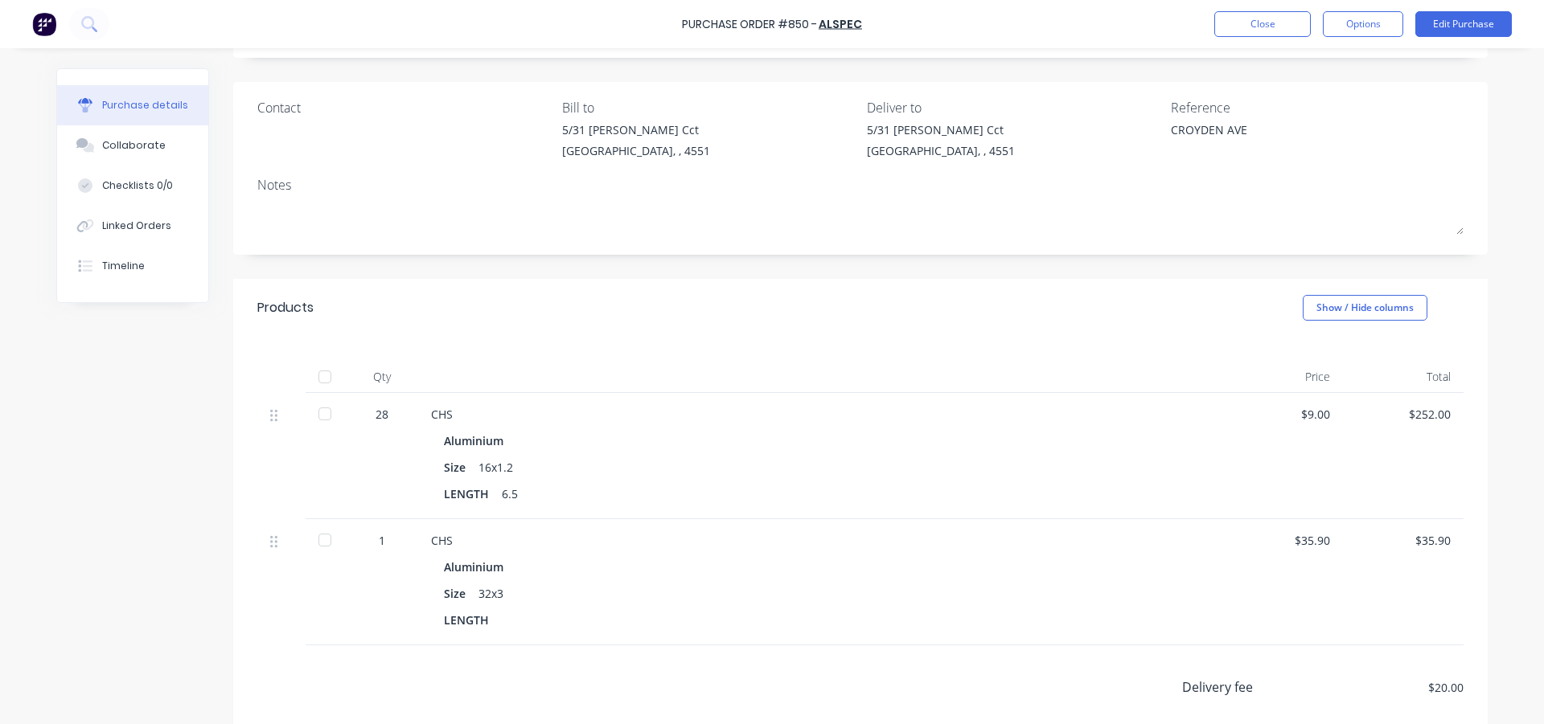
scroll to position [80, 0]
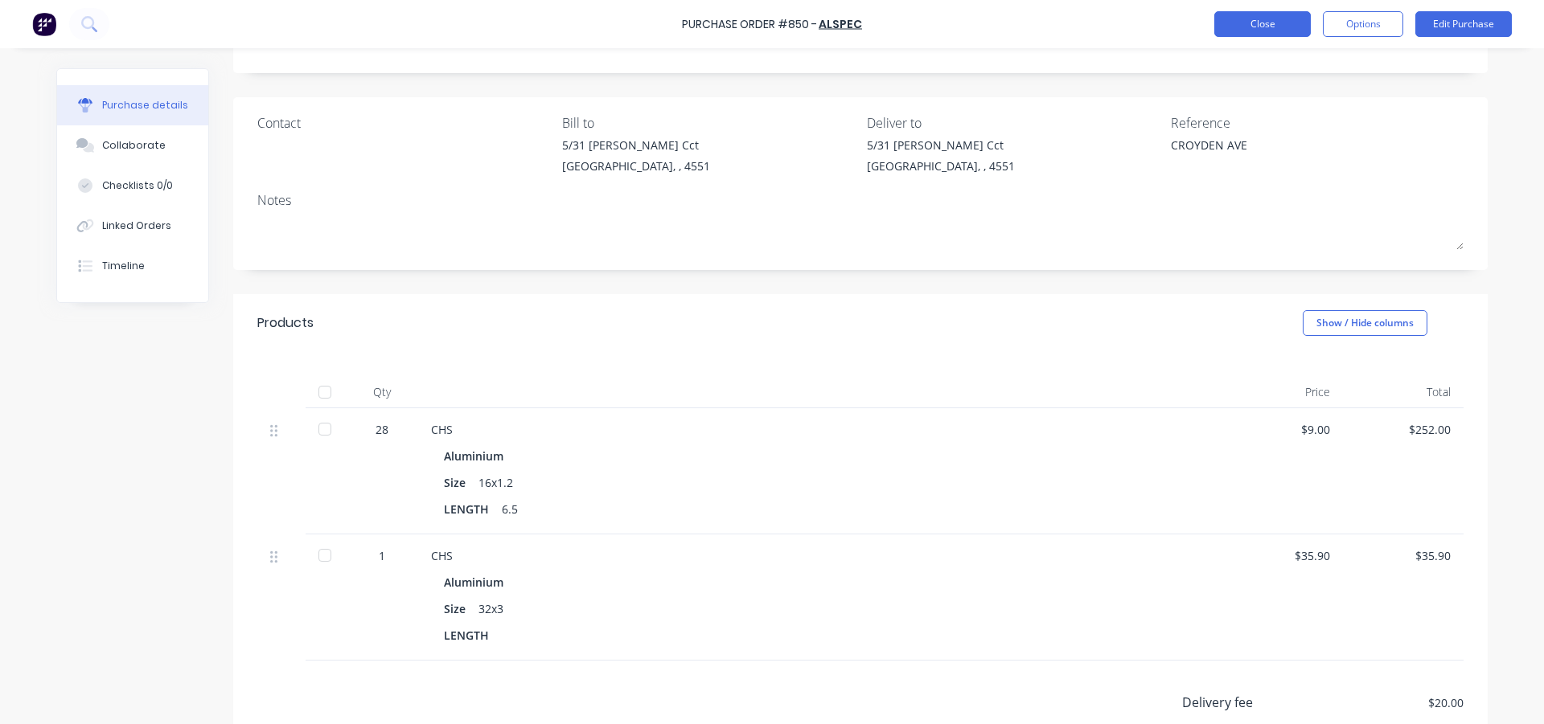
click at [1264, 30] on button "Close" at bounding box center [1262, 24] width 96 height 26
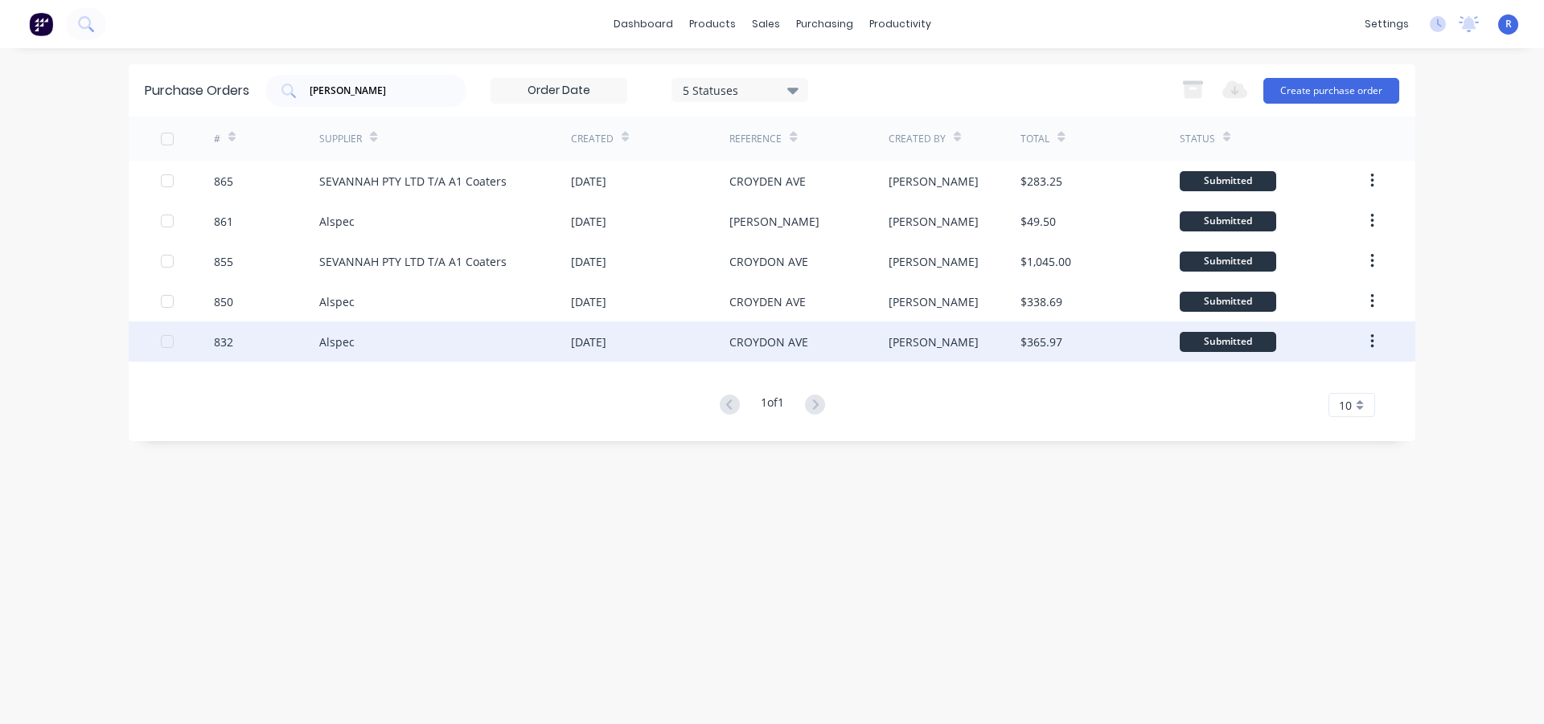
click at [855, 347] on div "CROYDON AVE" at bounding box center [808, 342] width 158 height 40
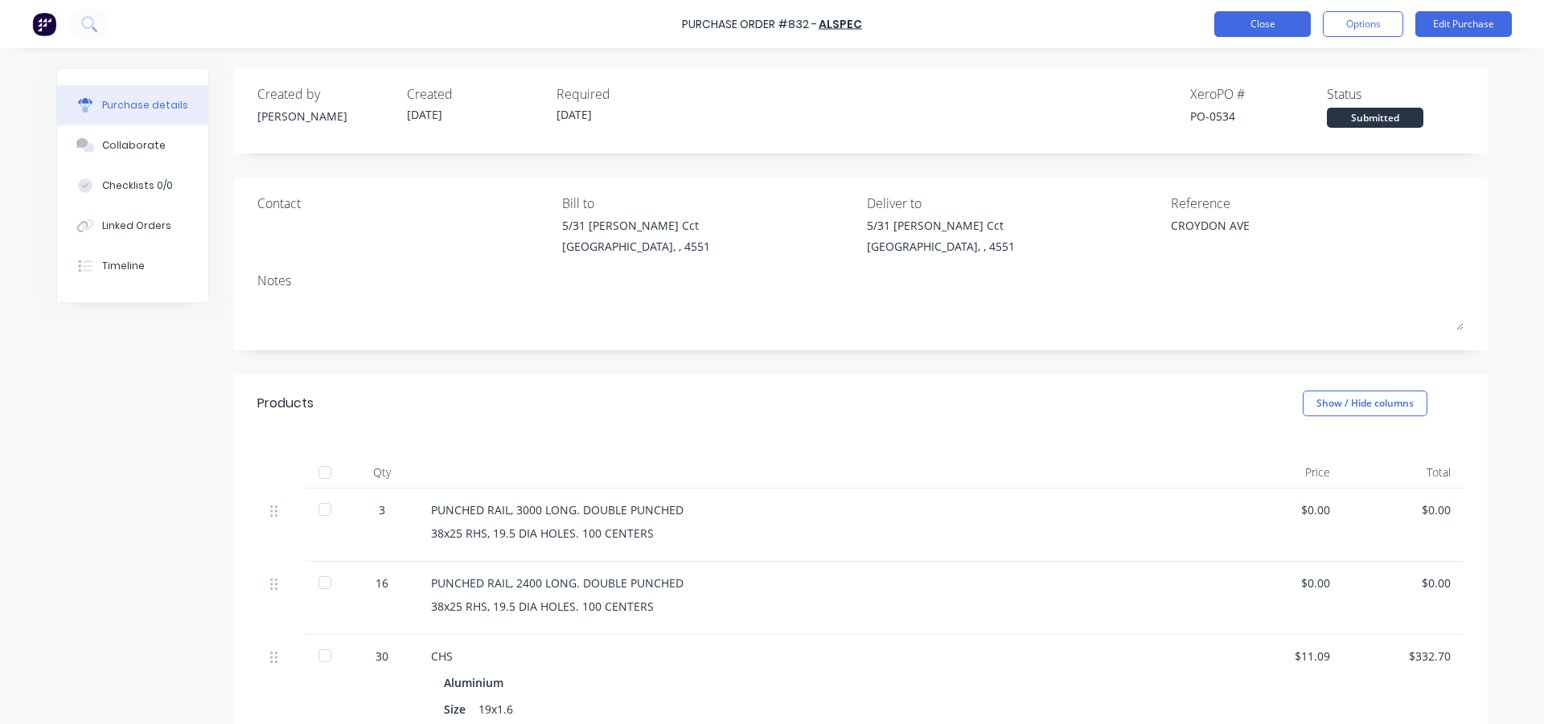
click at [1242, 33] on button "Close" at bounding box center [1262, 24] width 96 height 26
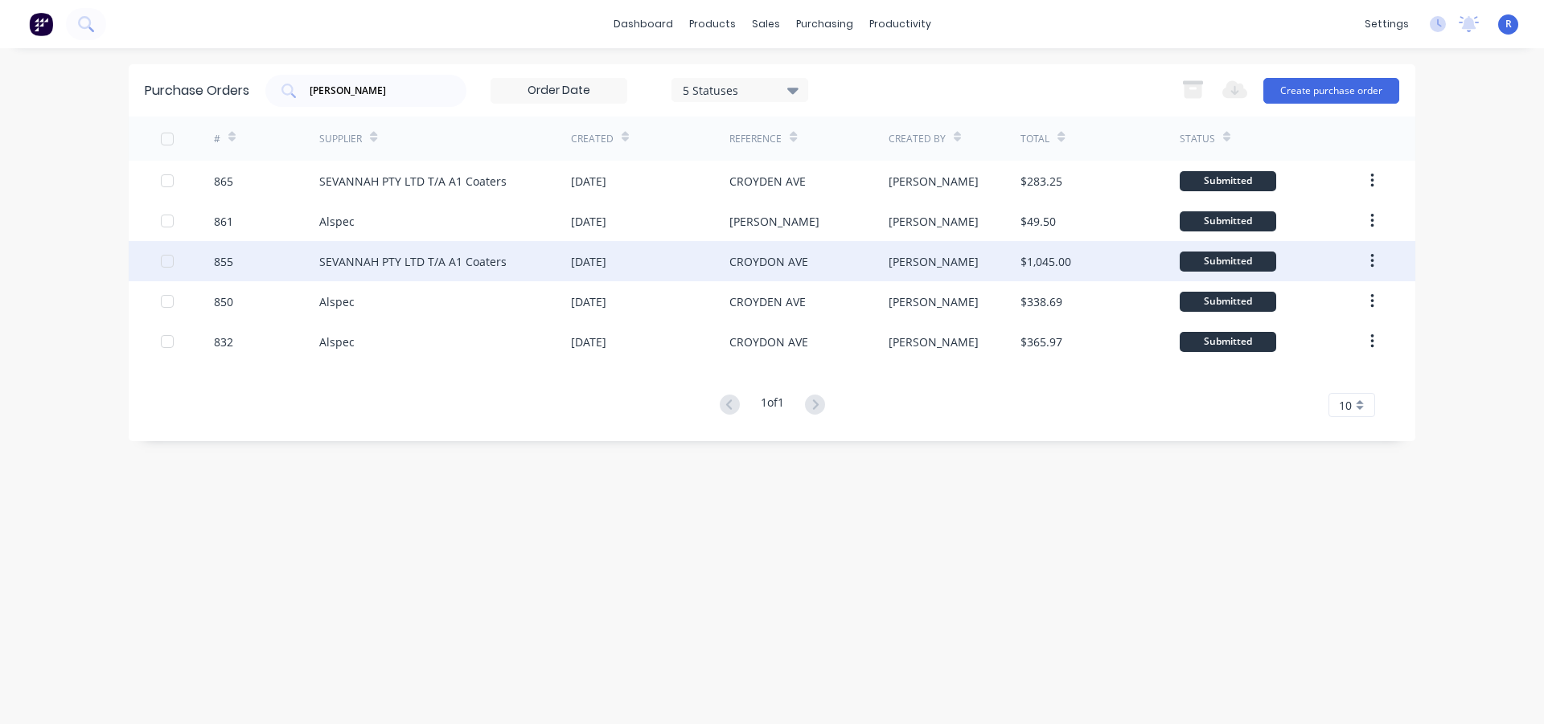
click at [402, 267] on div "SEVANNAH PTY LTD T/A A1 Coaters" at bounding box center [412, 261] width 187 height 17
type textarea "x"
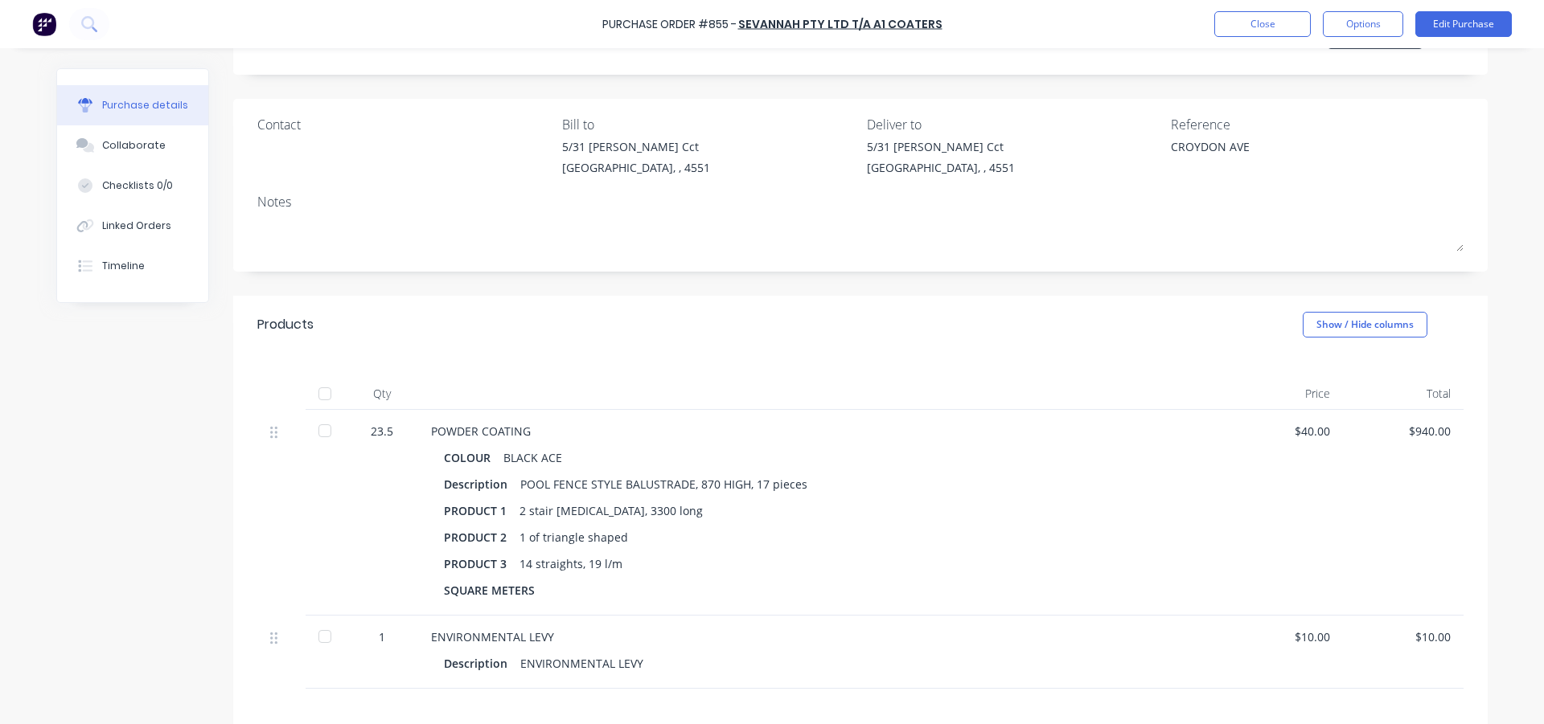
scroll to position [273, 0]
